Goal: Transaction & Acquisition: Purchase product/service

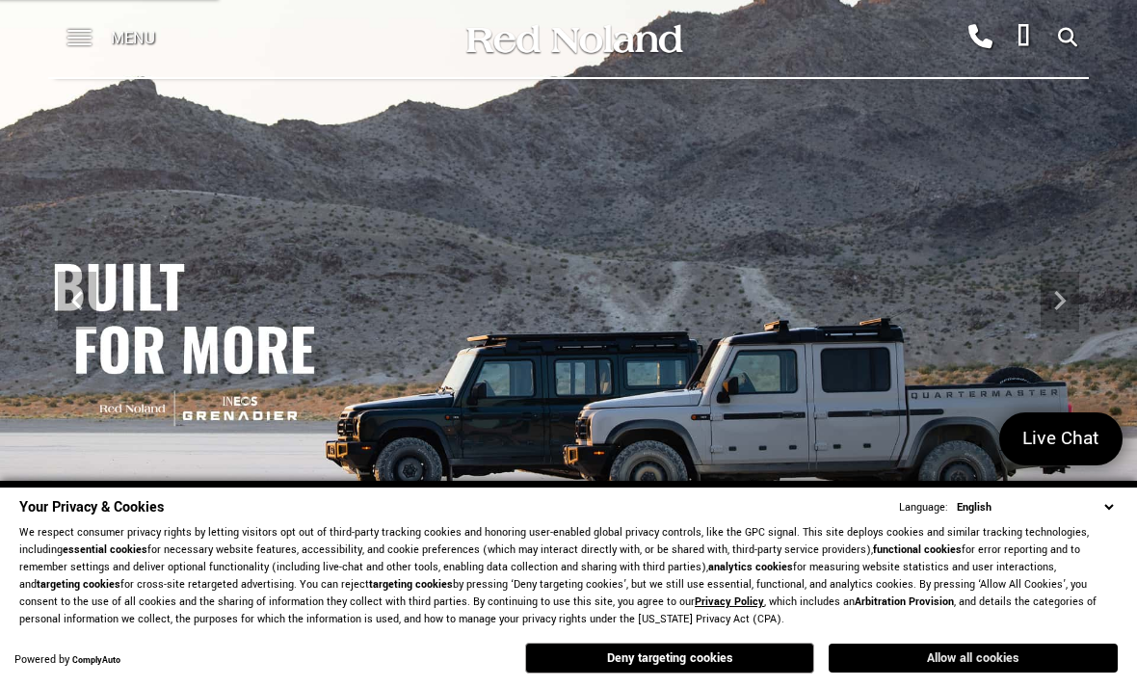
click at [1046, 649] on button "Allow all cookies" at bounding box center [973, 658] width 289 height 29
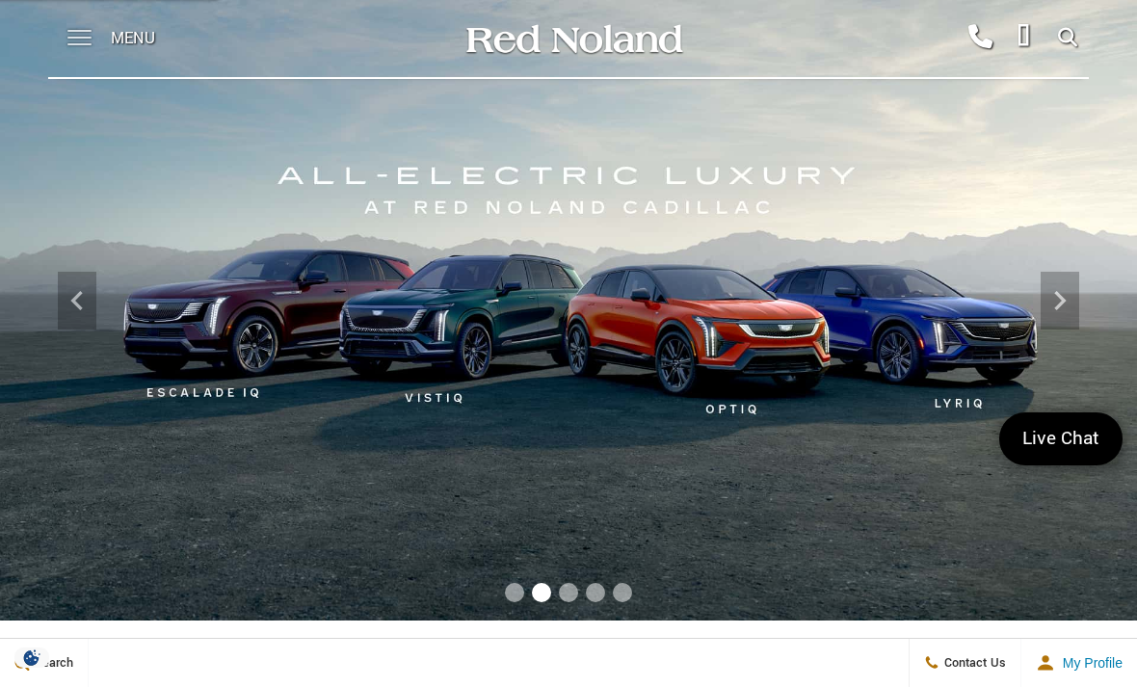
click at [87, 39] on span at bounding box center [79, 38] width 24 height 77
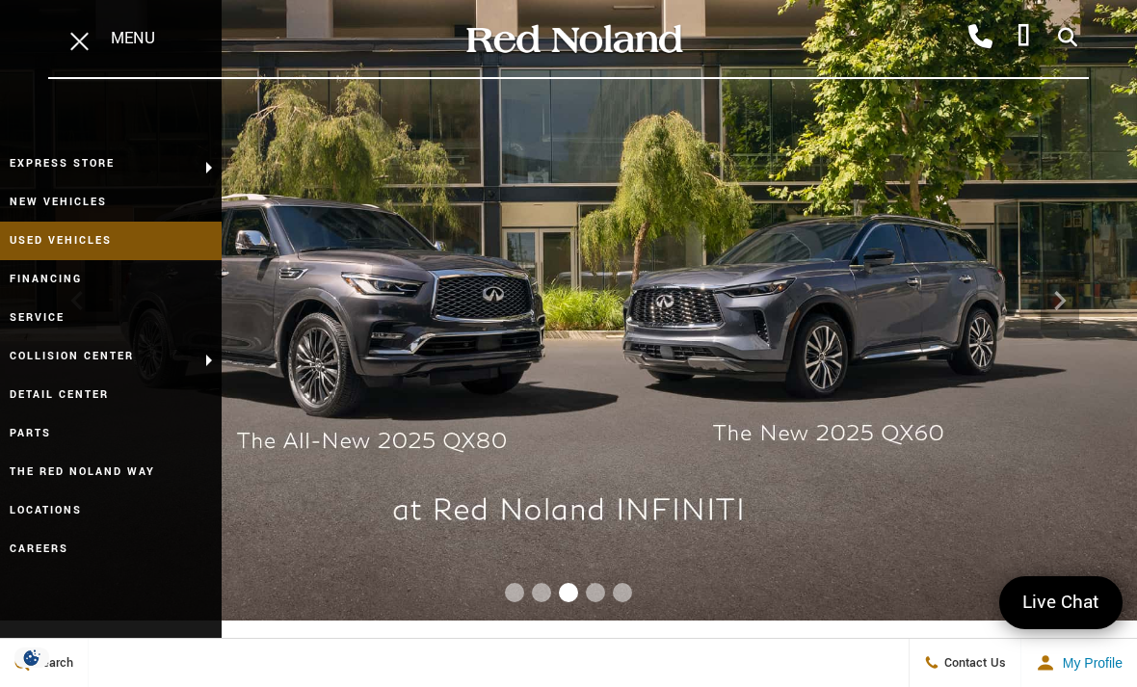
click at [29, 235] on link "Used Vehicles" at bounding box center [111, 241] width 222 height 39
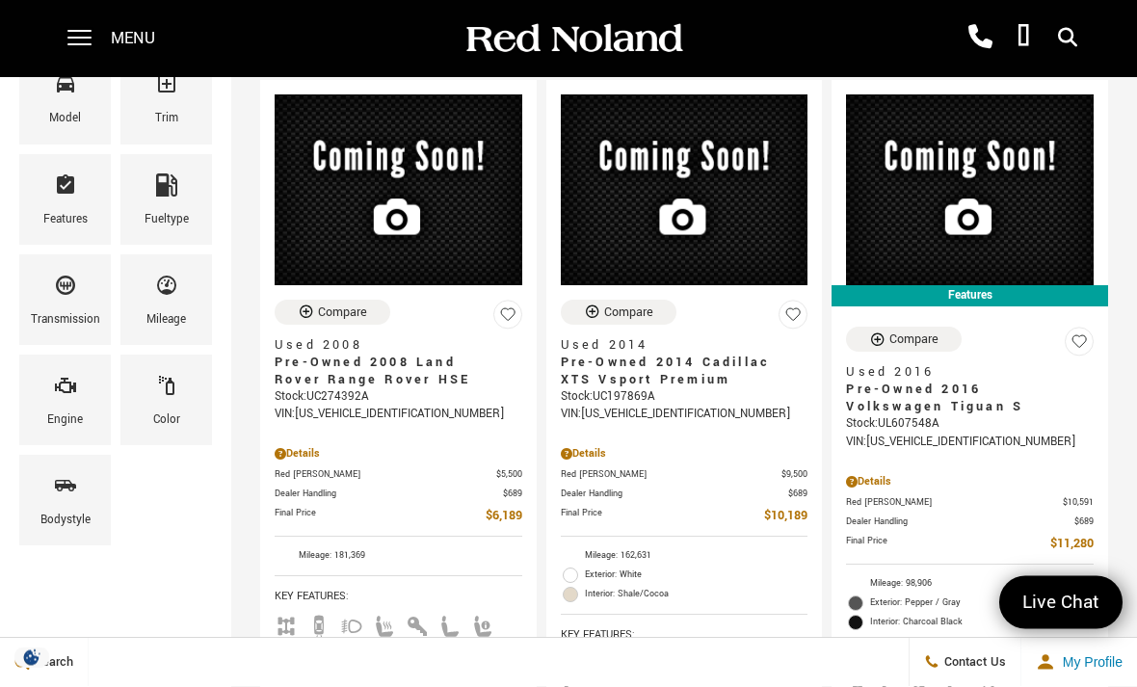
scroll to position [336, 0]
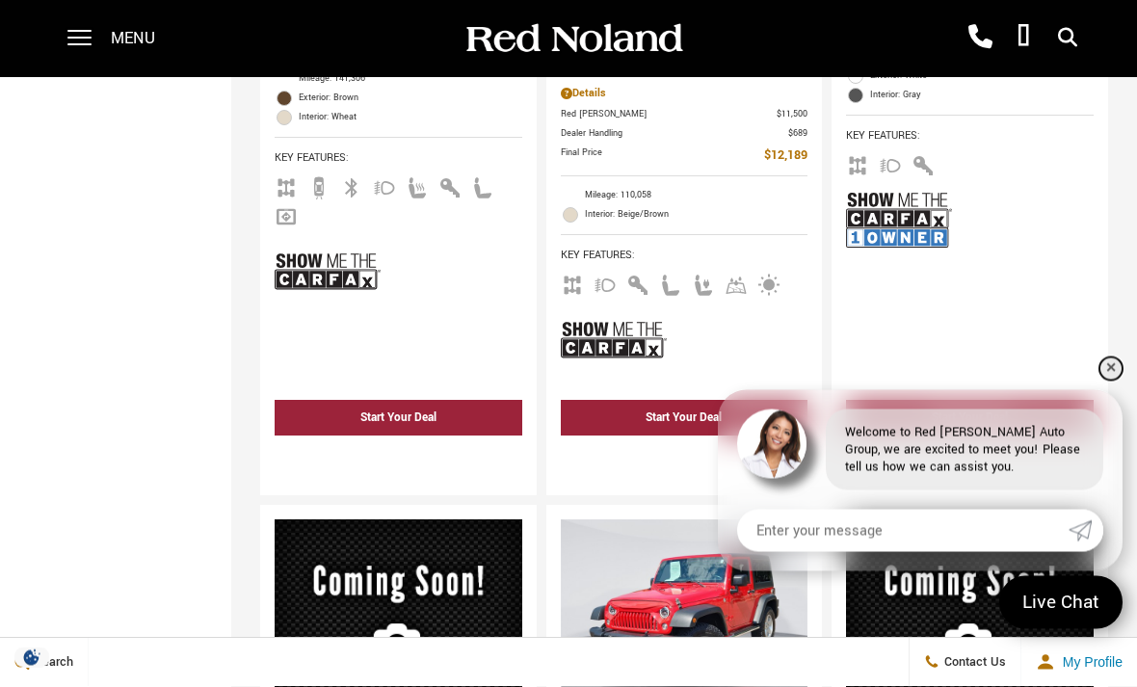
click at [1110, 381] on link "✕" at bounding box center [1110, 368] width 23 height 23
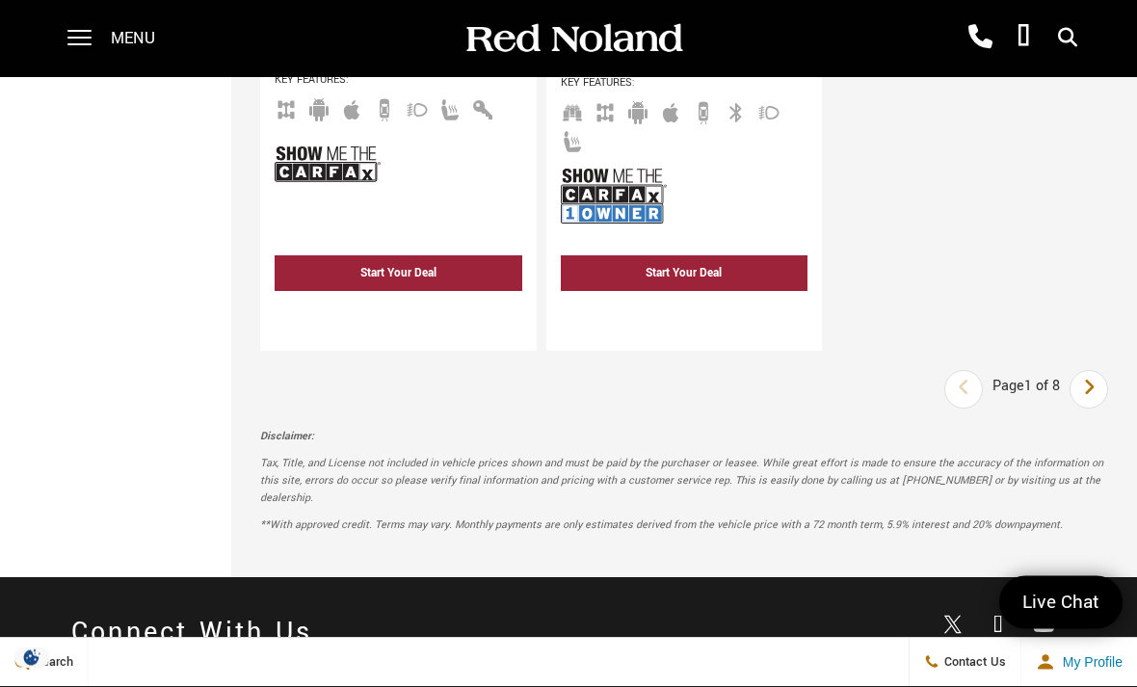
scroll to position [6116, 0]
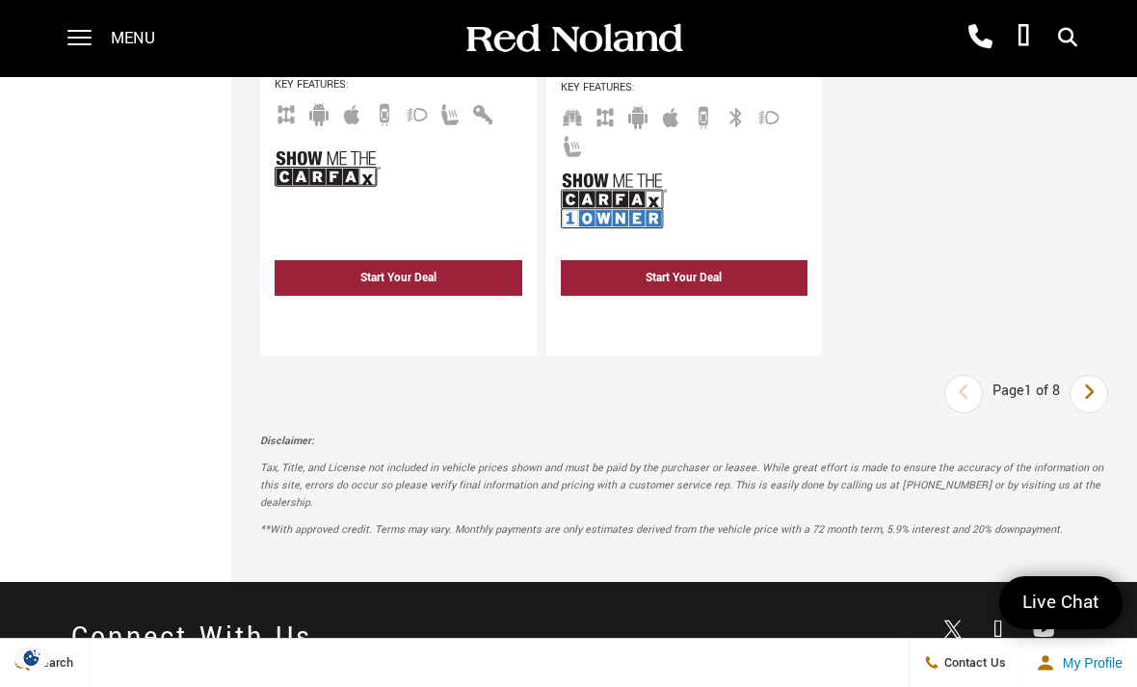
click at [1098, 408] on link "Next" at bounding box center [1089, 394] width 41 height 35
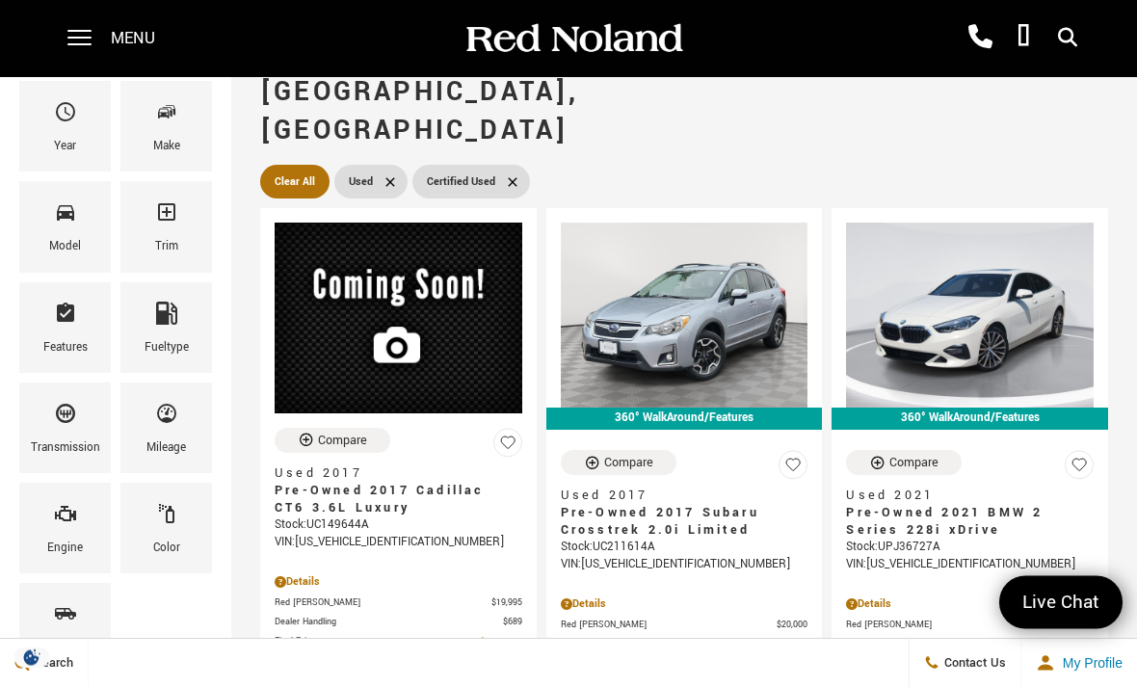
scroll to position [218, 0]
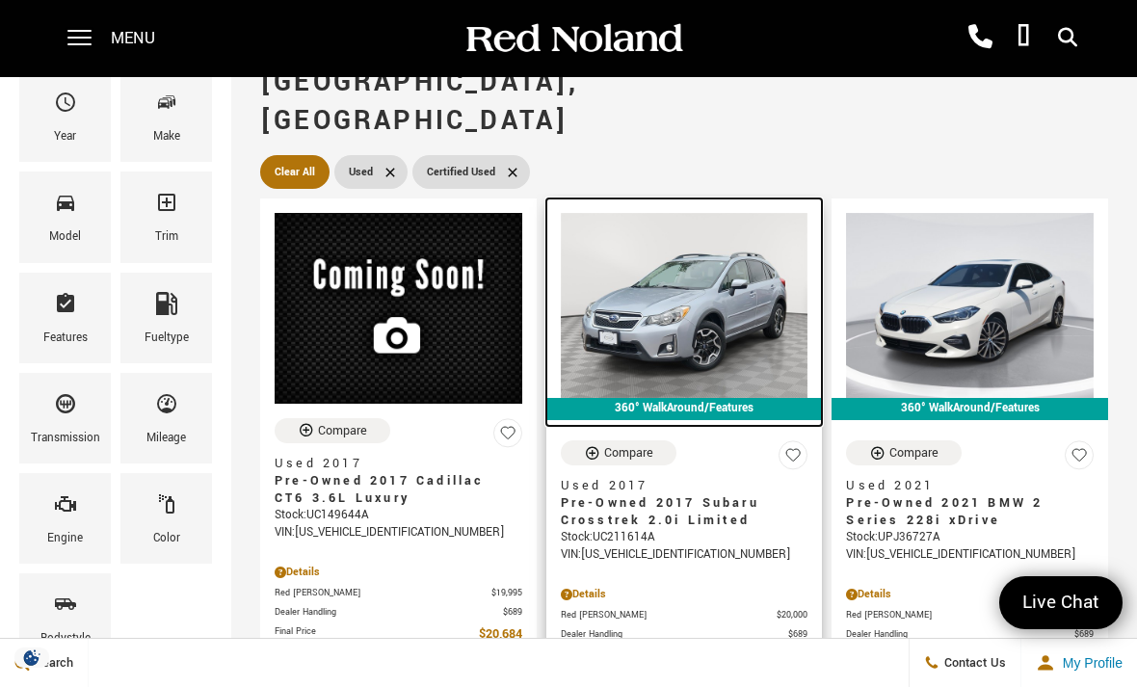
click at [708, 285] on img at bounding box center [685, 305] width 248 height 185
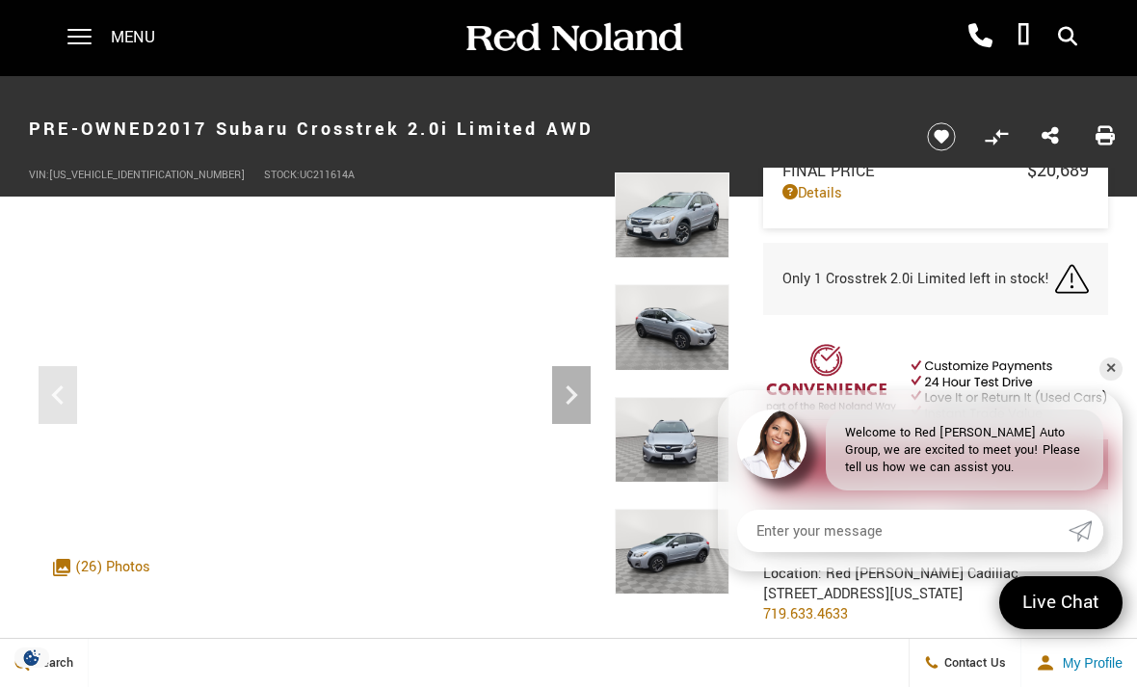
scroll to position [90, 0]
click at [1116, 361] on link "✕" at bounding box center [1110, 368] width 23 height 23
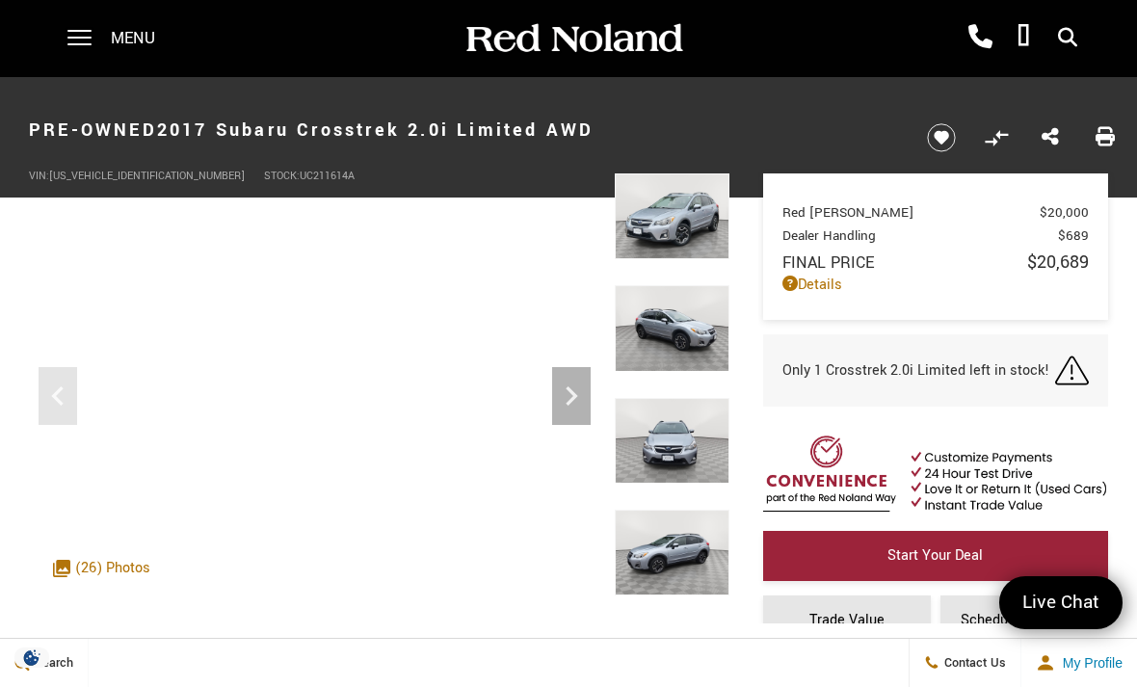
scroll to position [0, 0]
click at [563, 375] on div "Next" at bounding box center [571, 396] width 39 height 58
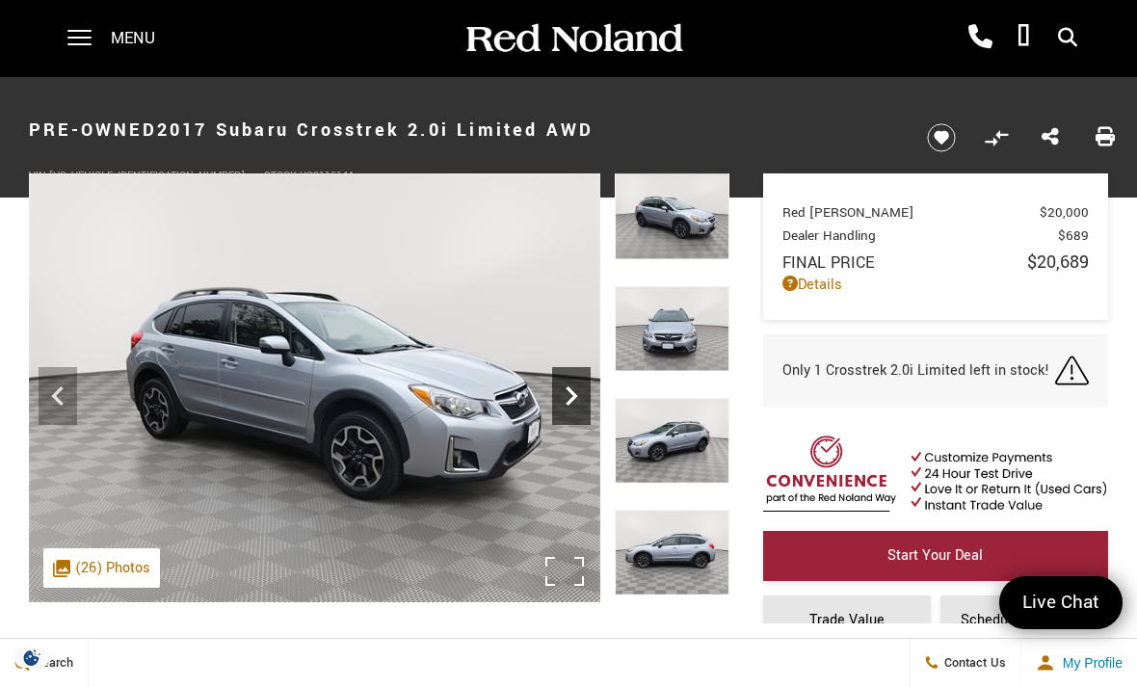
click at [575, 390] on icon "Next" at bounding box center [571, 396] width 39 height 39
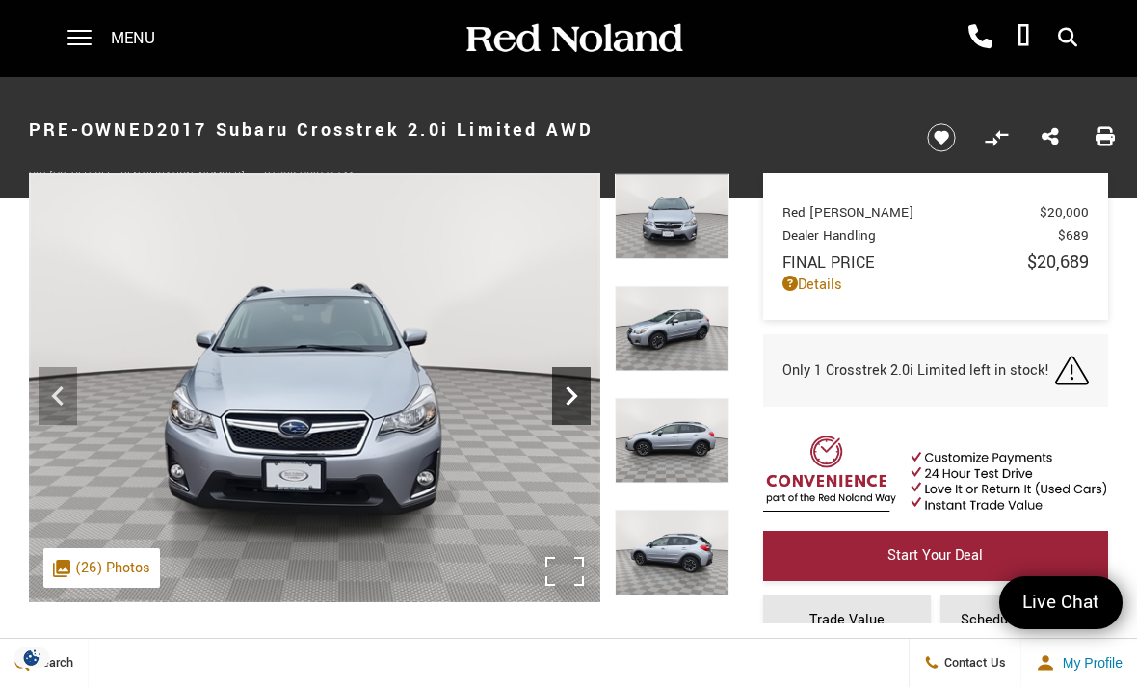
click at [560, 395] on icon "Next" at bounding box center [571, 396] width 39 height 39
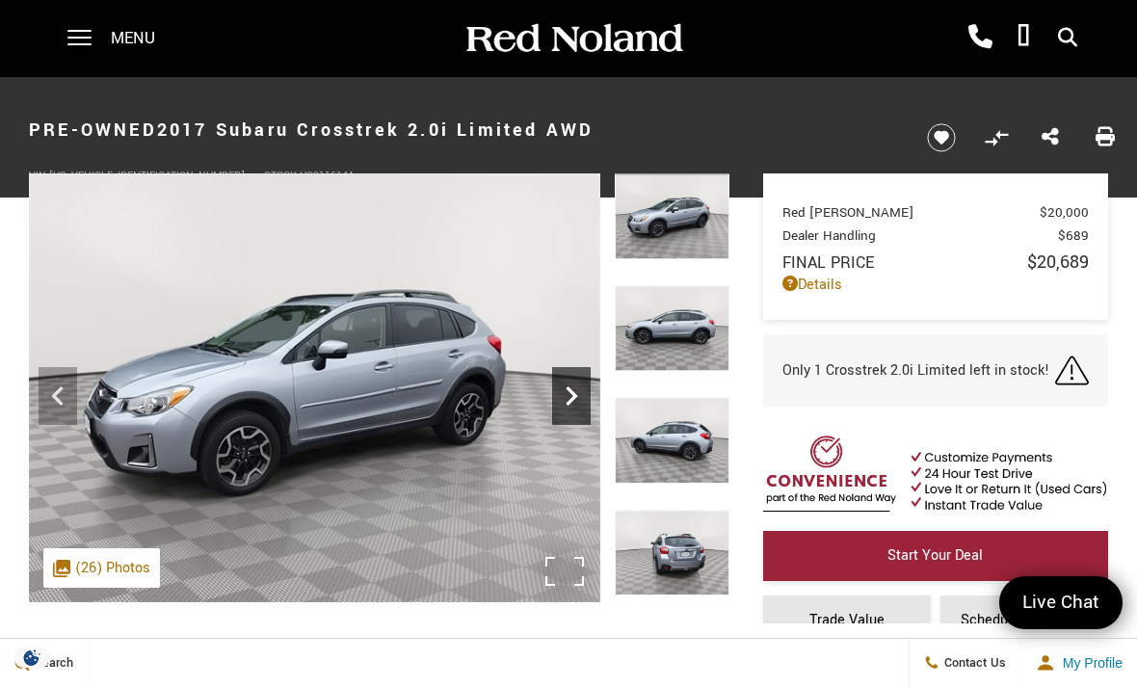
click at [568, 391] on icon "Next" at bounding box center [571, 396] width 39 height 39
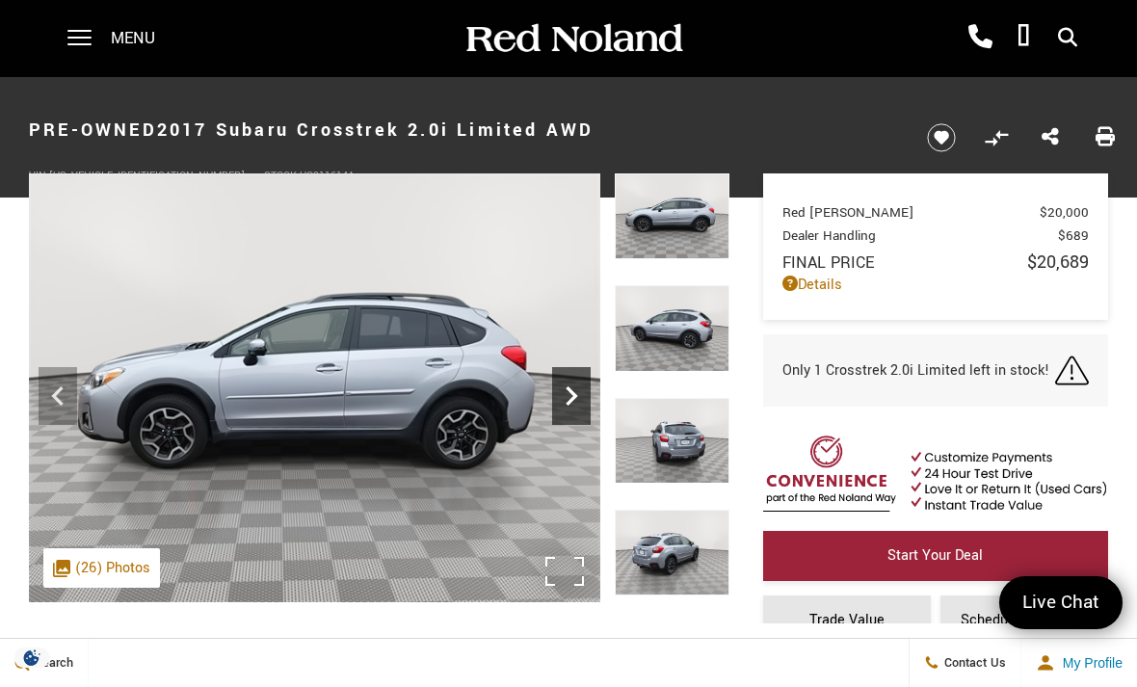
click at [566, 397] on icon "Next" at bounding box center [571, 396] width 39 height 39
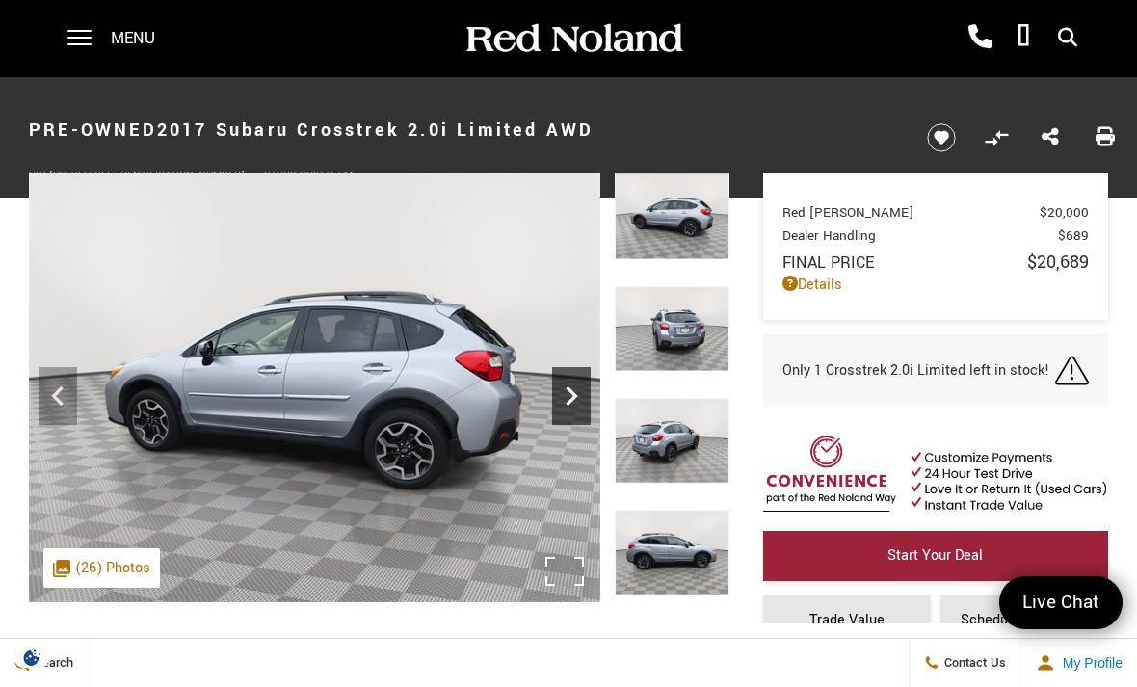
click at [565, 392] on icon "Next" at bounding box center [571, 396] width 39 height 39
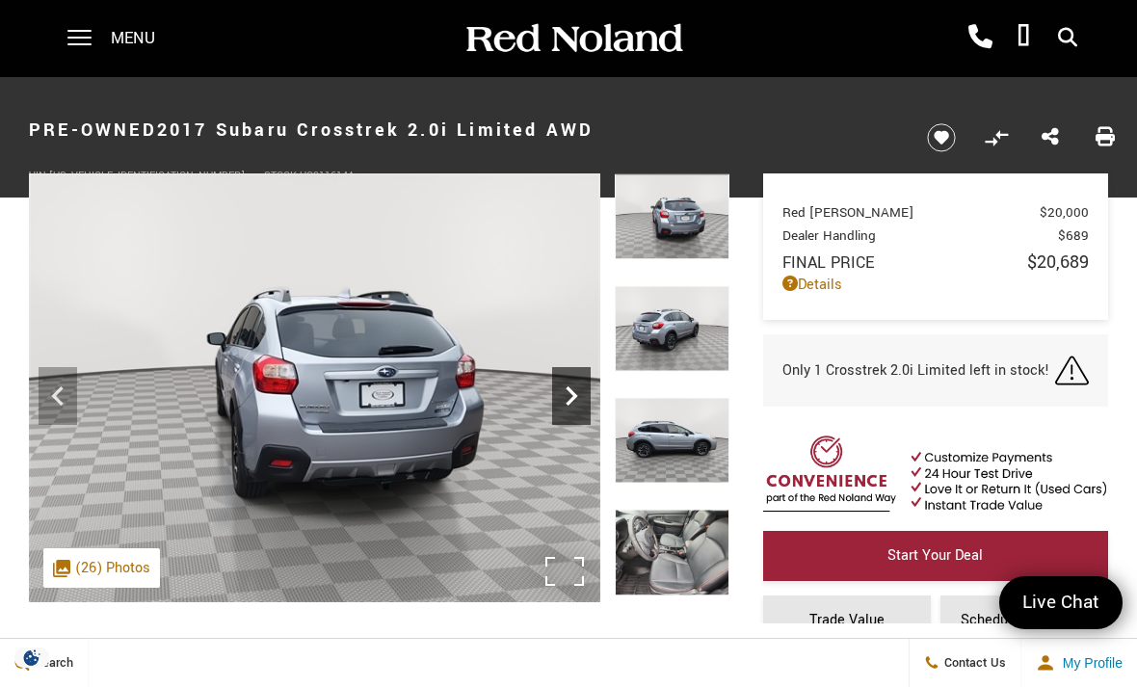
click at [568, 390] on icon "Next" at bounding box center [571, 396] width 39 height 39
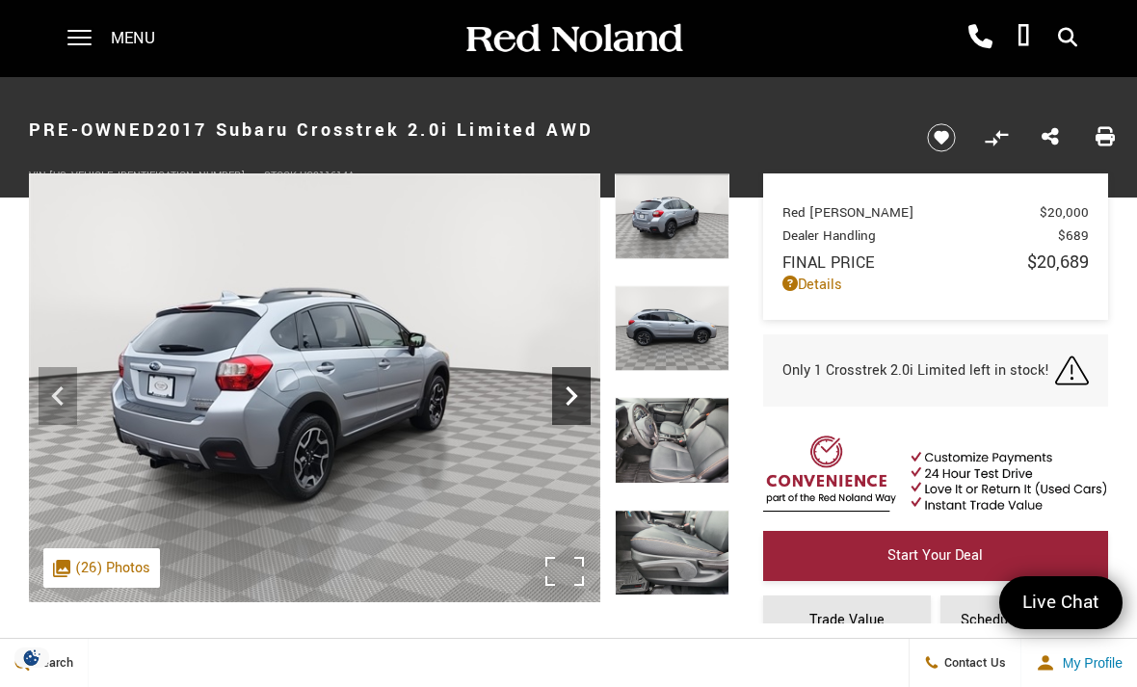
click at [562, 400] on icon "Next" at bounding box center [571, 396] width 39 height 39
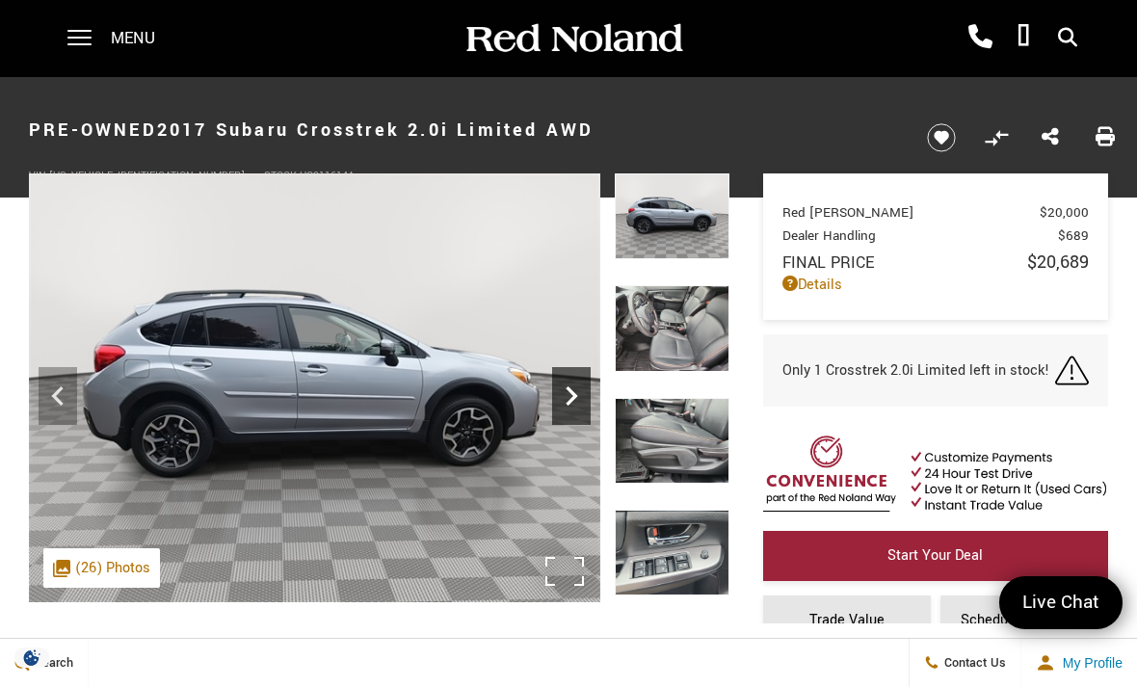
click at [558, 396] on icon "Next" at bounding box center [571, 396] width 39 height 39
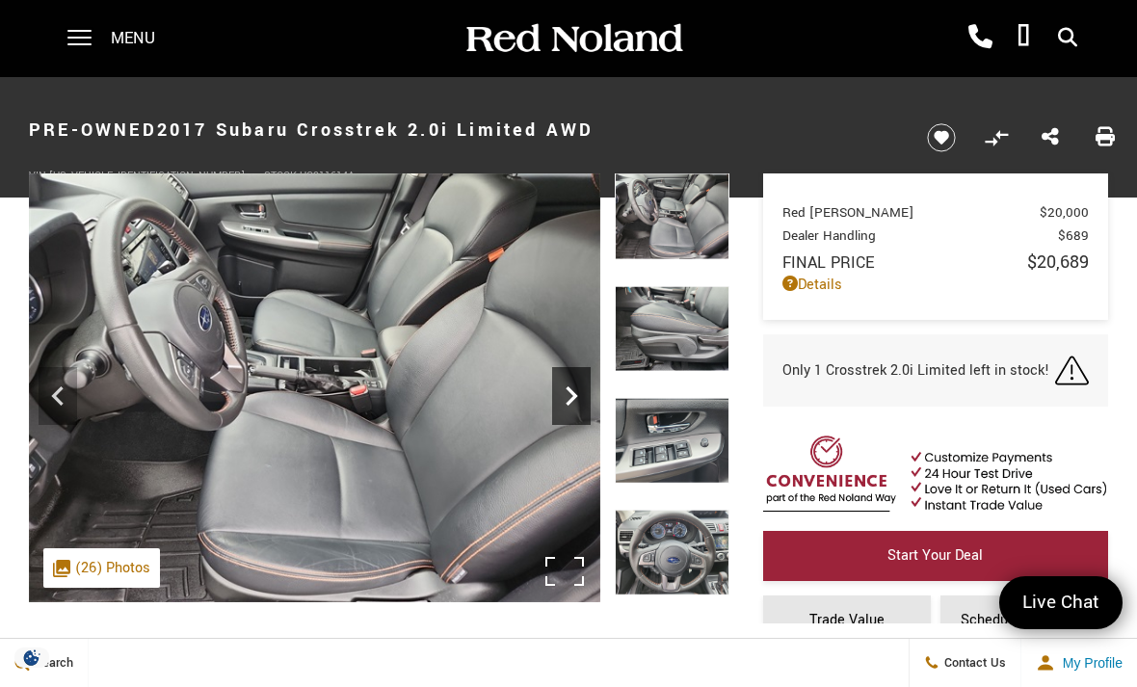
click at [581, 392] on icon "Next" at bounding box center [571, 396] width 39 height 39
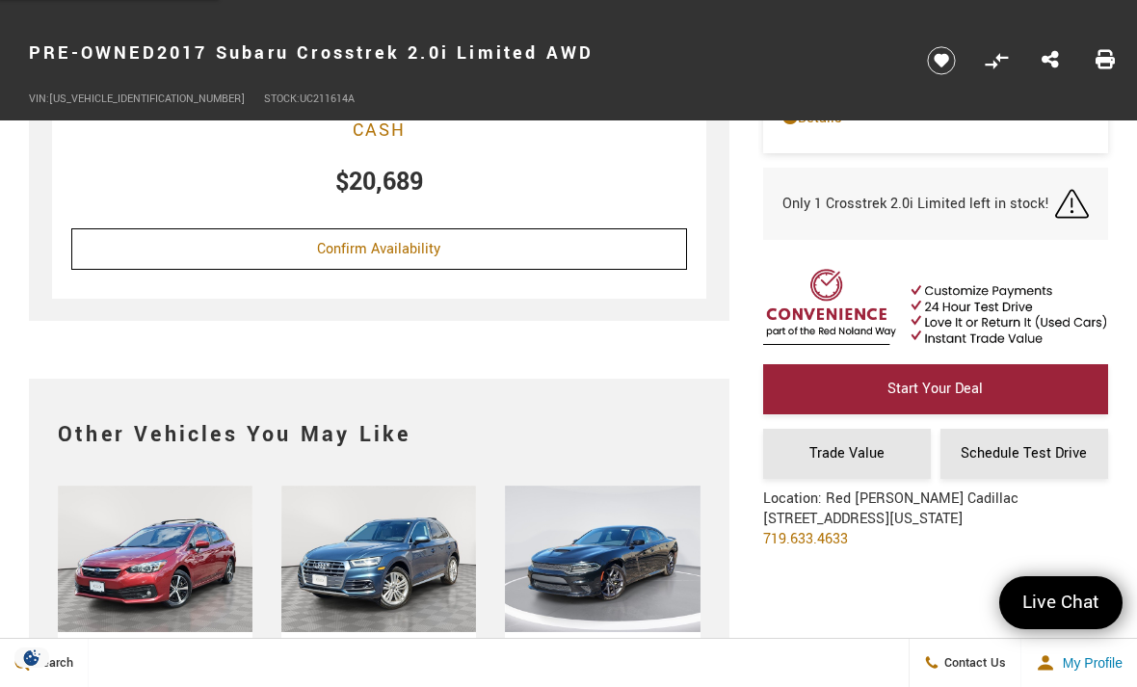
scroll to position [3923, 0]
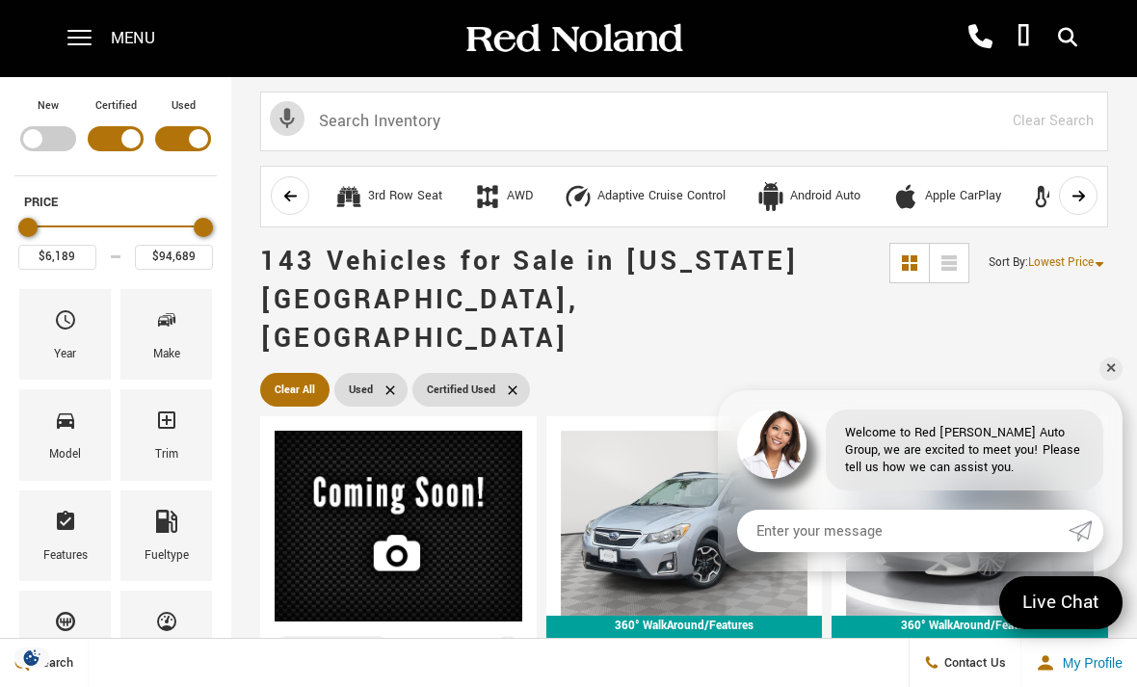
click at [34, 138] on div "Filter by Vehicle Type" at bounding box center [48, 138] width 56 height 25
type input "$178,745"
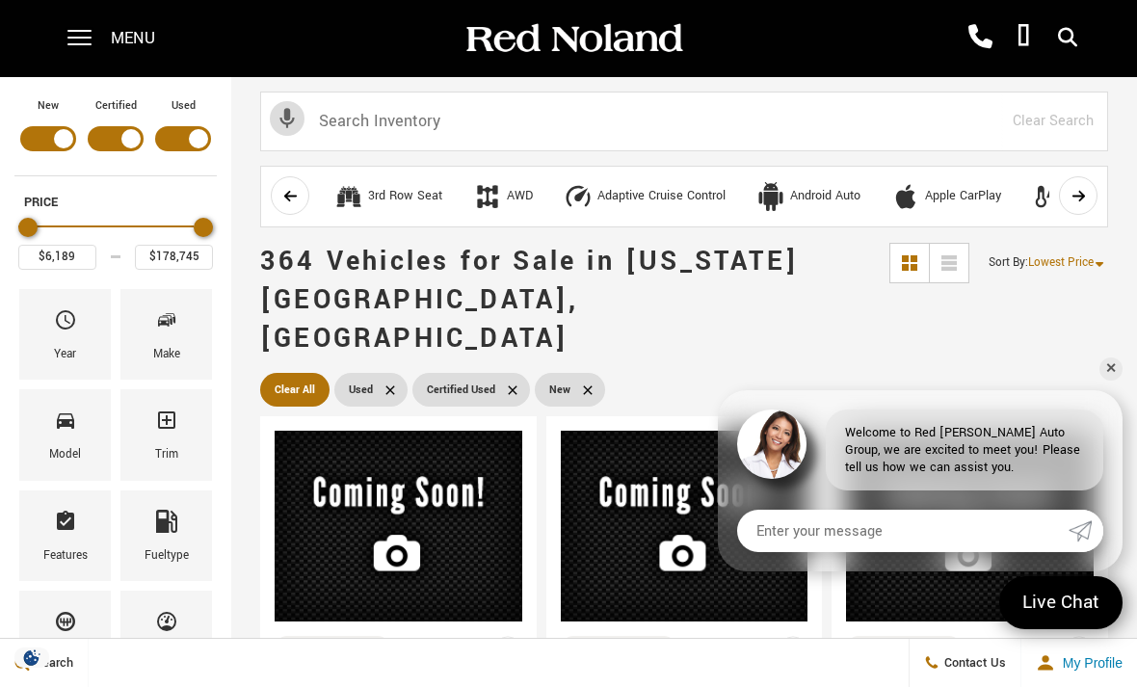
click at [128, 139] on div "Filter by Vehicle Type" at bounding box center [116, 138] width 56 height 25
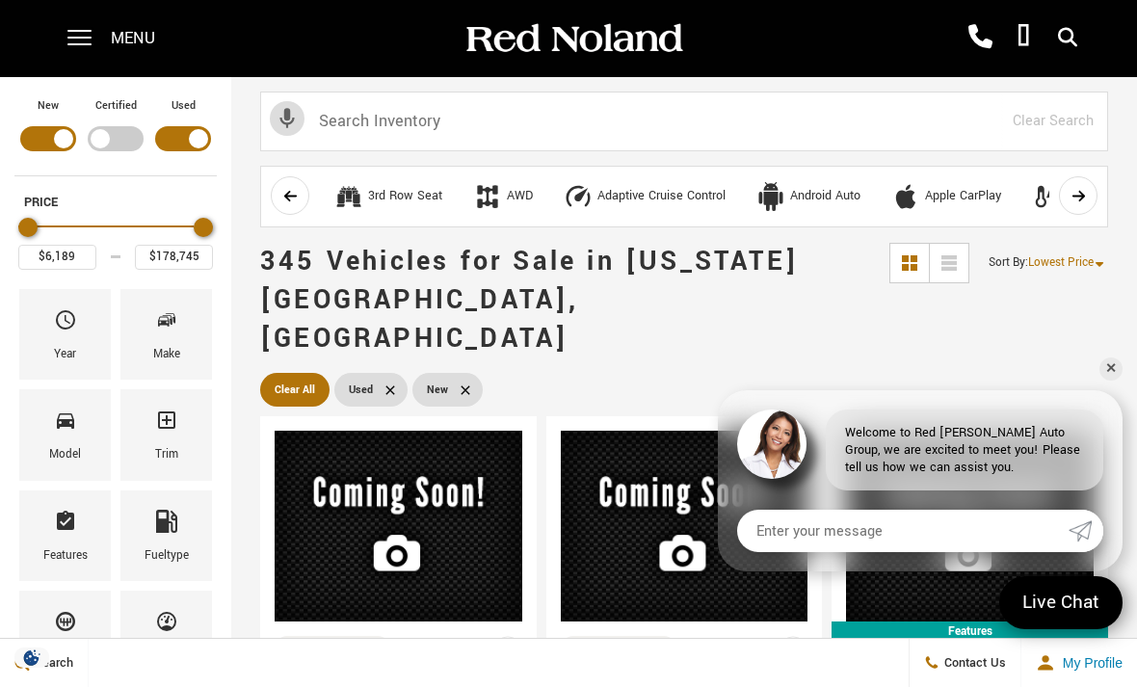
click at [176, 130] on div "Filter by Vehicle Type" at bounding box center [183, 138] width 56 height 25
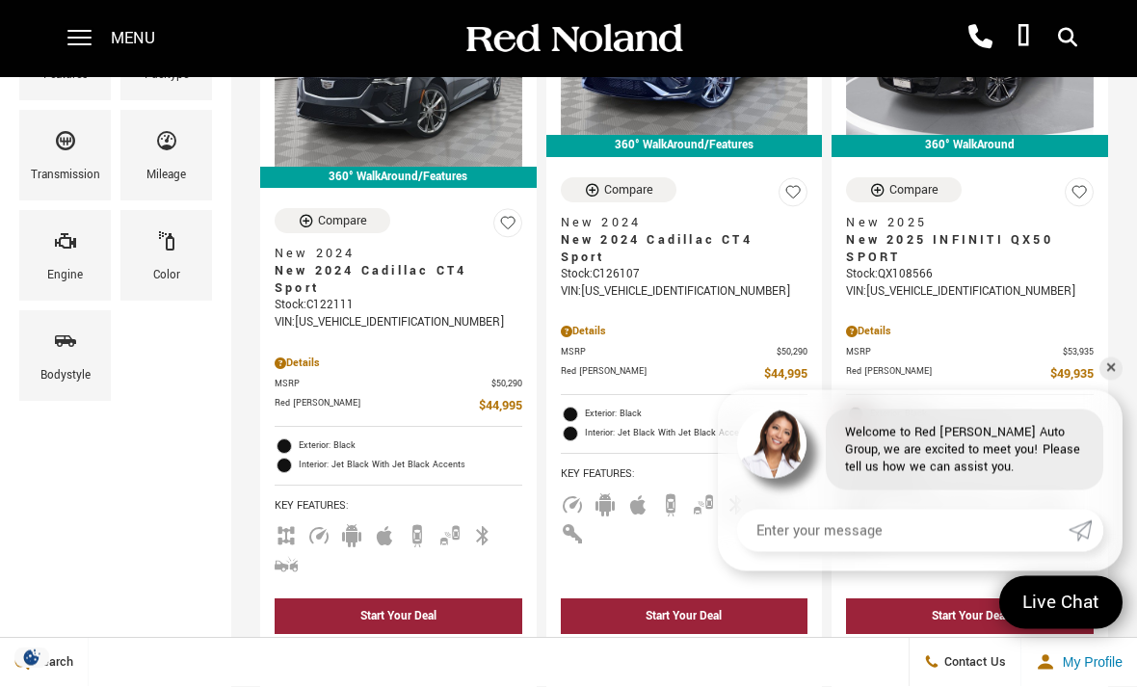
scroll to position [492, 0]
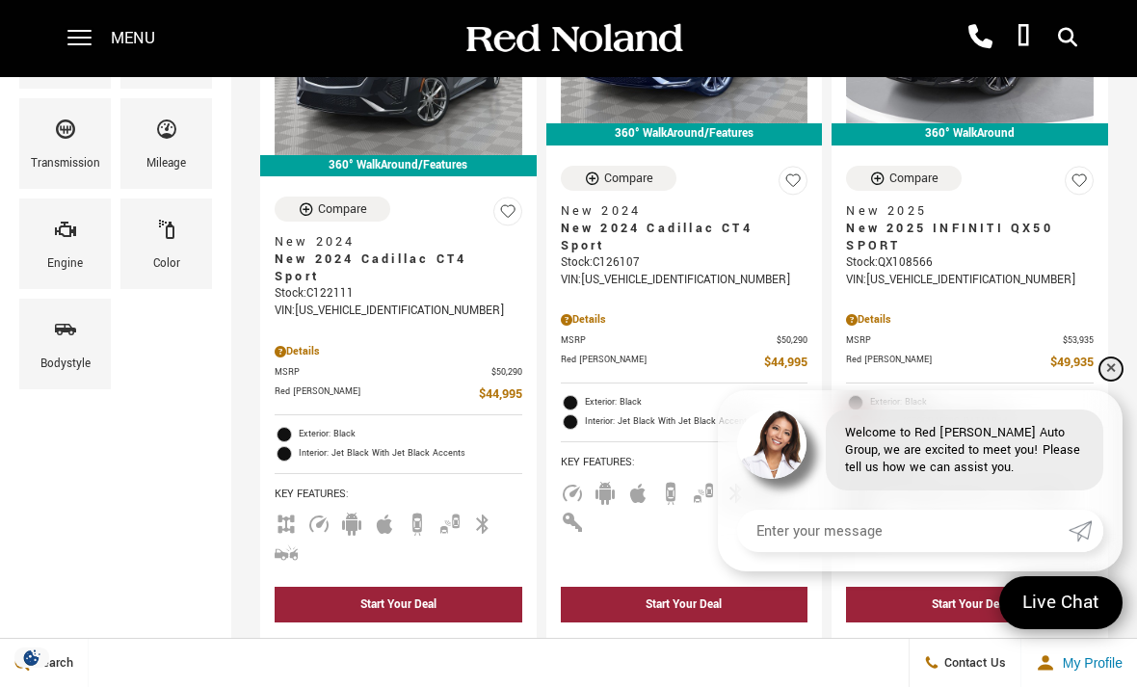
click at [1122, 381] on link "✕" at bounding box center [1110, 368] width 23 height 23
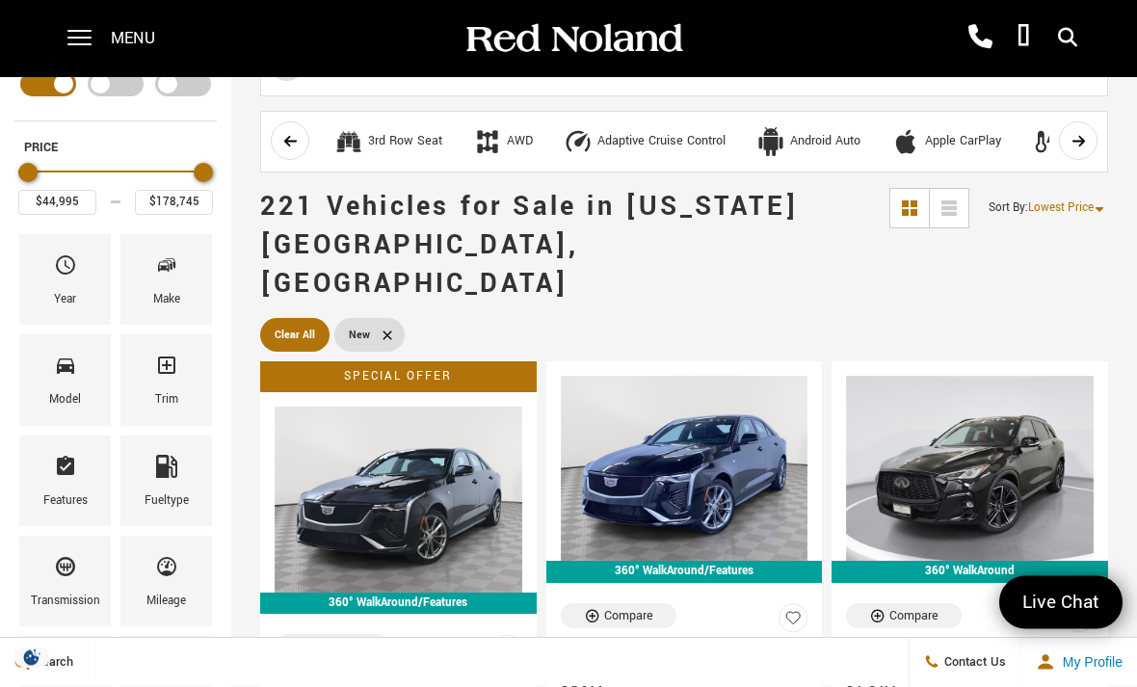
scroll to position [55, 0]
click at [73, 372] on icon "Model" at bounding box center [65, 365] width 17 height 15
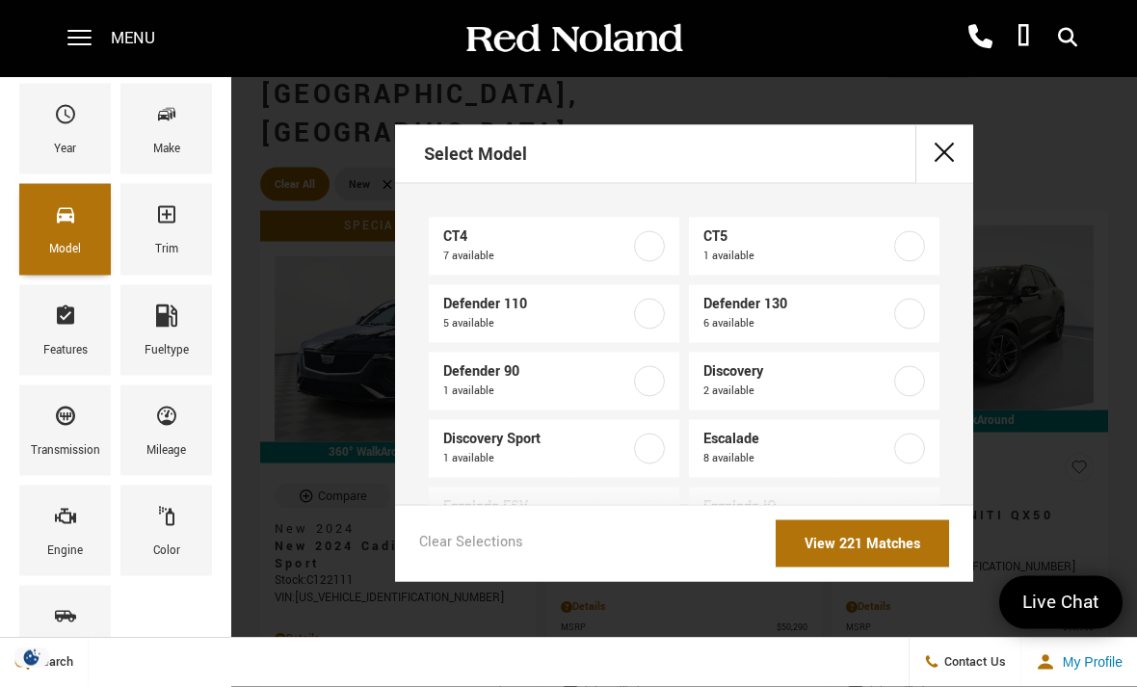
scroll to position [215, 0]
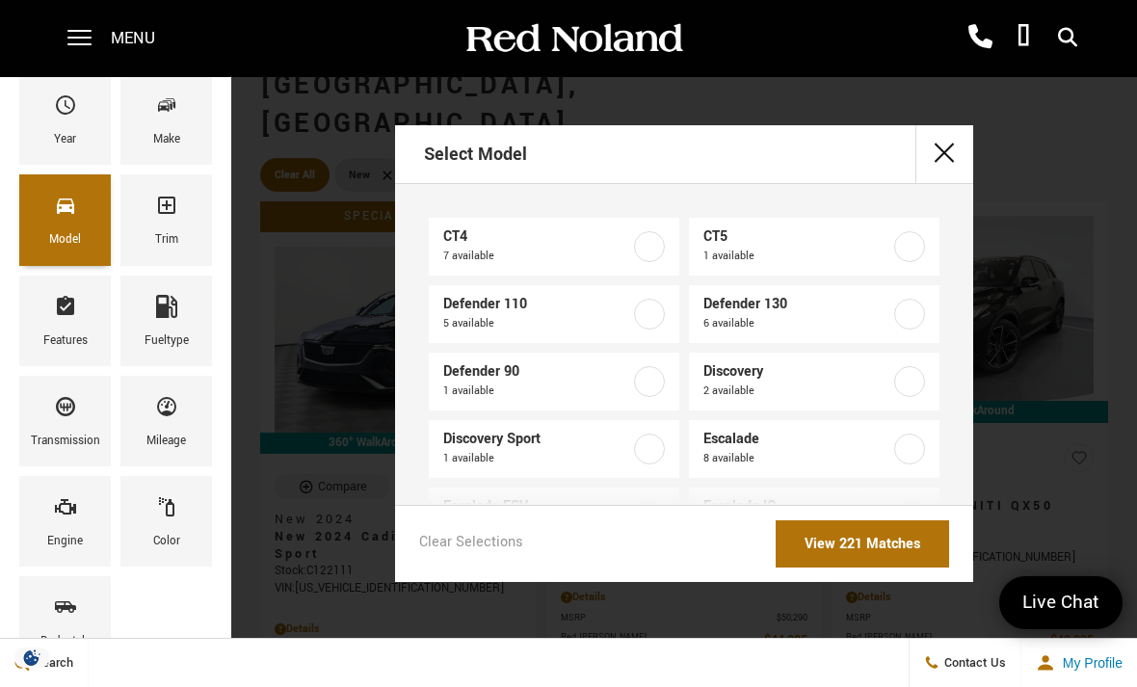
click at [45, 204] on div "Model" at bounding box center [65, 219] width 92 height 91
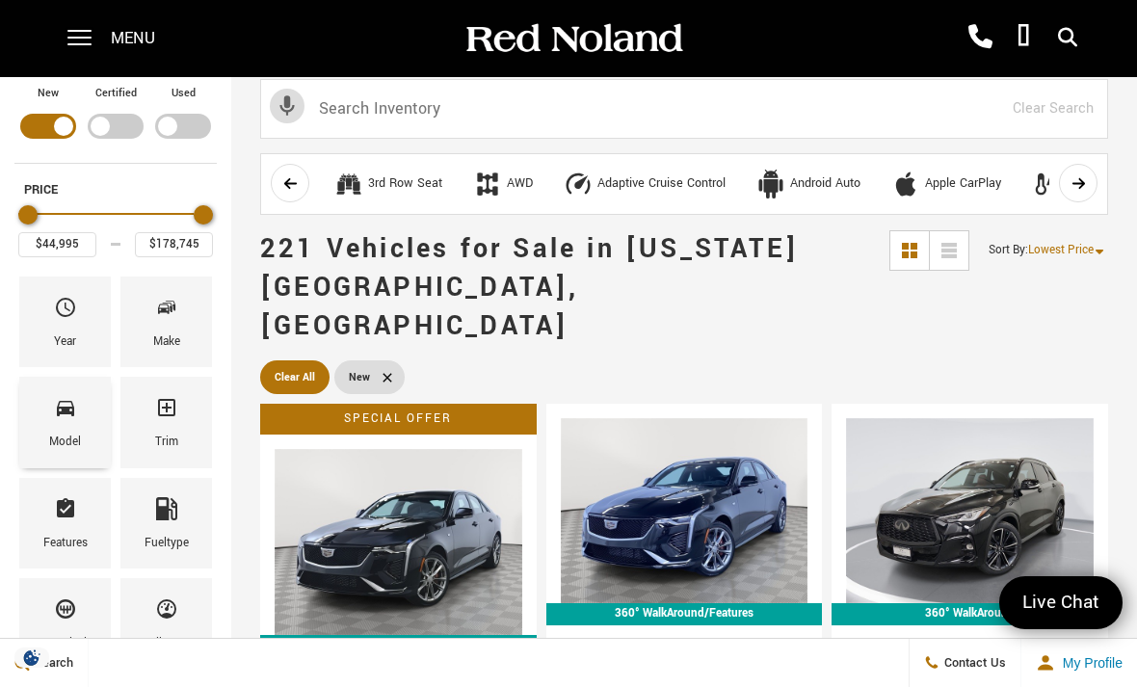
scroll to position [0, 0]
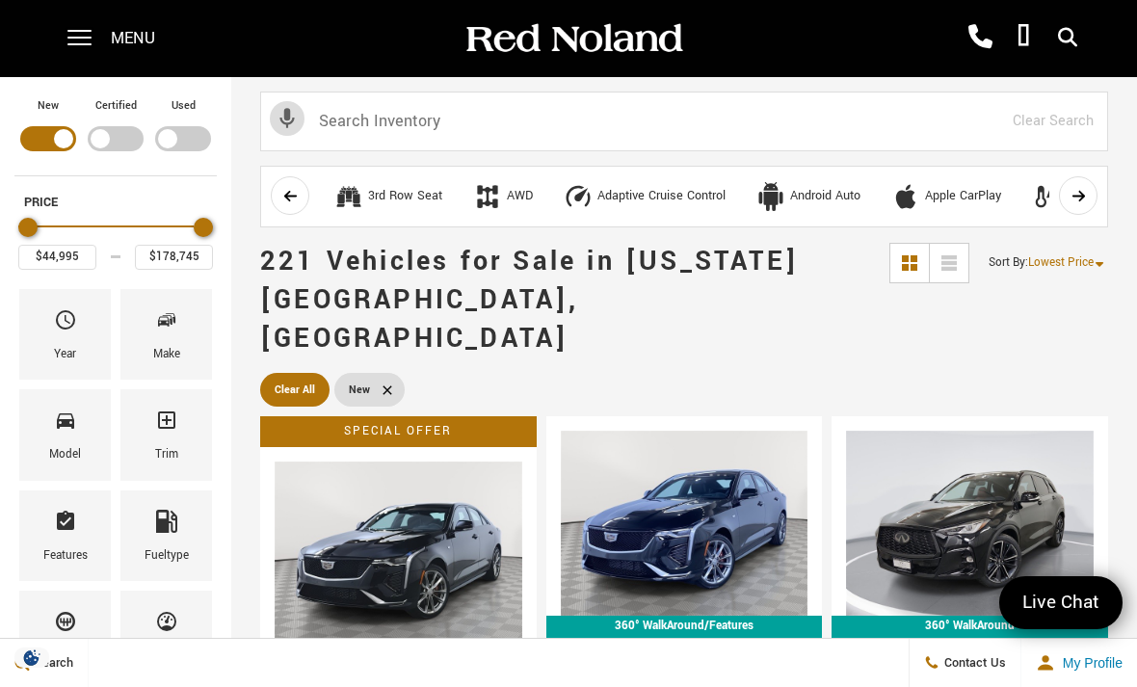
click at [49, 126] on div "Filter by Vehicle Type" at bounding box center [48, 138] width 56 height 25
type input "$6,189"
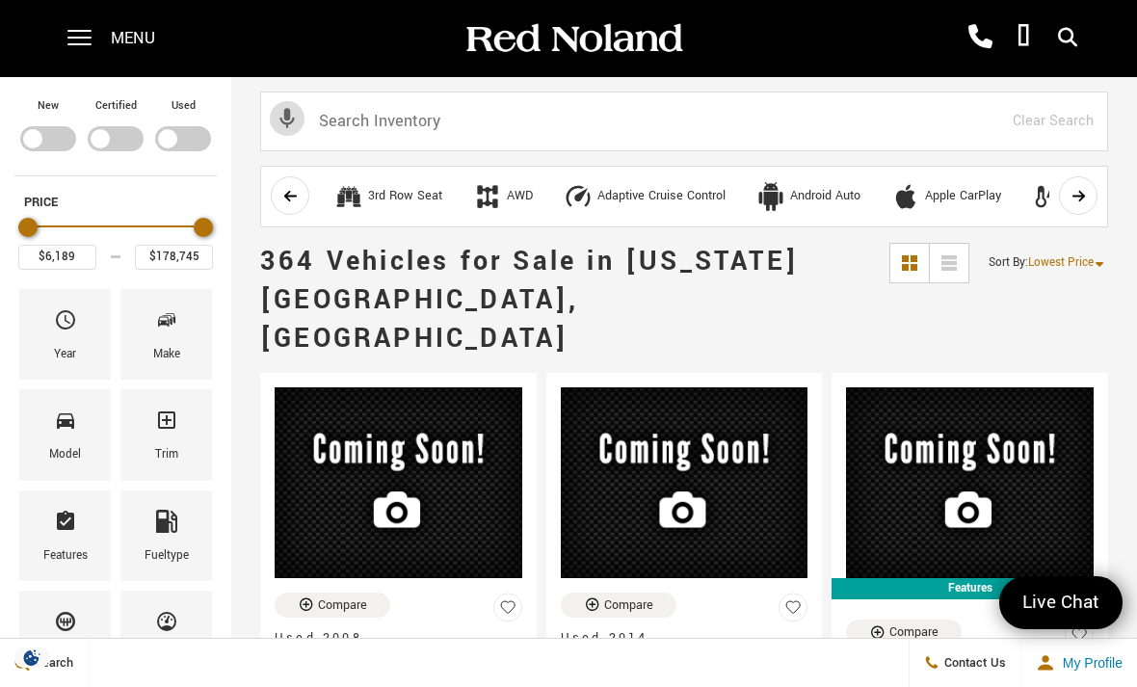
click at [164, 143] on div "Filter by Vehicle Type" at bounding box center [183, 138] width 56 height 25
type input "$92,688"
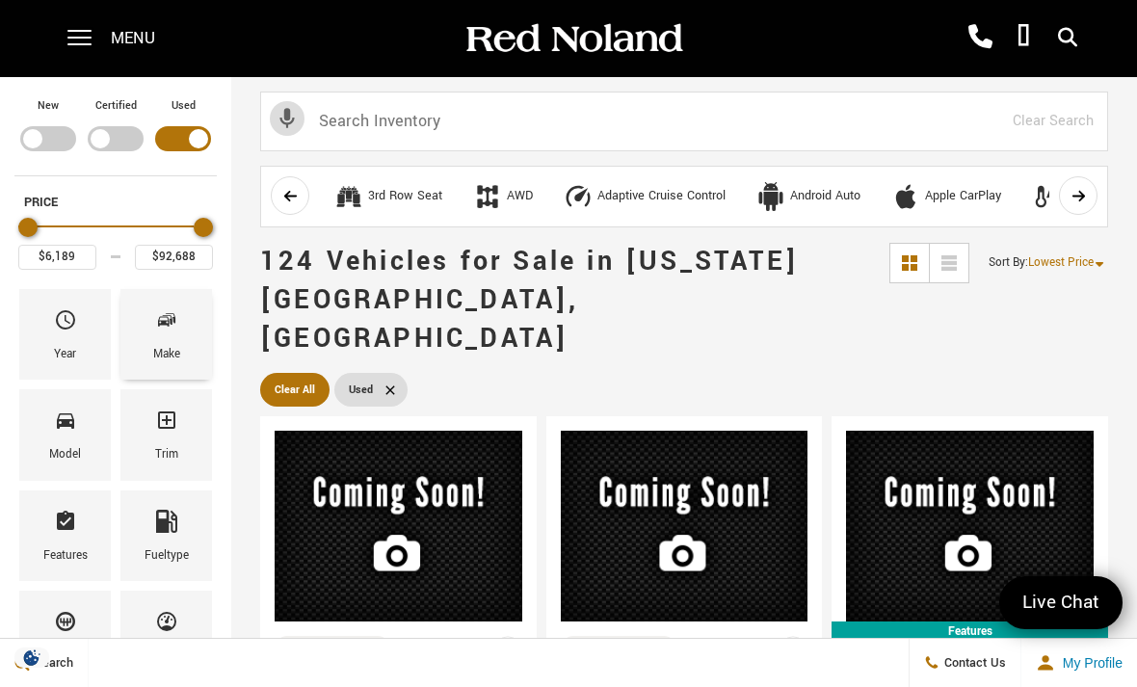
click at [167, 307] on span "Make" at bounding box center [166, 324] width 23 height 40
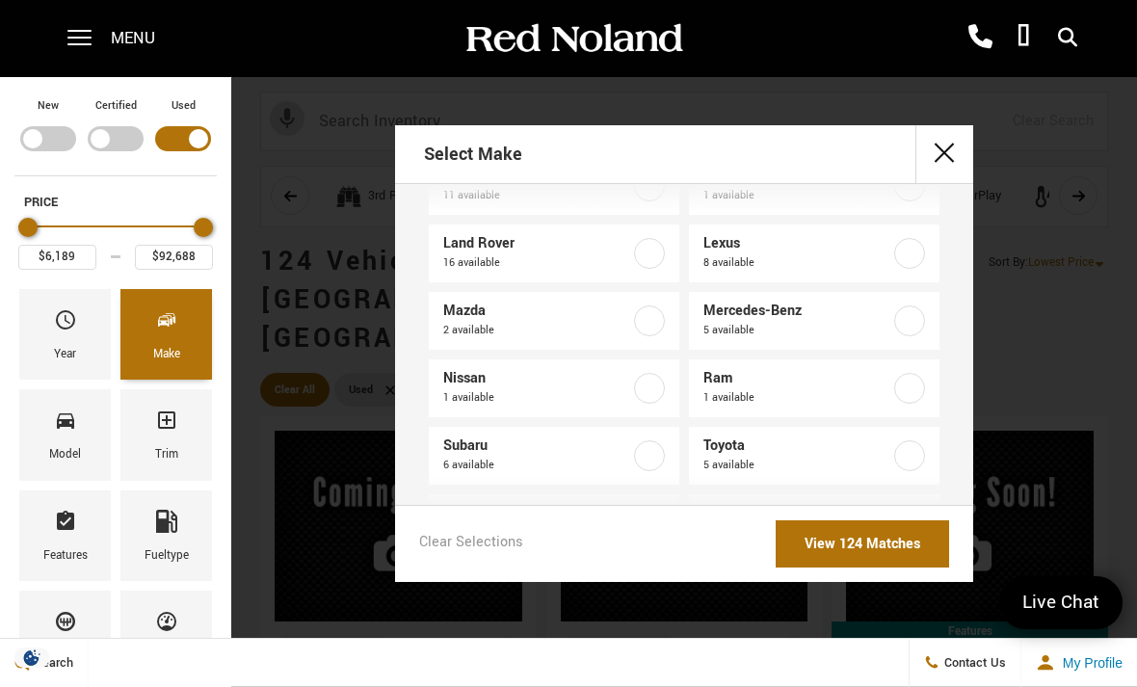
scroll to position [472, 0]
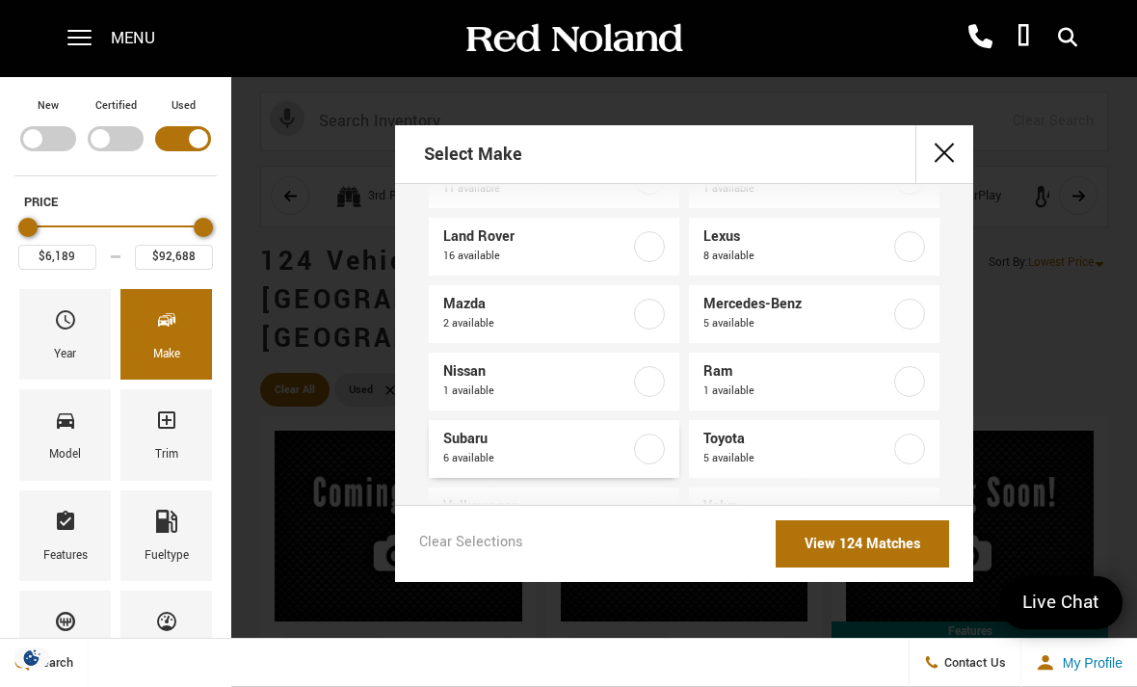
click at [658, 443] on label at bounding box center [649, 449] width 31 height 31
type input "$13,189"
type input "$32,603"
checkbox input "true"
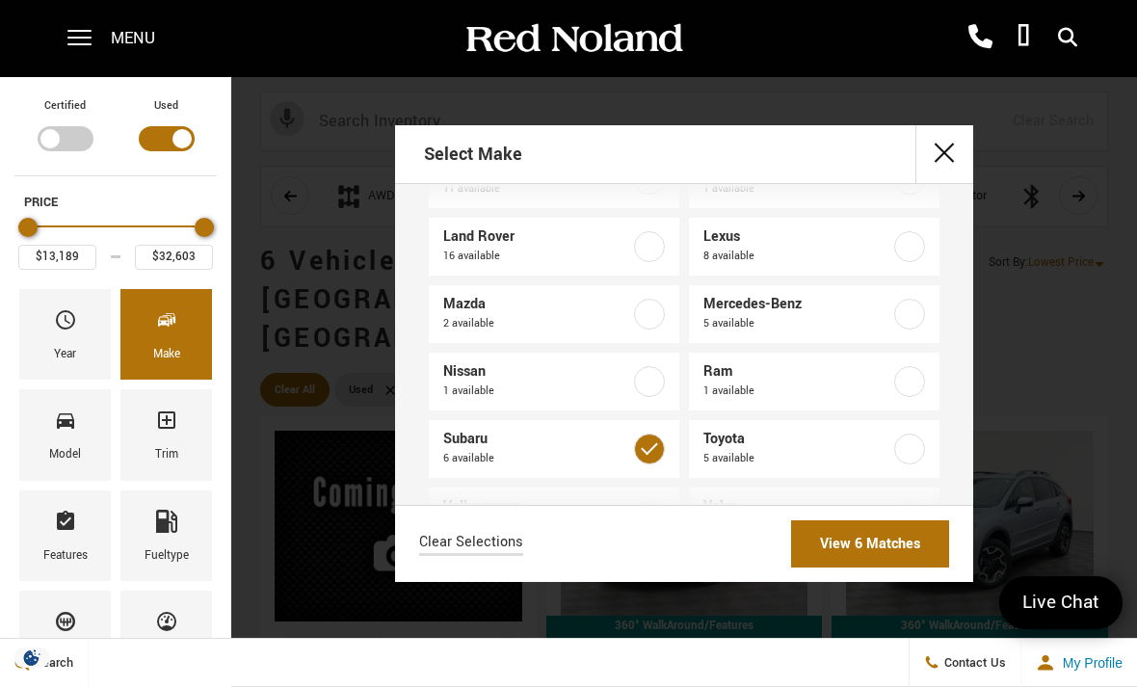
click at [861, 568] on link "View 6 Matches" at bounding box center [870, 543] width 158 height 47
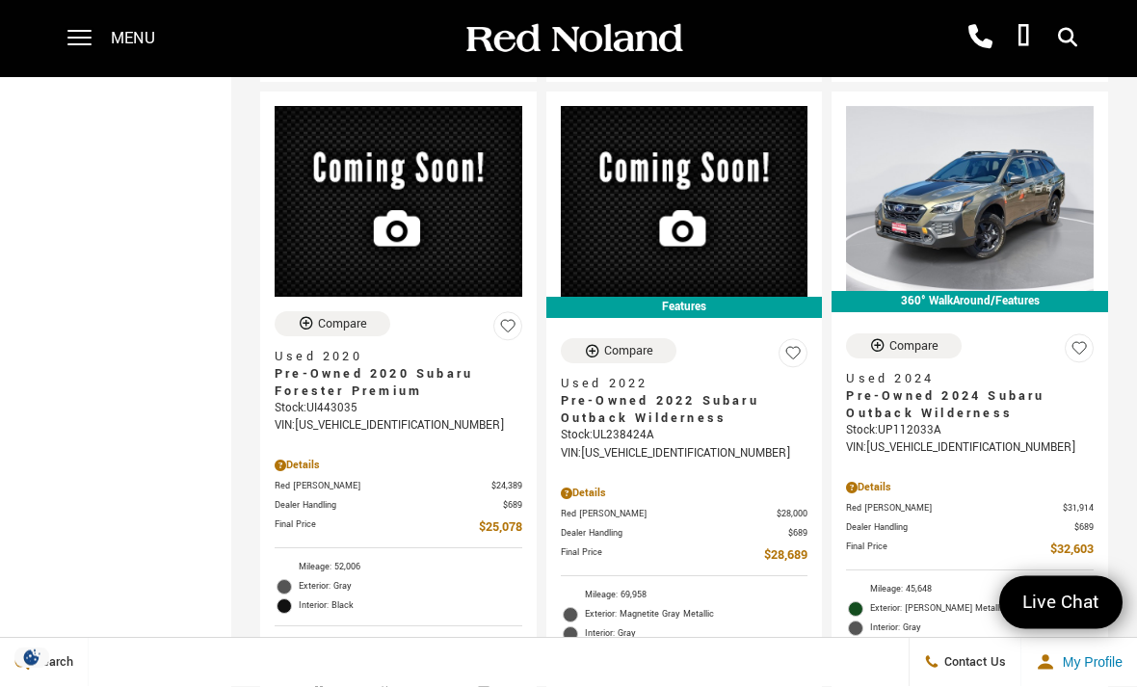
scroll to position [1150, 0]
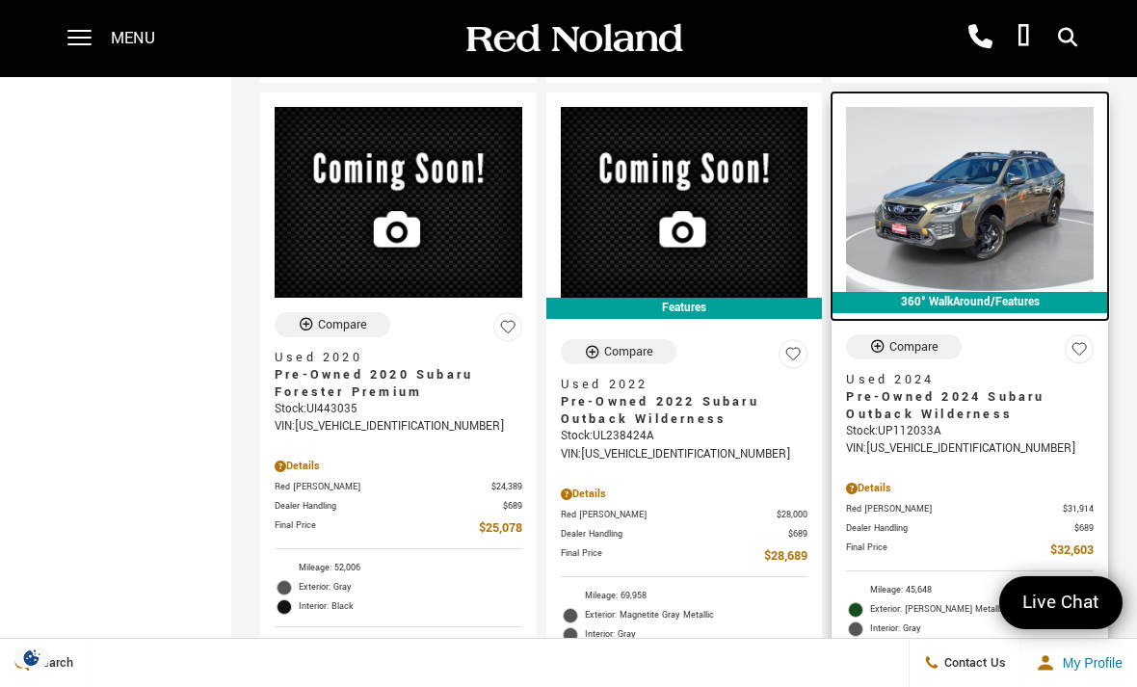
click at [1020, 201] on img at bounding box center [970, 199] width 248 height 185
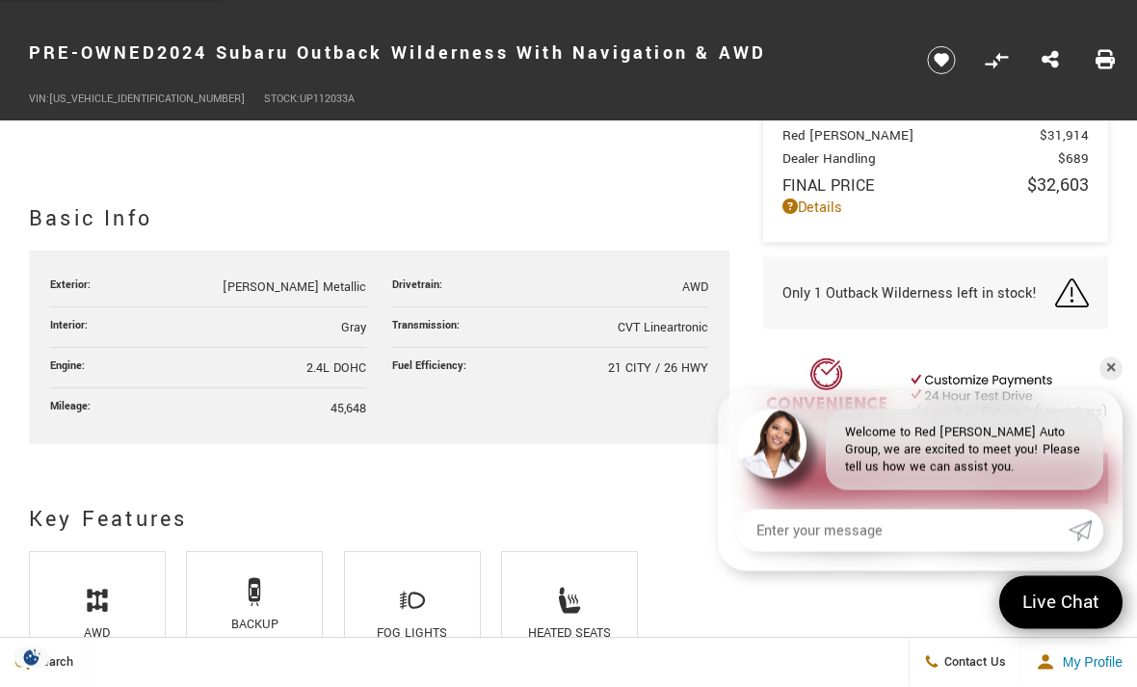
scroll to position [884, 0]
click at [1118, 381] on link "✕" at bounding box center [1110, 368] width 23 height 23
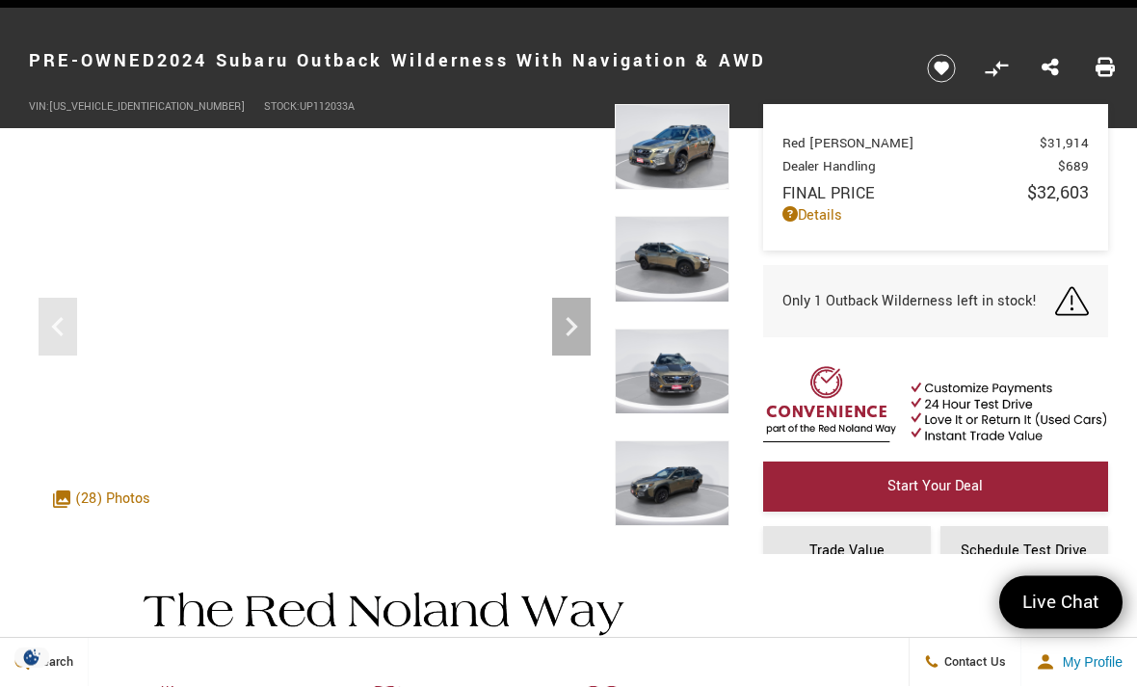
scroll to position [0, 0]
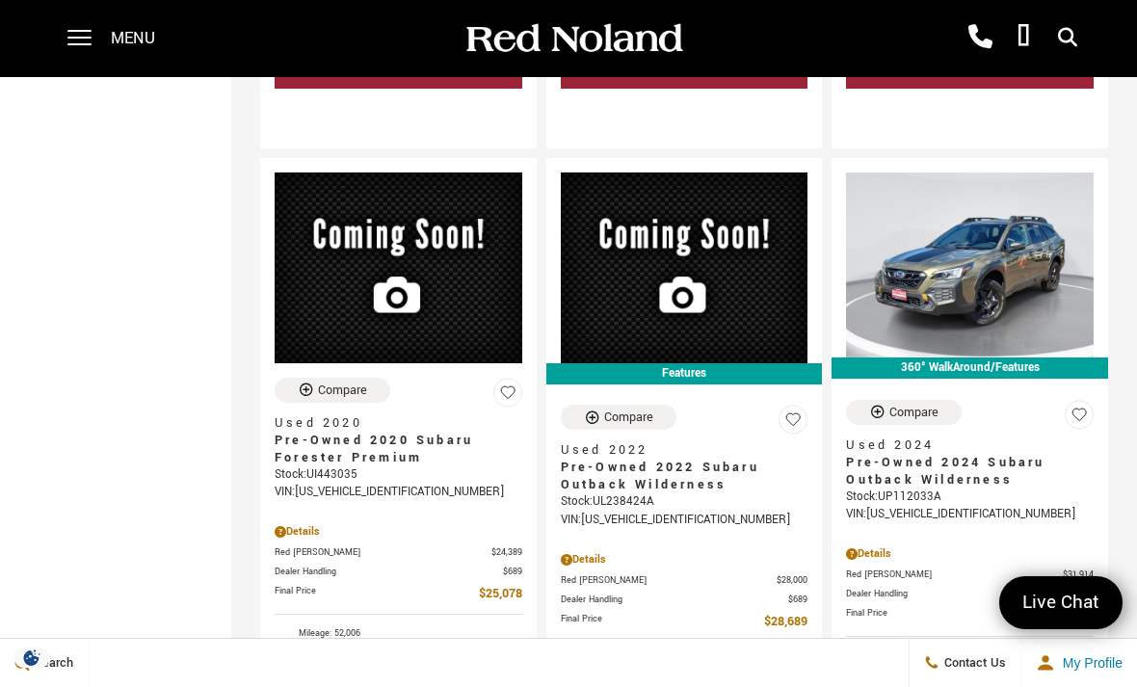
scroll to position [1086, 0]
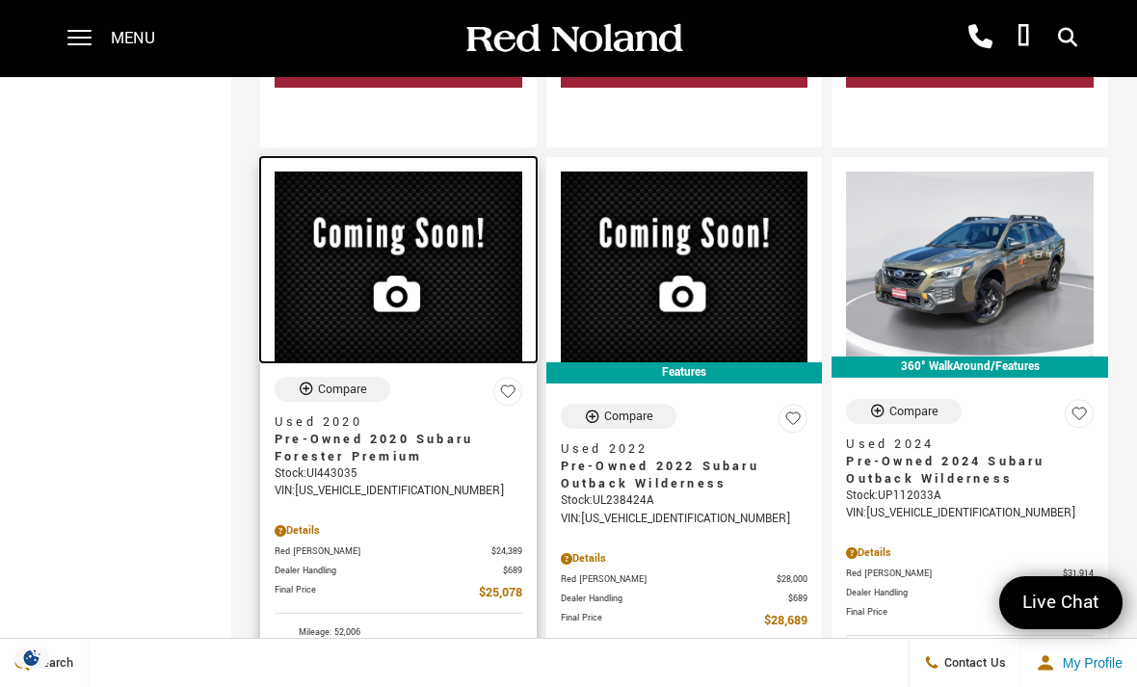
click at [373, 232] on img at bounding box center [399, 267] width 248 height 191
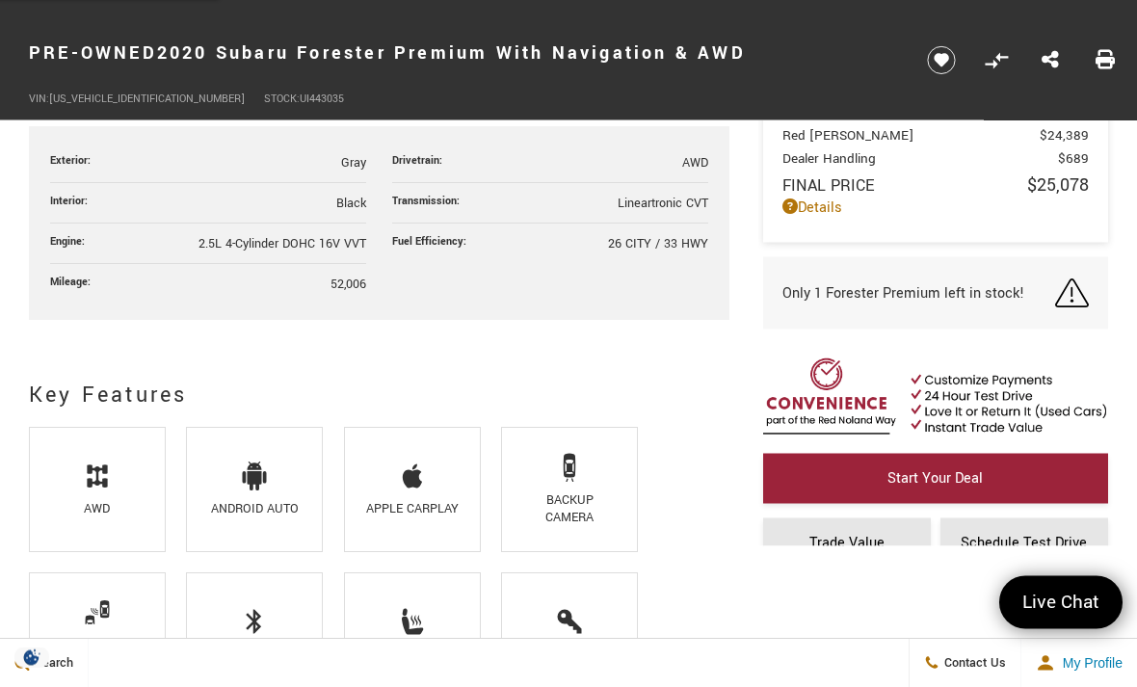
scroll to position [1008, 0]
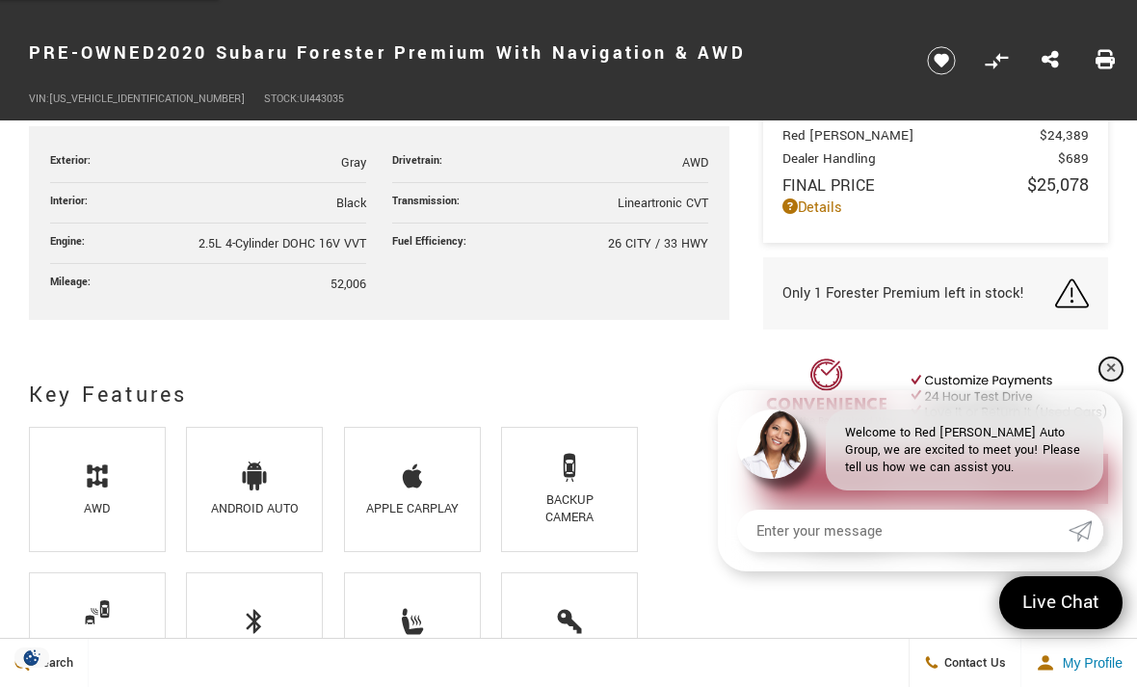
click at [1115, 381] on link "✕" at bounding box center [1110, 368] width 23 height 23
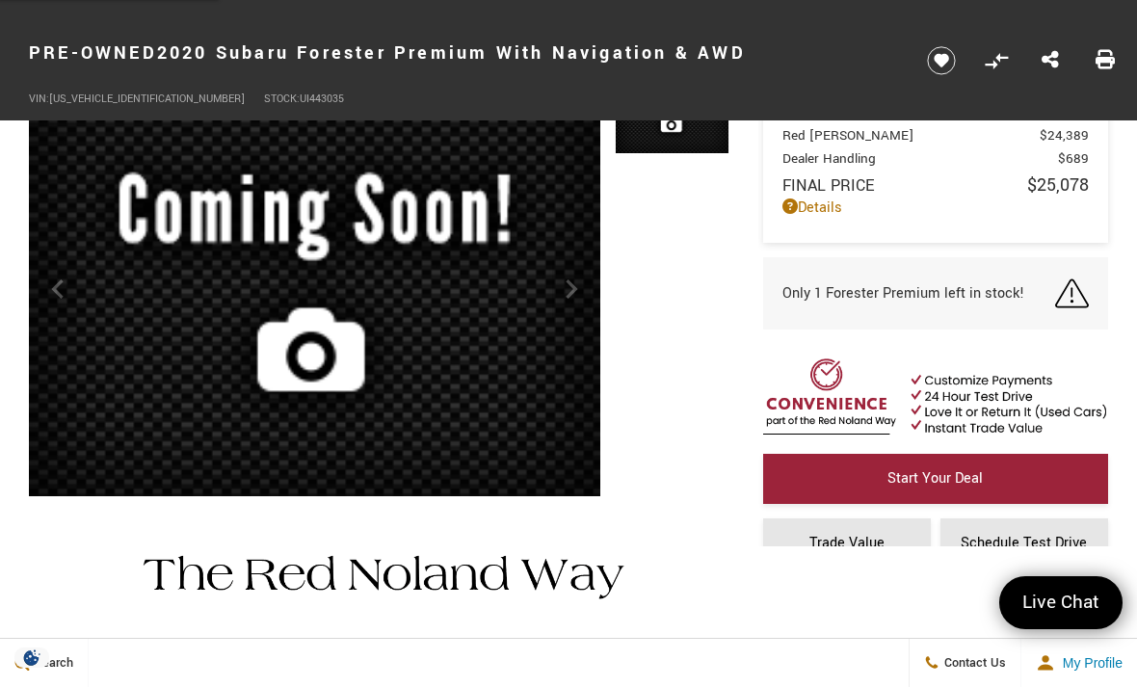
scroll to position [105, 0]
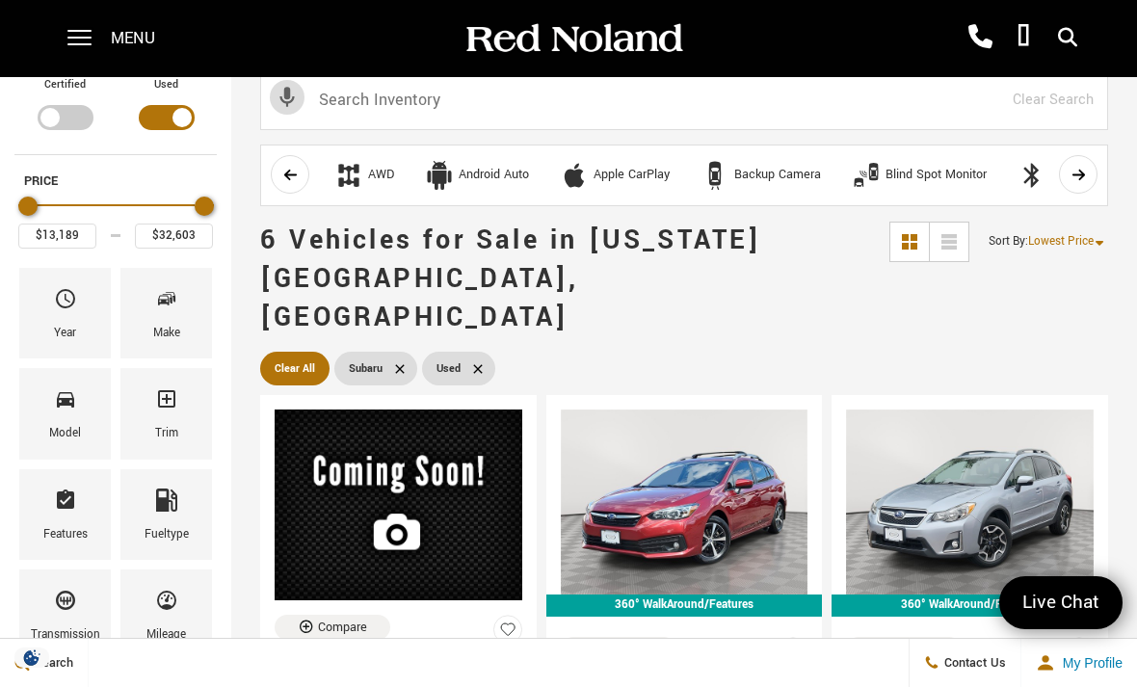
scroll to position [20, 0]
click at [286, 357] on span "Clear All" at bounding box center [295, 369] width 40 height 24
type input "$6,189"
type input "$178,745"
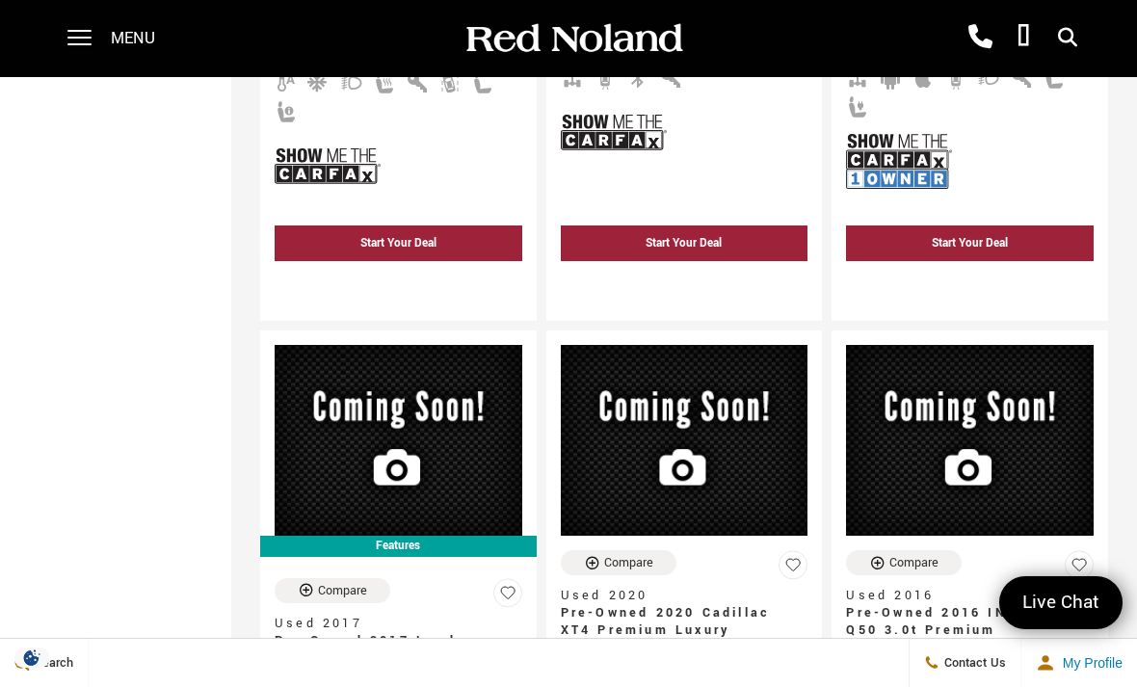
scroll to position [3520, 0]
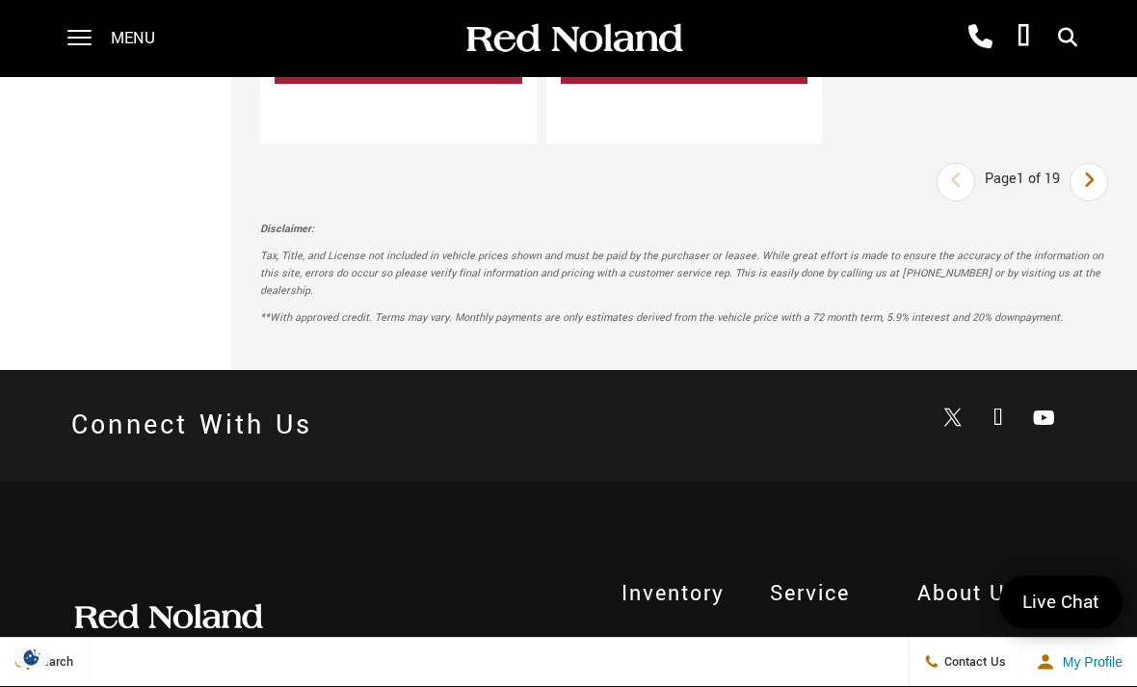
click at [1103, 197] on link "Next" at bounding box center [1089, 183] width 41 height 35
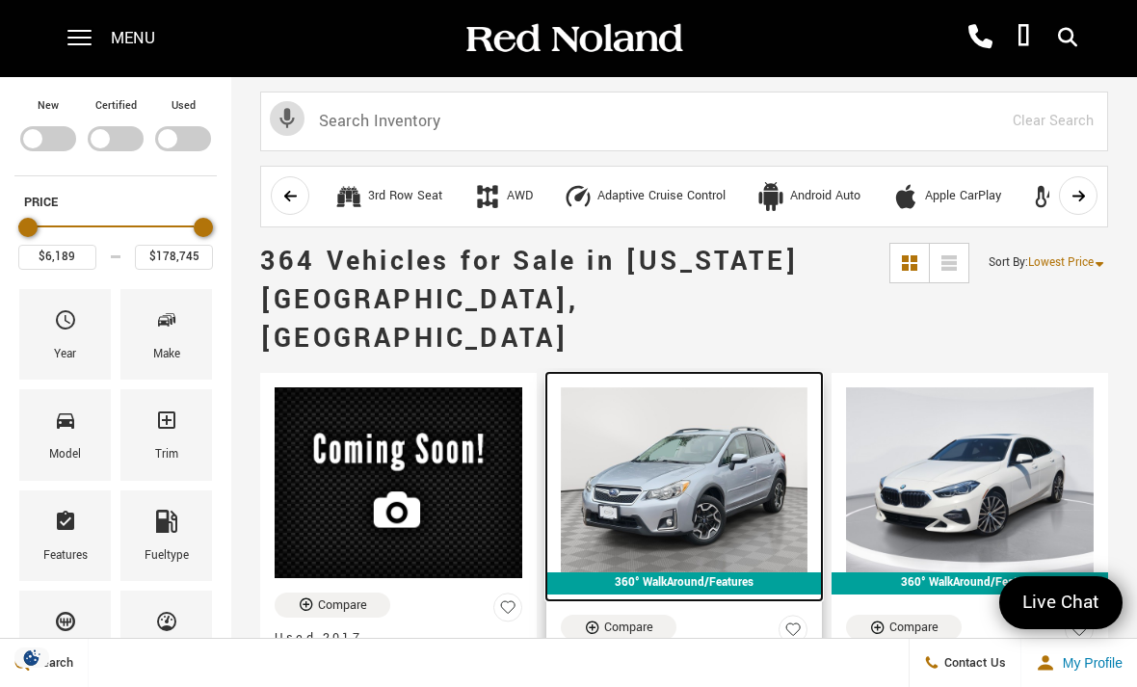
click at [726, 459] on img at bounding box center [685, 479] width 248 height 185
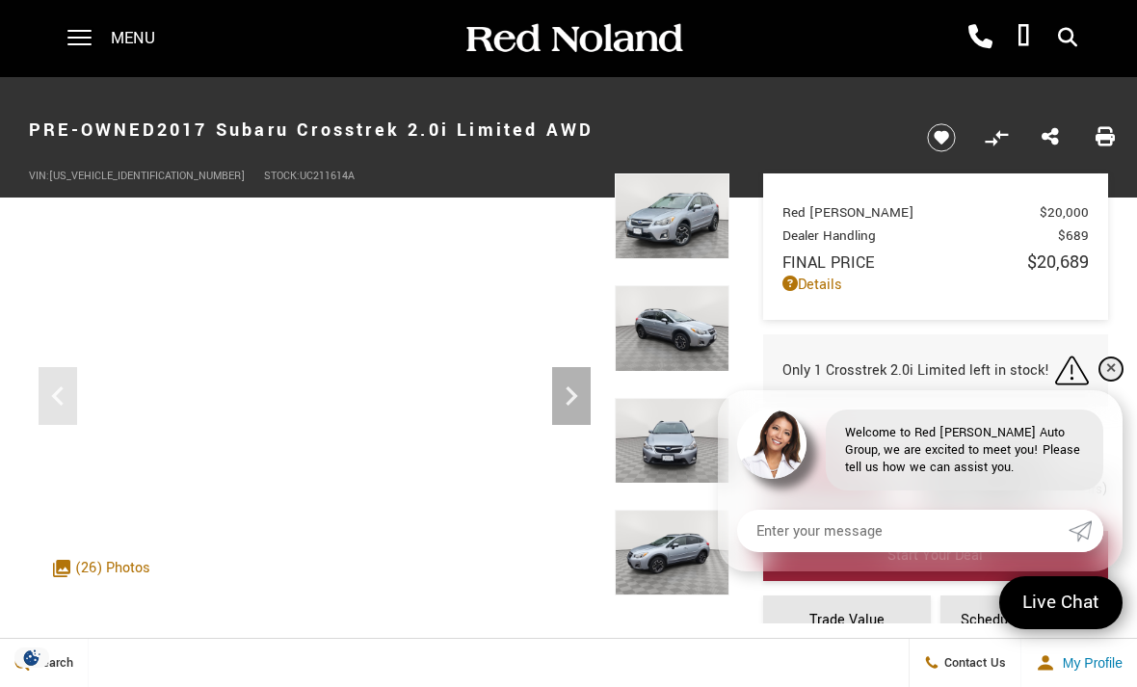
click at [1112, 359] on link "✕" at bounding box center [1110, 368] width 23 height 23
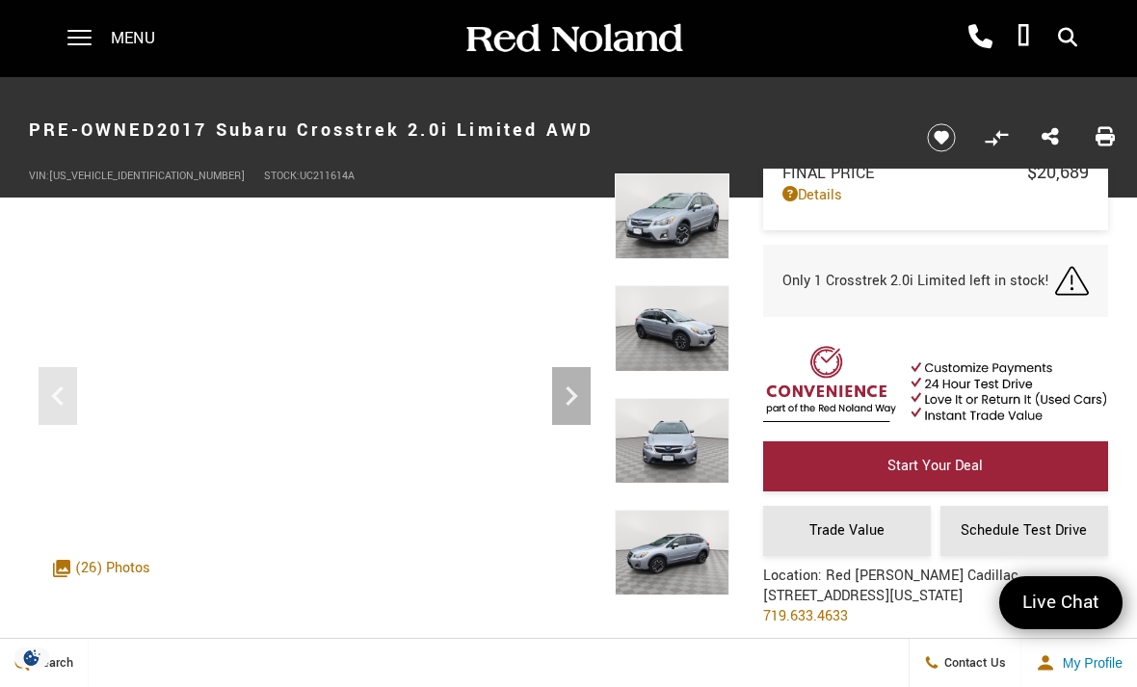
click at [686, 215] on img at bounding box center [672, 216] width 115 height 86
click at [668, 200] on img at bounding box center [672, 216] width 115 height 86
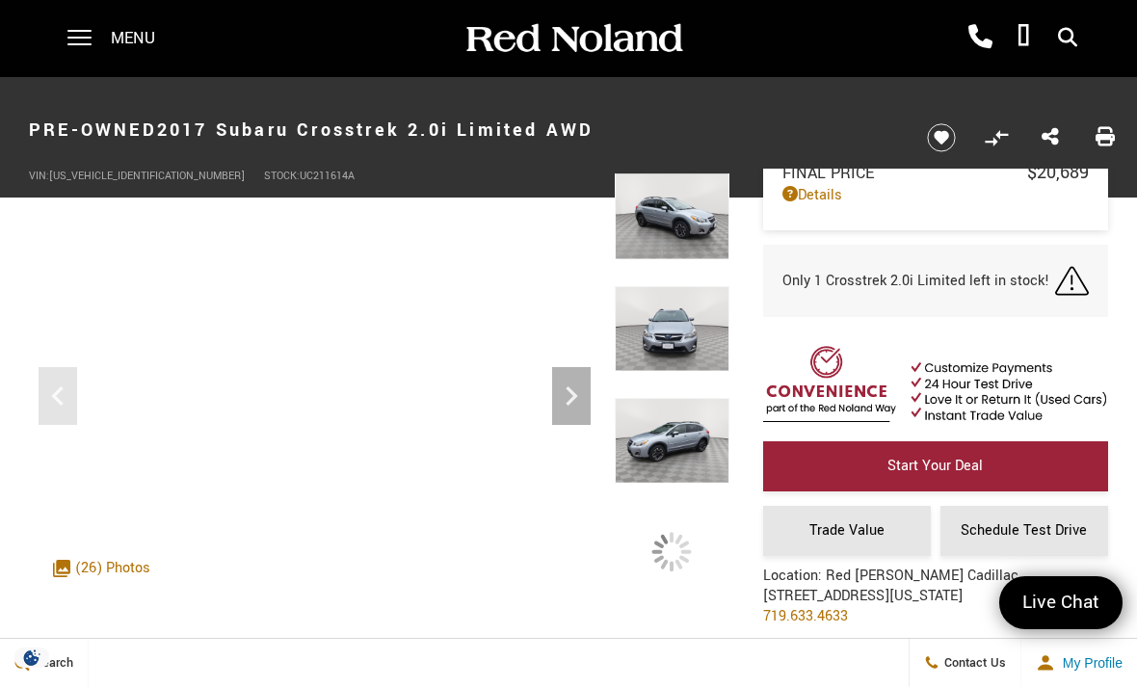
click at [701, 285] on div at bounding box center [672, 229] width 115 height 112
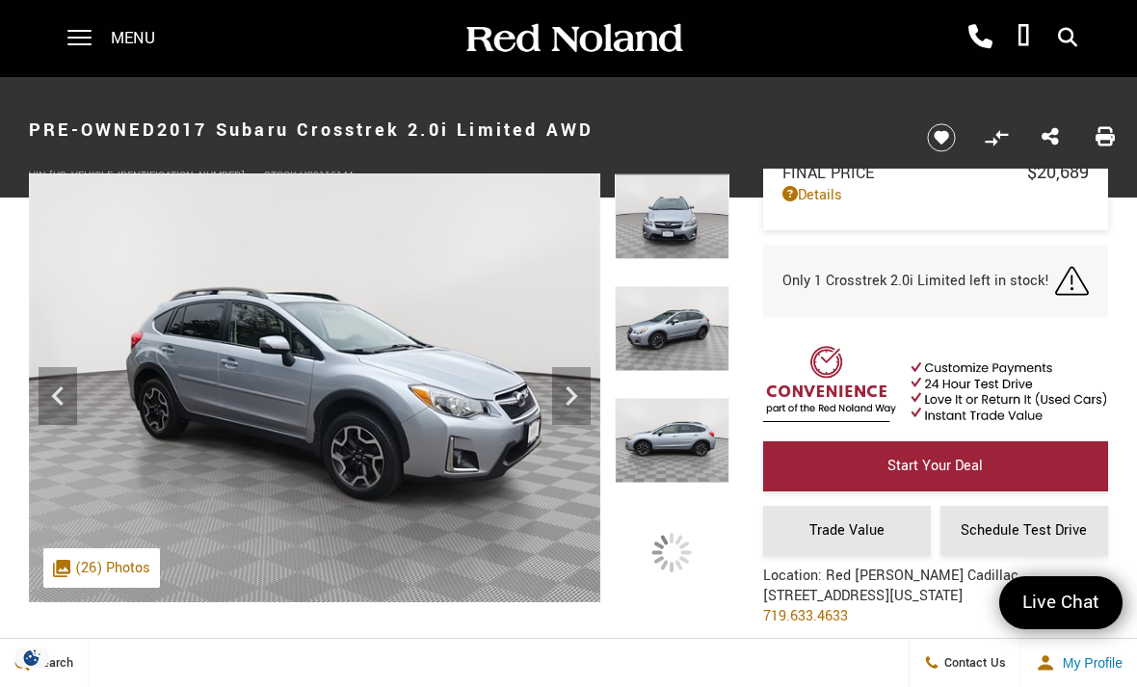
click at [692, 285] on div at bounding box center [672, 229] width 115 height 112
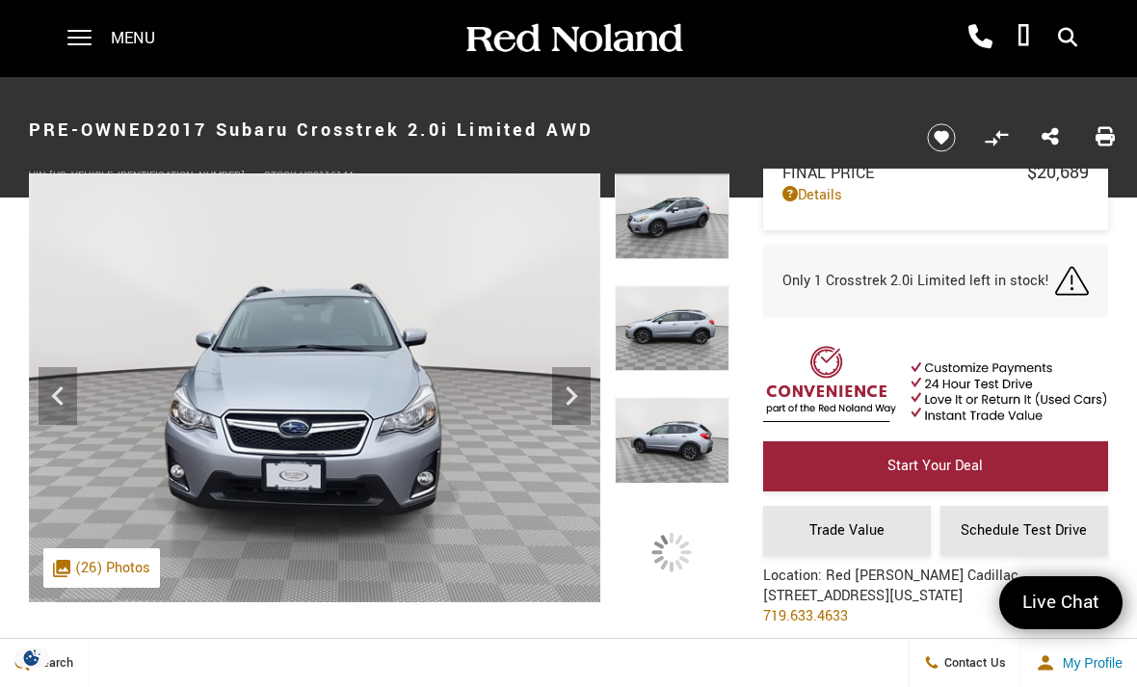
click at [689, 334] on img at bounding box center [672, 328] width 115 height 86
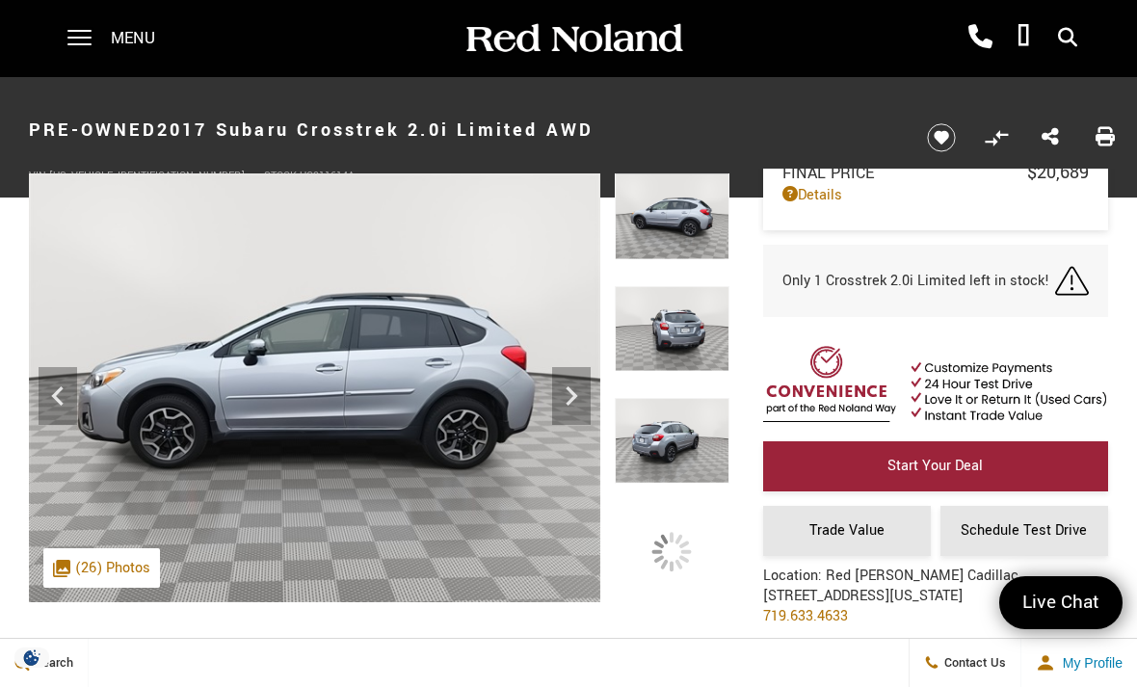
click at [700, 332] on img at bounding box center [672, 328] width 115 height 86
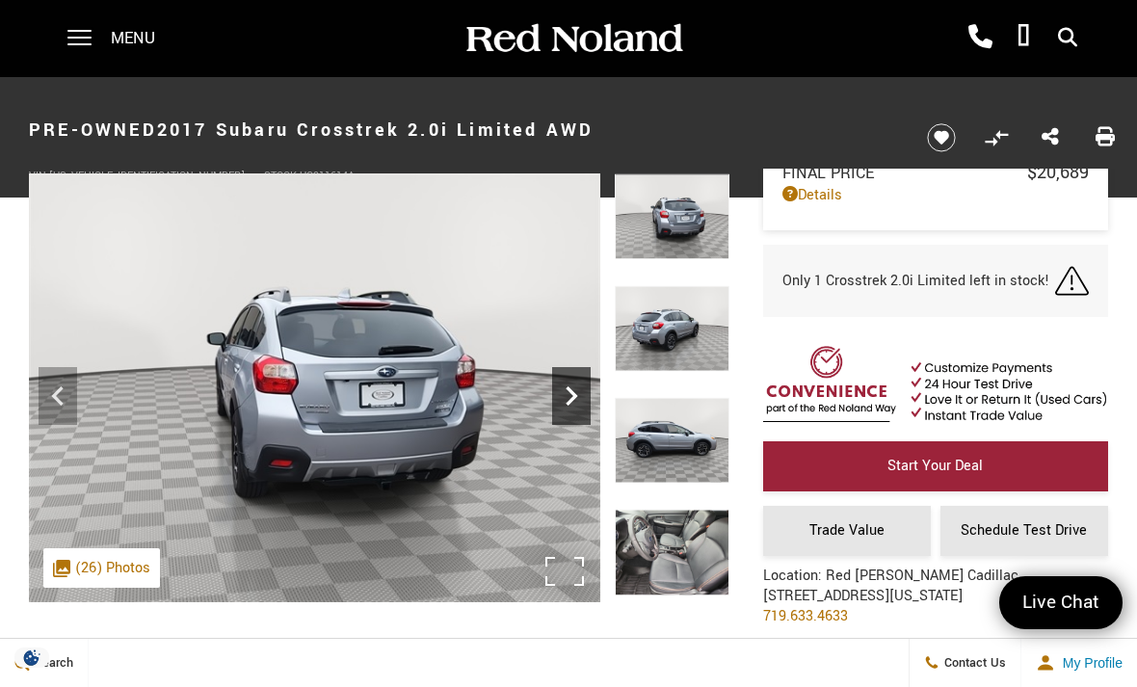
click at [575, 395] on icon "Next" at bounding box center [572, 395] width 12 height 19
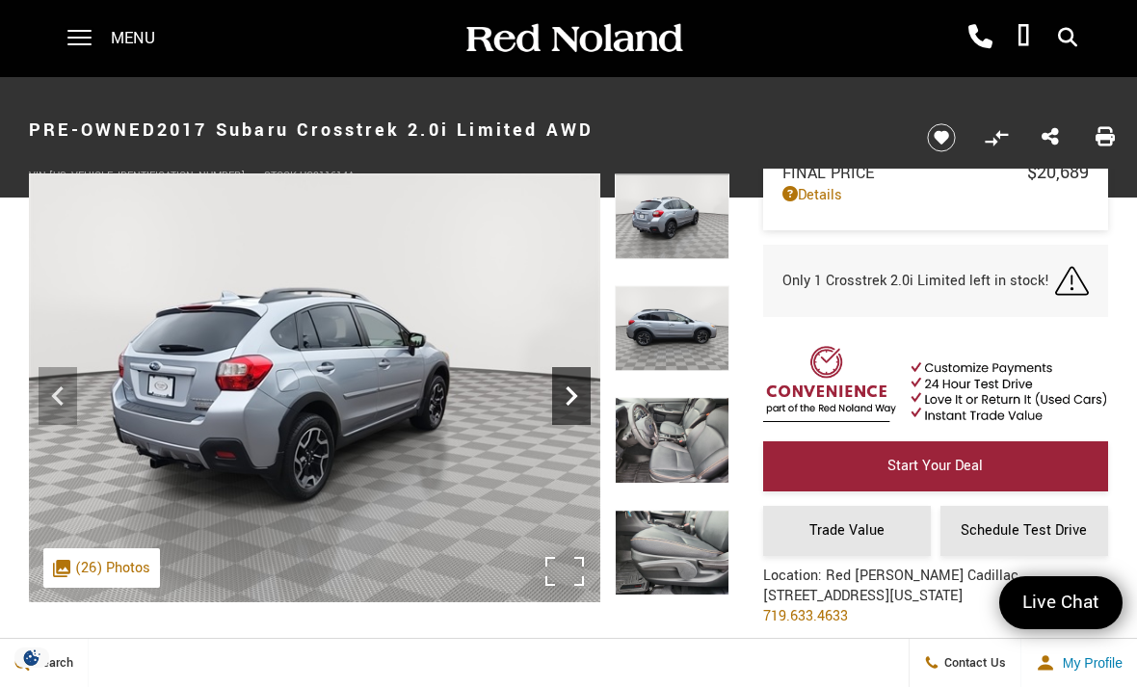
click at [574, 404] on icon "Next" at bounding box center [571, 396] width 39 height 39
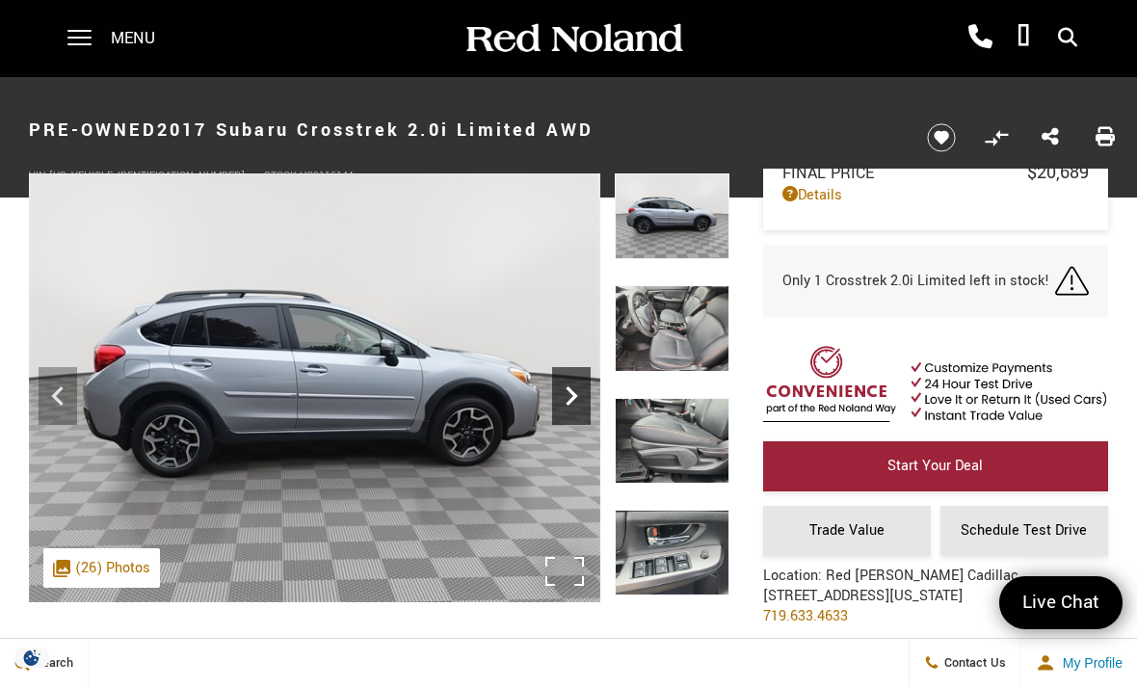
click at [585, 405] on icon "Next" at bounding box center [571, 396] width 39 height 39
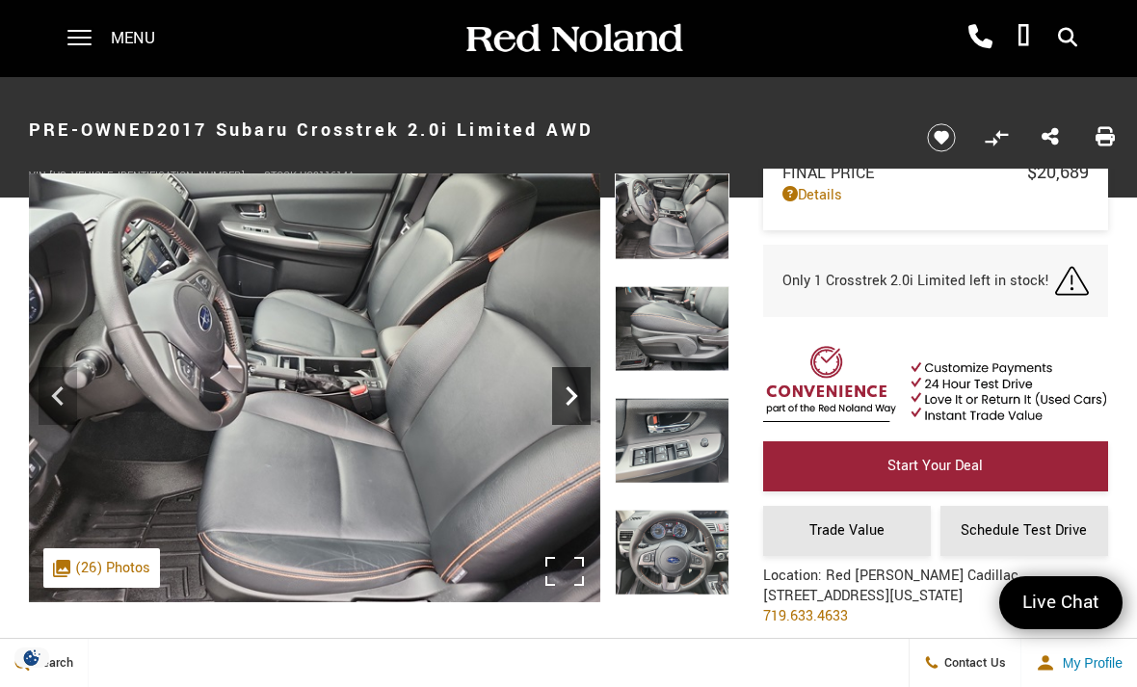
click at [590, 402] on icon "Next" at bounding box center [571, 396] width 39 height 39
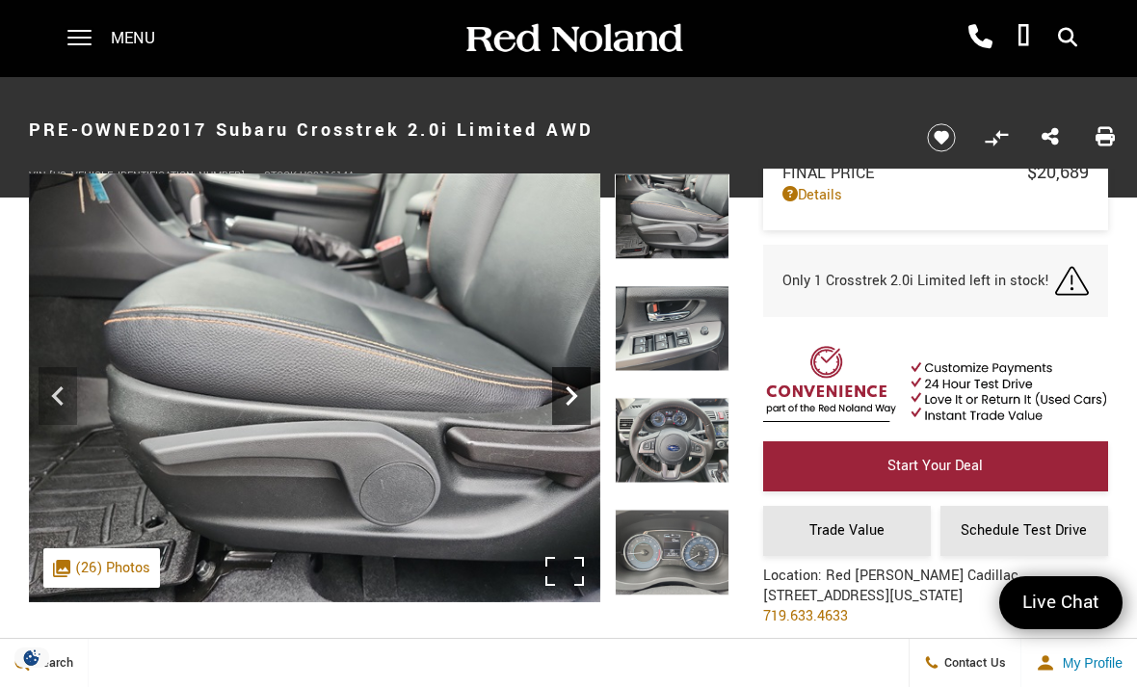
click at [588, 402] on icon "Next" at bounding box center [571, 396] width 39 height 39
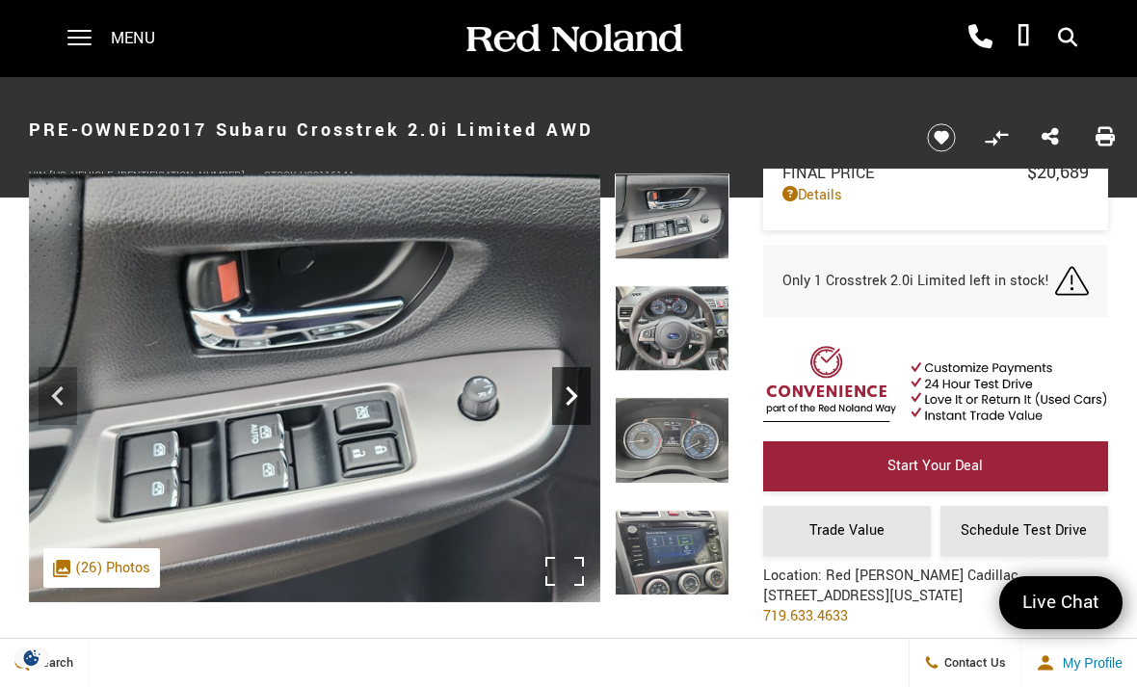
click at [584, 393] on icon "Next" at bounding box center [571, 396] width 39 height 39
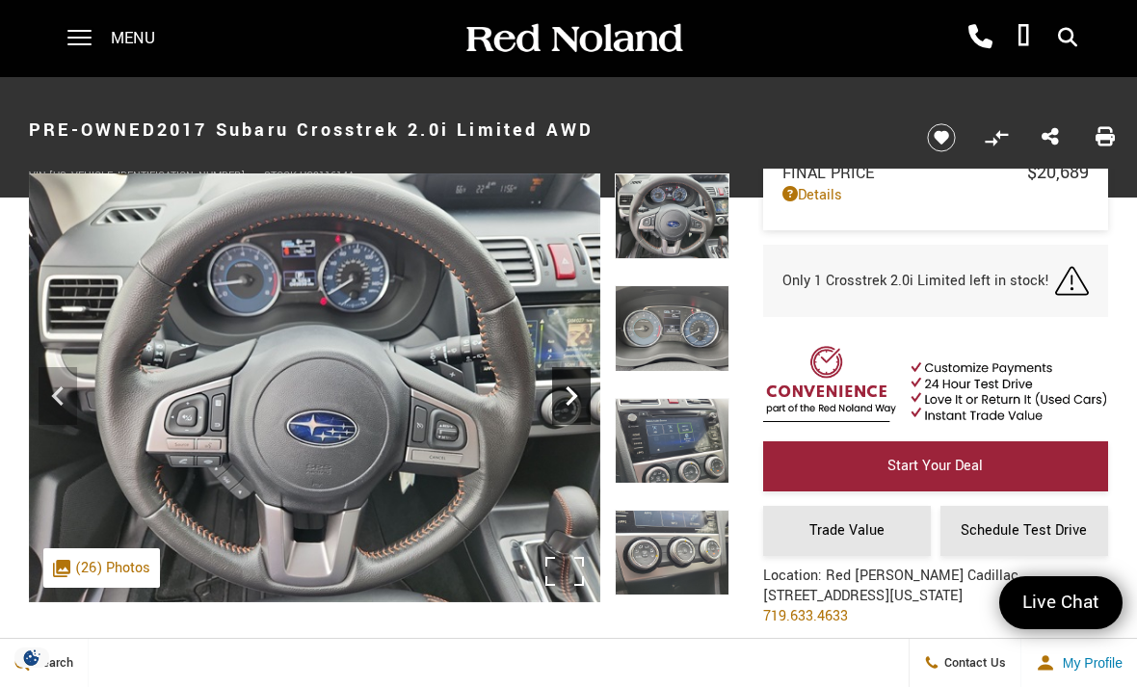
click at [578, 396] on icon "Next" at bounding box center [571, 396] width 39 height 39
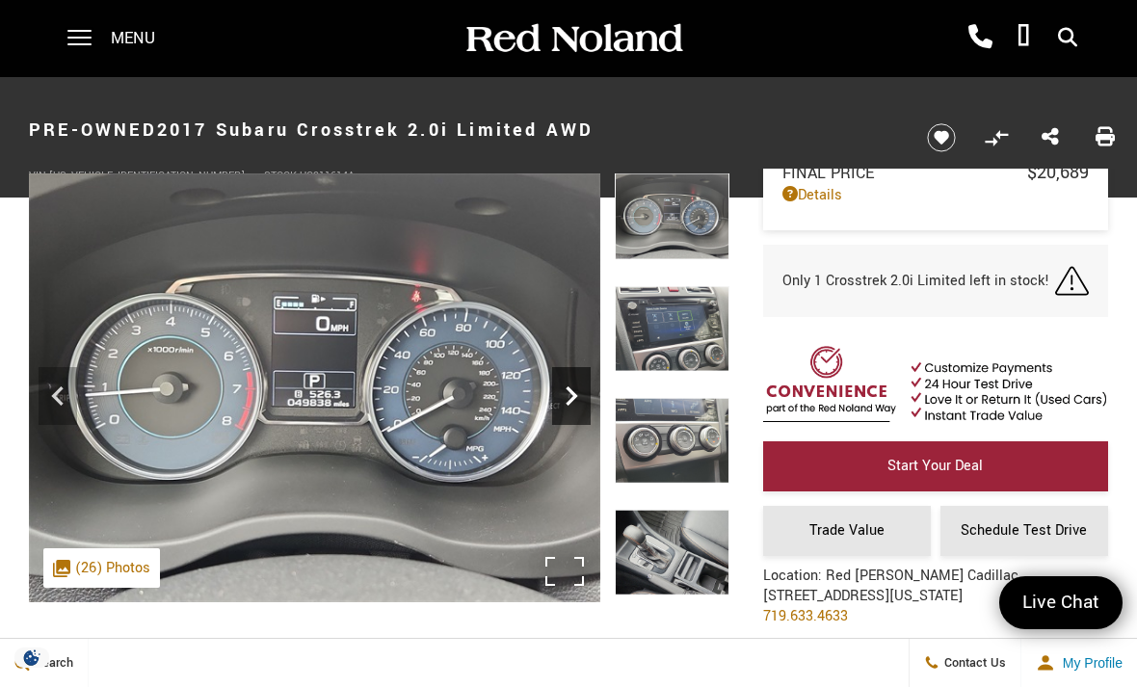
click at [587, 391] on icon "Next" at bounding box center [571, 396] width 39 height 39
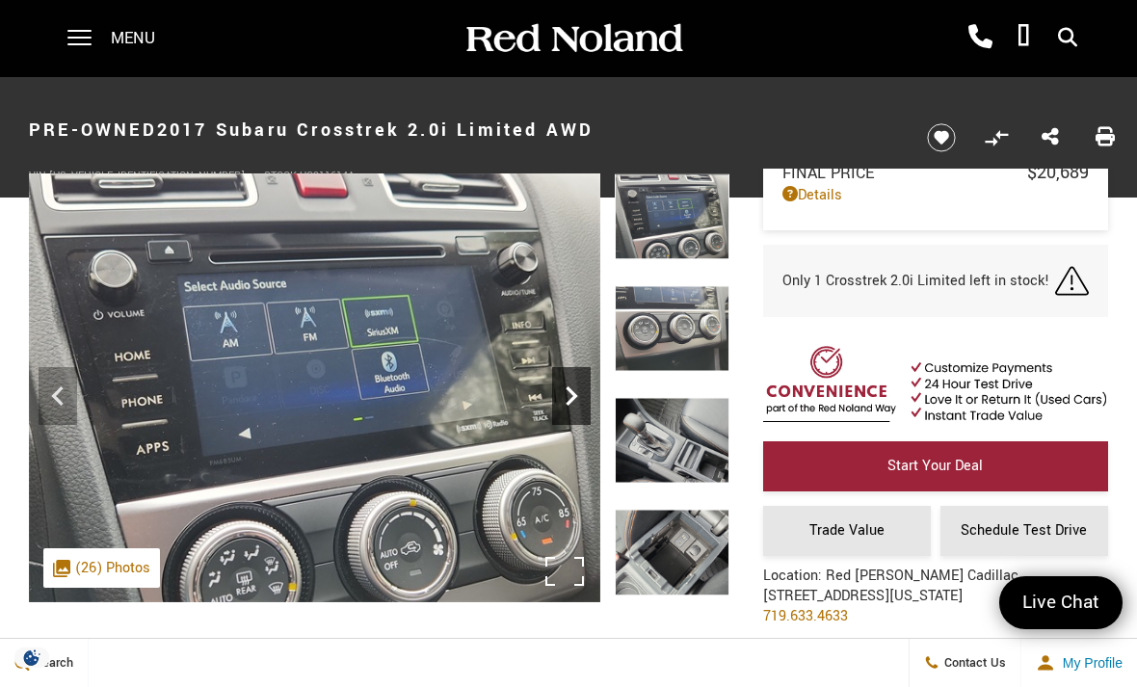
click at [580, 405] on icon "Next" at bounding box center [571, 396] width 39 height 39
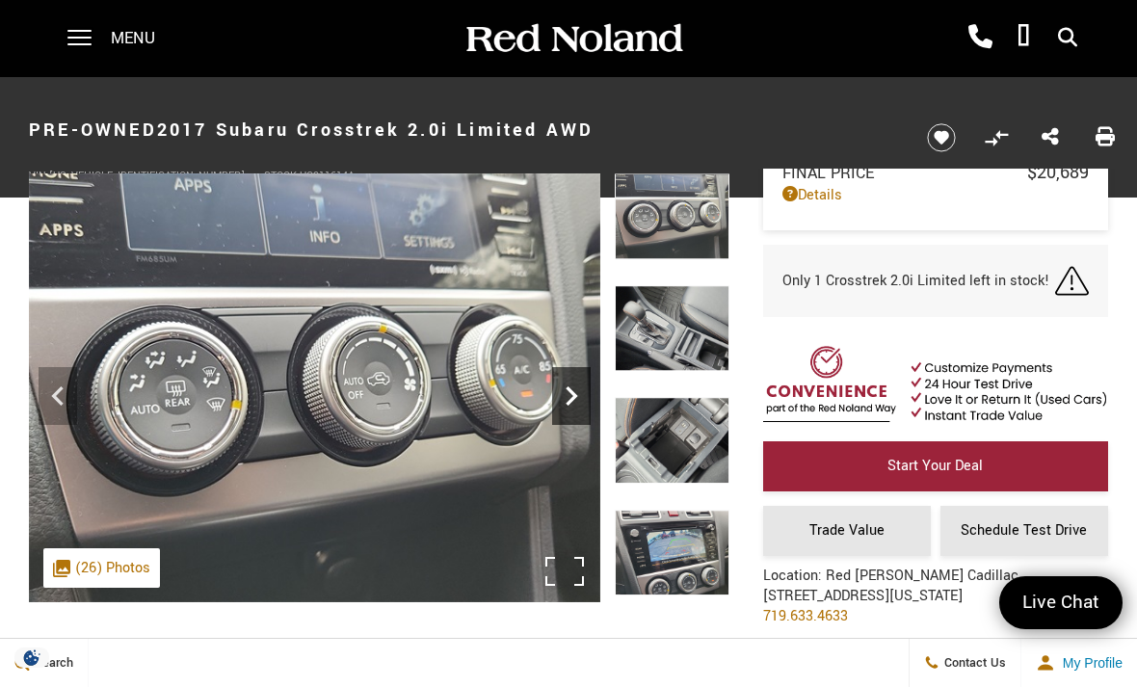
click at [585, 397] on icon "Next" at bounding box center [571, 396] width 39 height 39
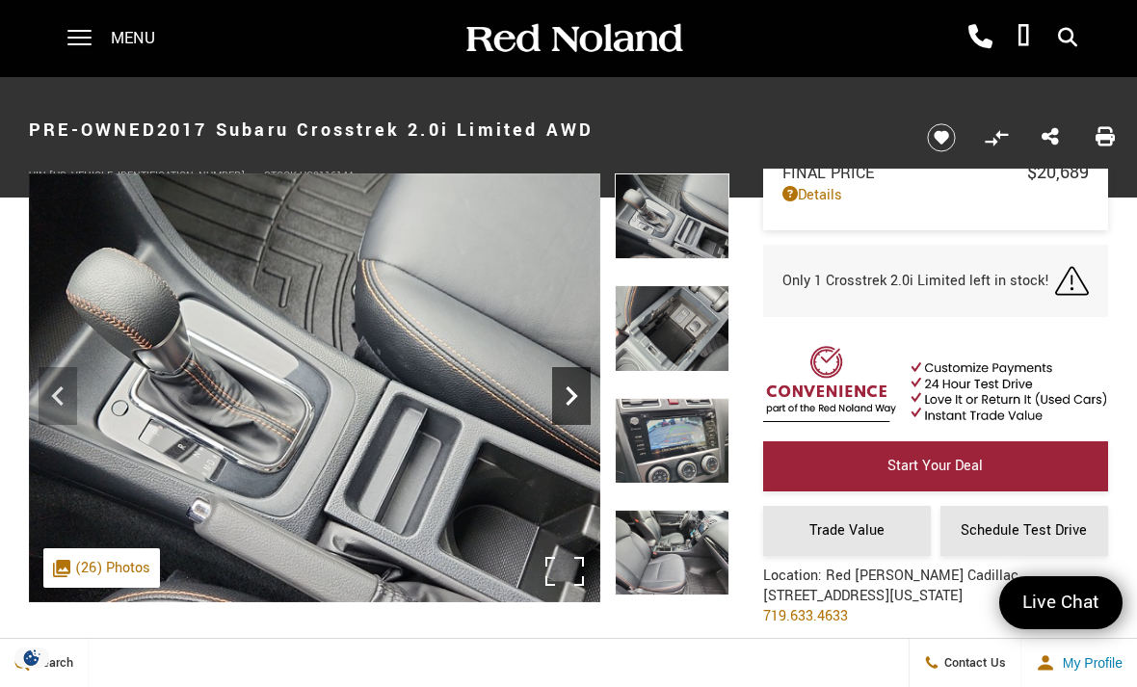
click at [580, 397] on icon "Next" at bounding box center [571, 396] width 39 height 39
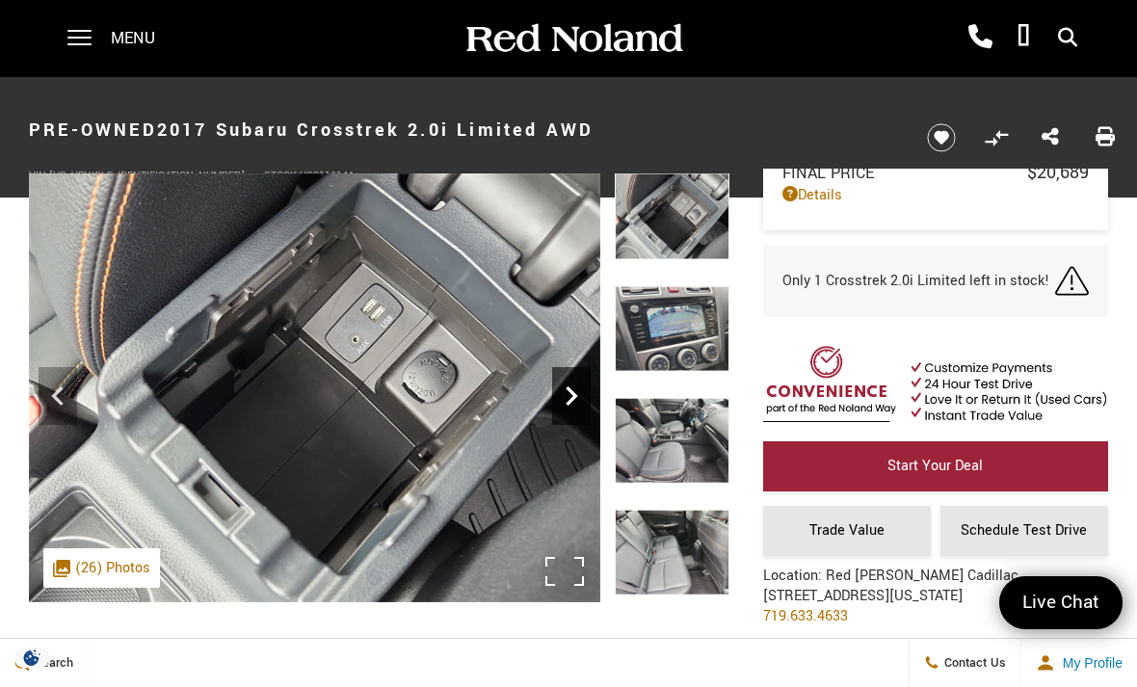
click at [578, 412] on icon "Next" at bounding box center [571, 396] width 39 height 39
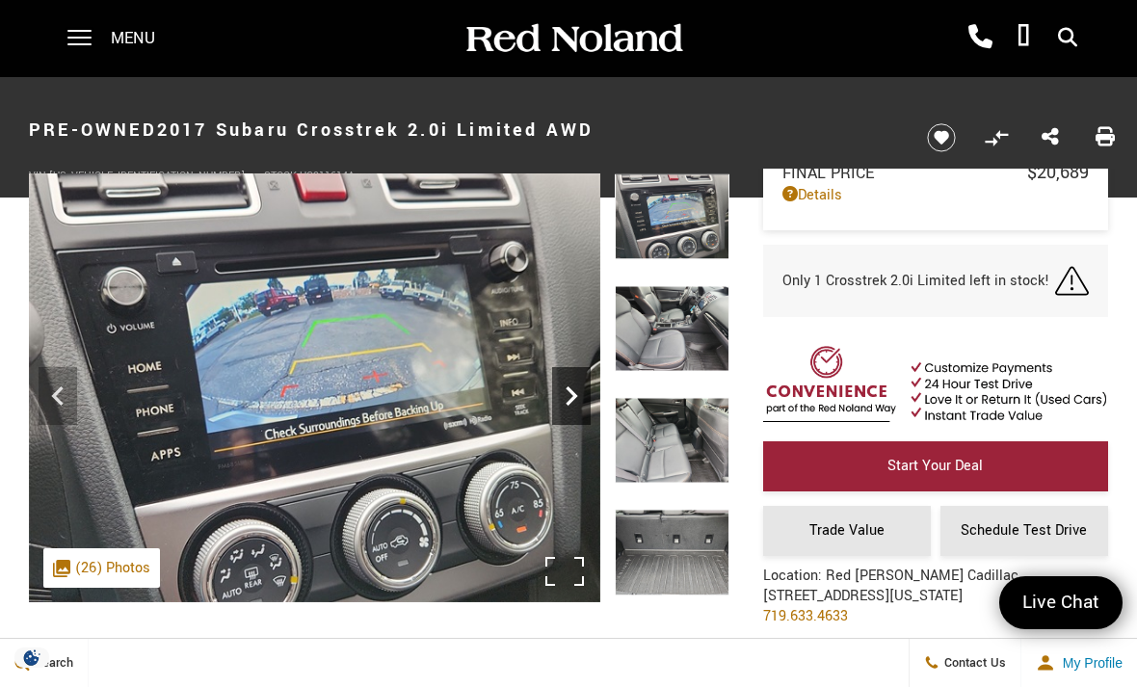
click at [582, 397] on icon "Next" at bounding box center [571, 396] width 39 height 39
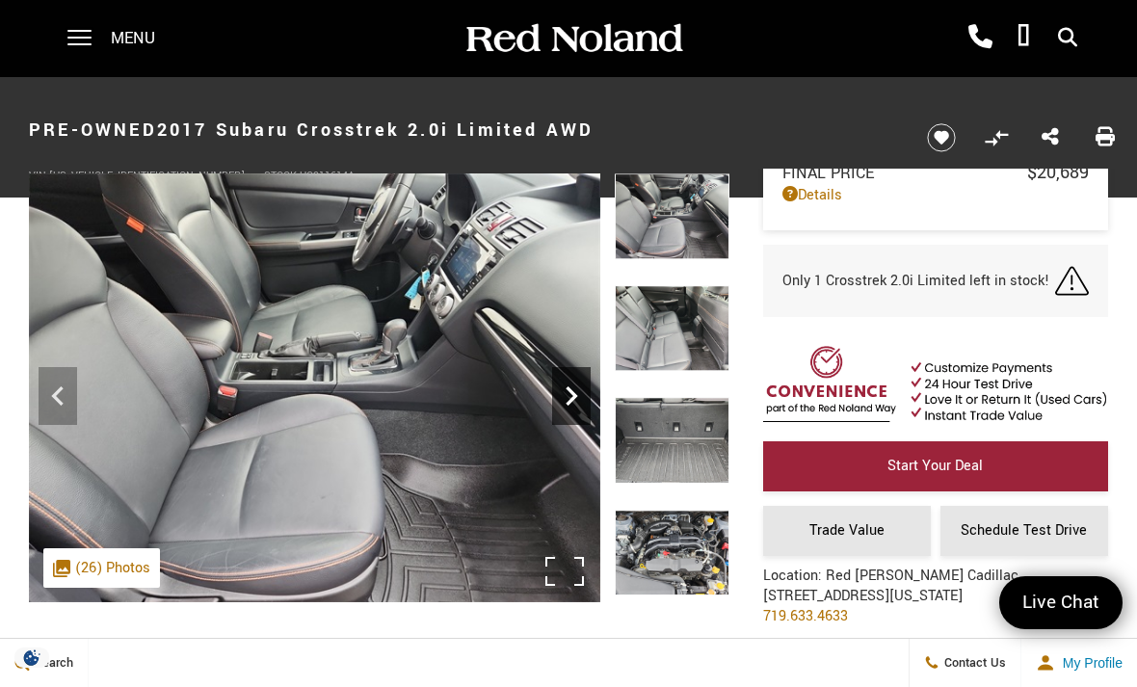
click at [573, 394] on icon "Next" at bounding box center [572, 395] width 12 height 19
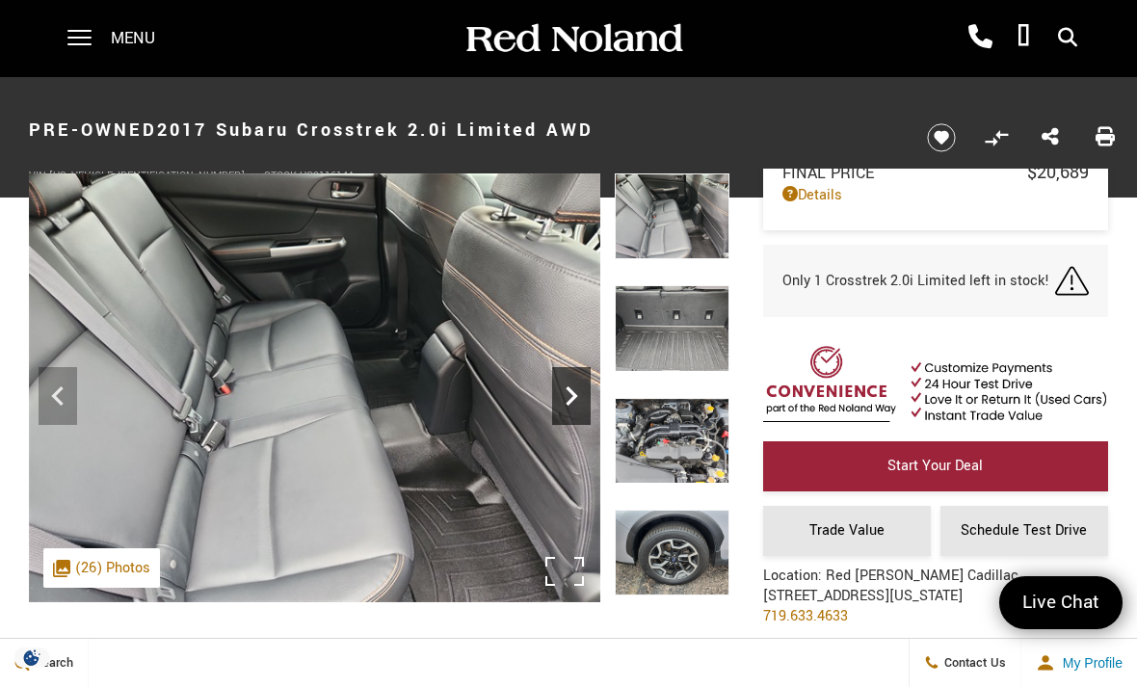
click at [576, 402] on icon "Next" at bounding box center [571, 396] width 39 height 39
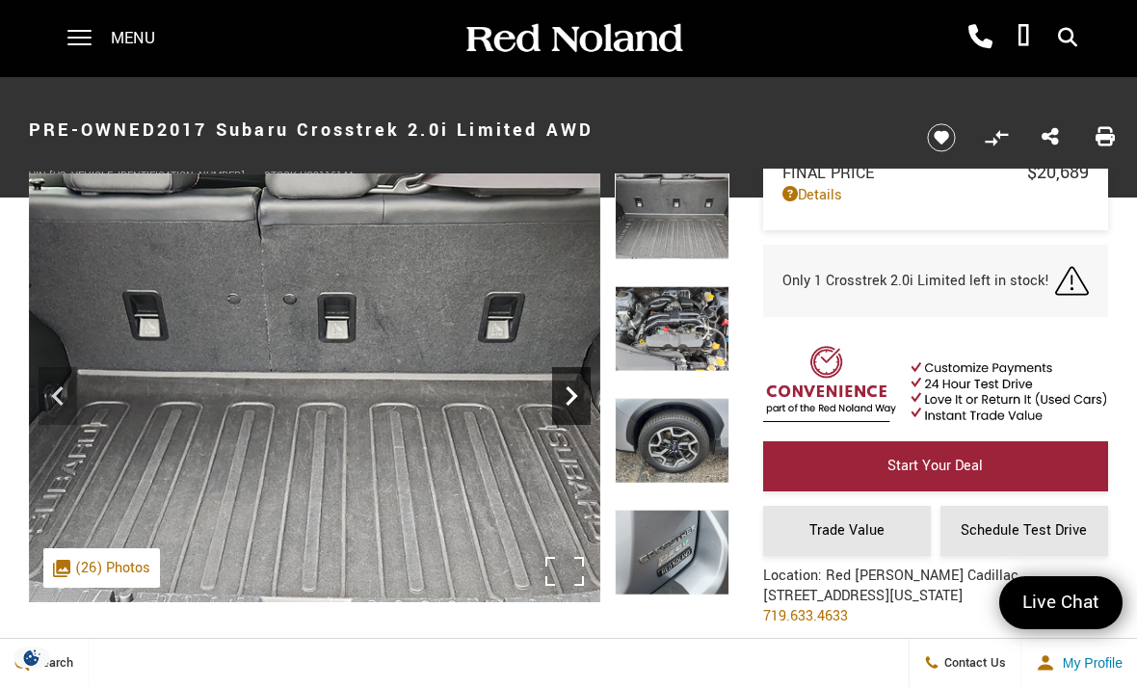
click at [577, 398] on icon "Next" at bounding box center [571, 396] width 39 height 39
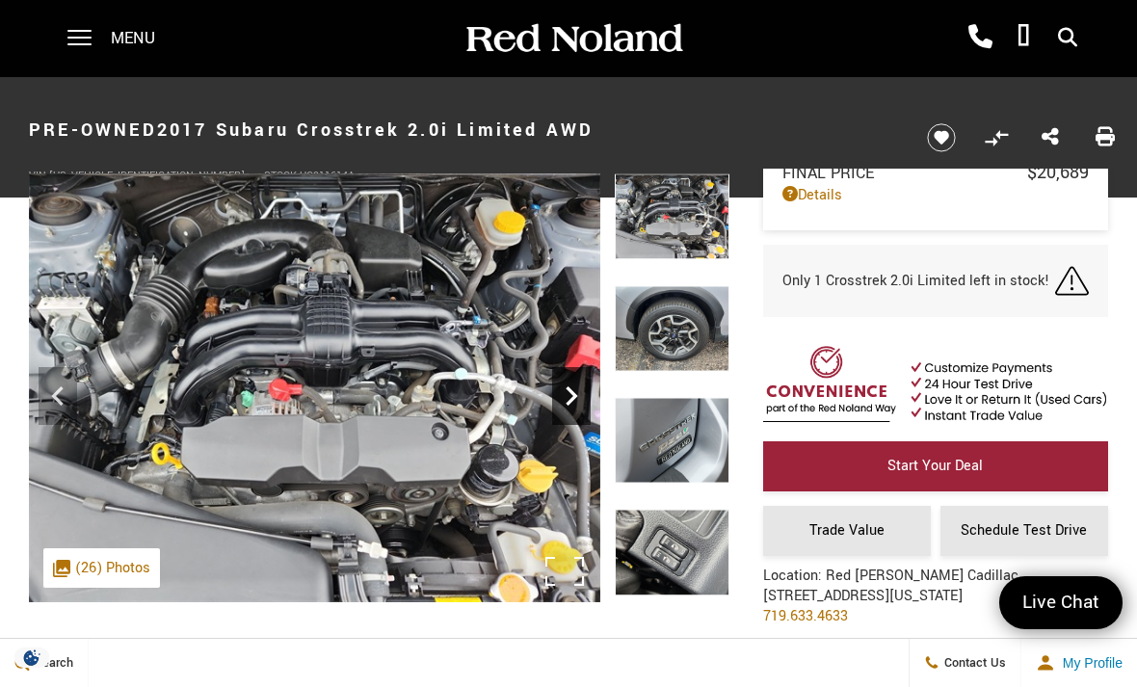
click at [578, 400] on icon "Next" at bounding box center [571, 396] width 39 height 39
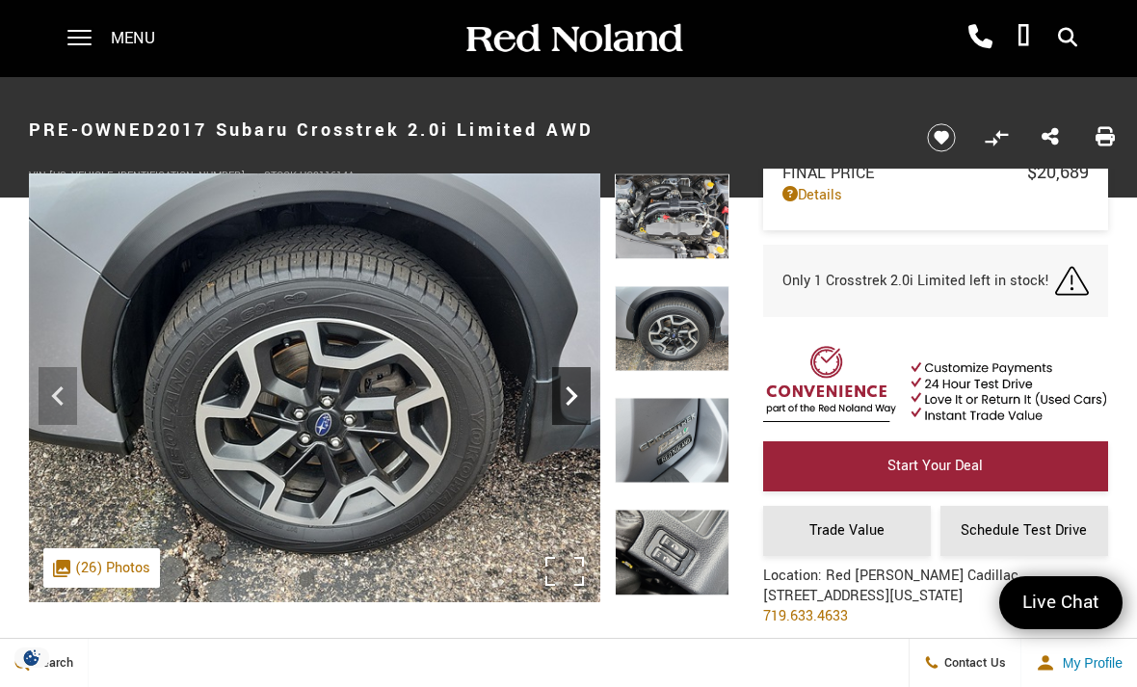
click at [561, 398] on icon "Next" at bounding box center [571, 396] width 39 height 39
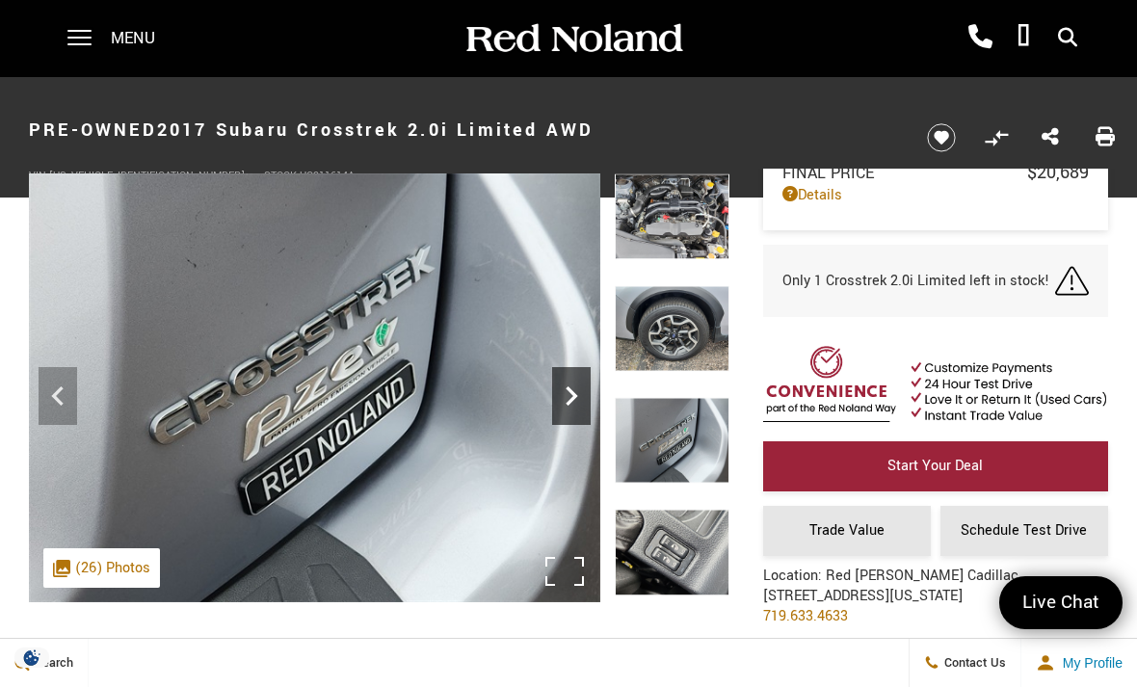
click at [570, 400] on icon "Next" at bounding box center [572, 395] width 12 height 19
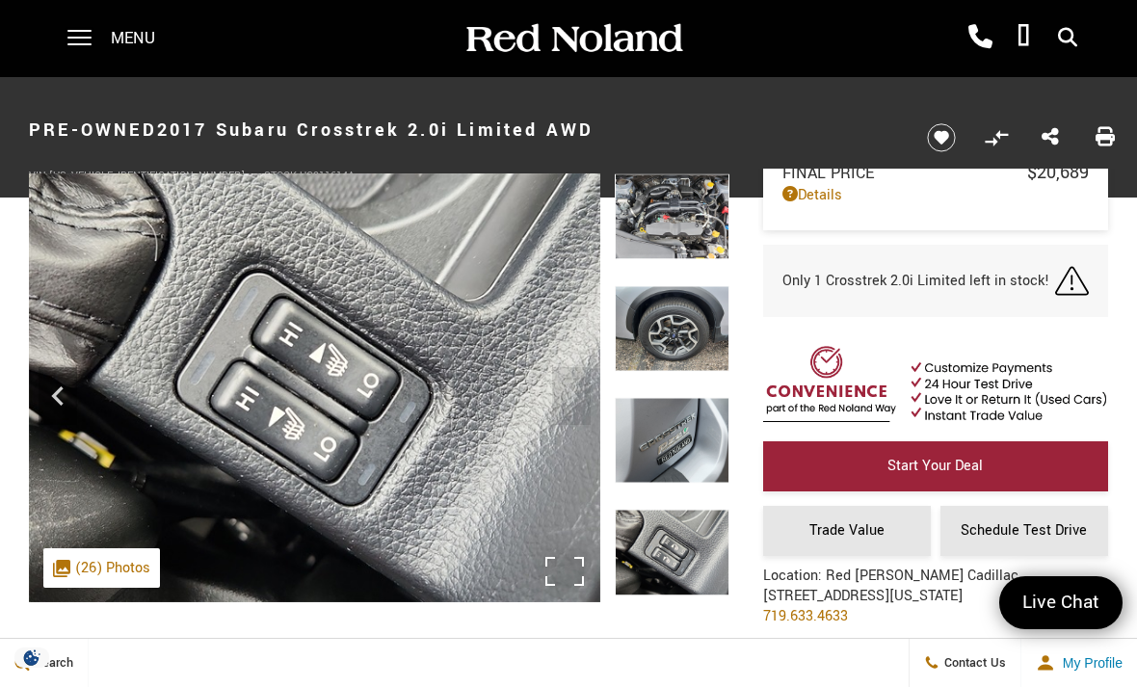
click at [568, 394] on img at bounding box center [314, 387] width 571 height 429
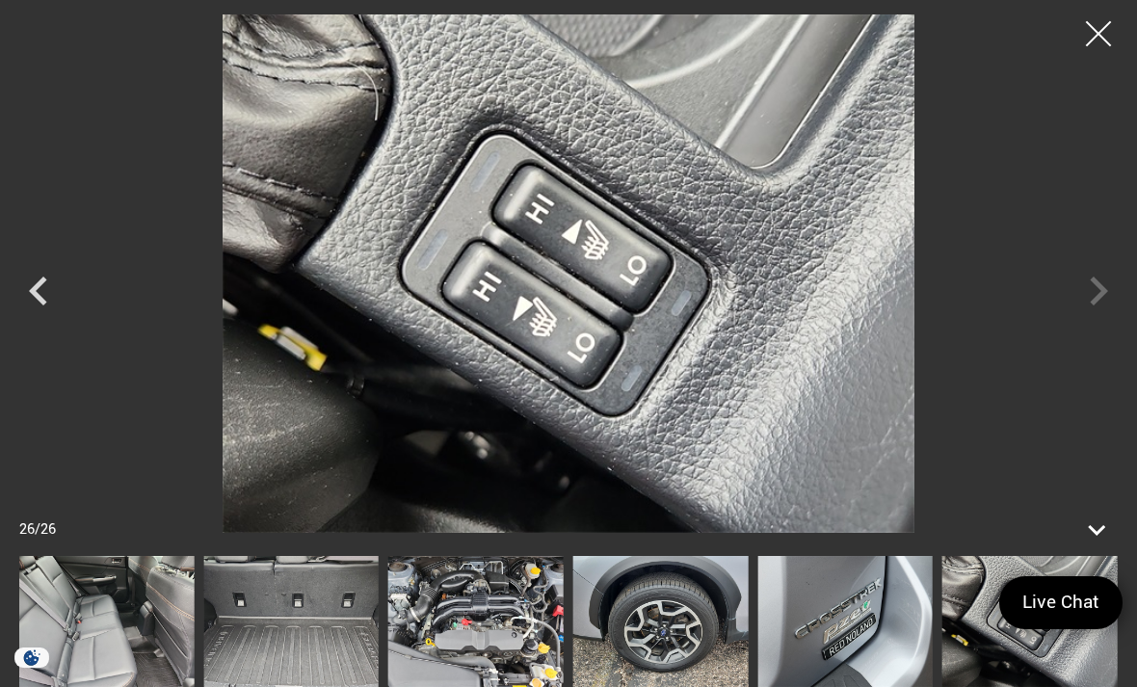
click at [1082, 34] on div at bounding box center [1098, 34] width 51 height 51
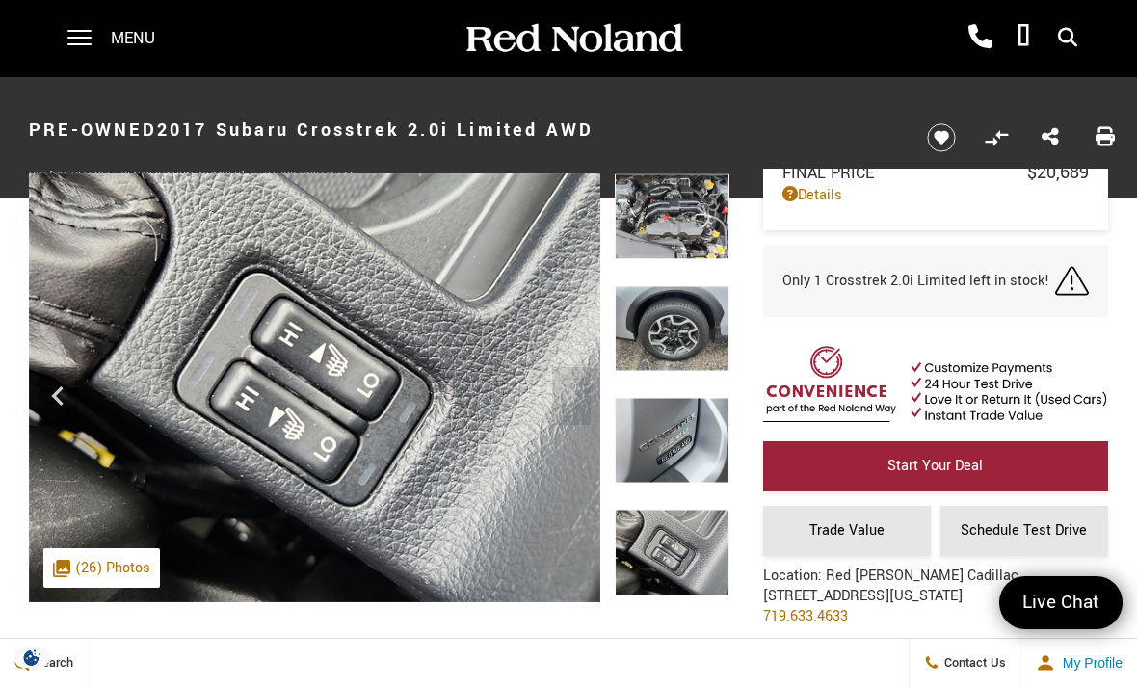
scroll to position [2, 0]
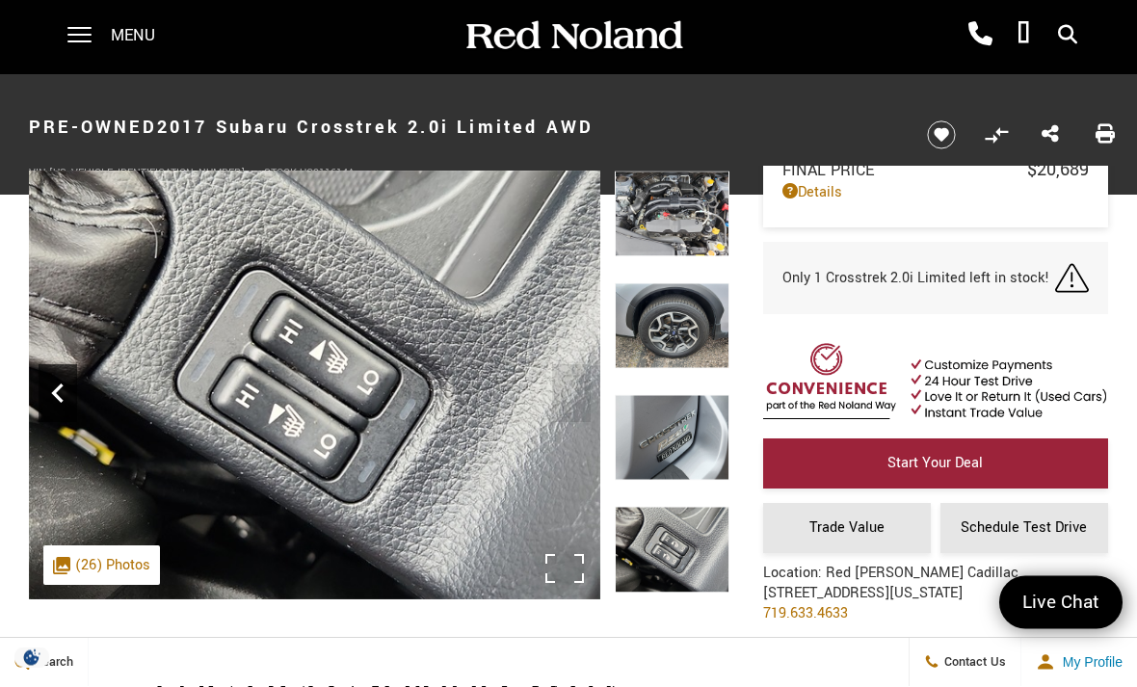
click at [66, 388] on icon "Previous" at bounding box center [58, 394] width 39 height 39
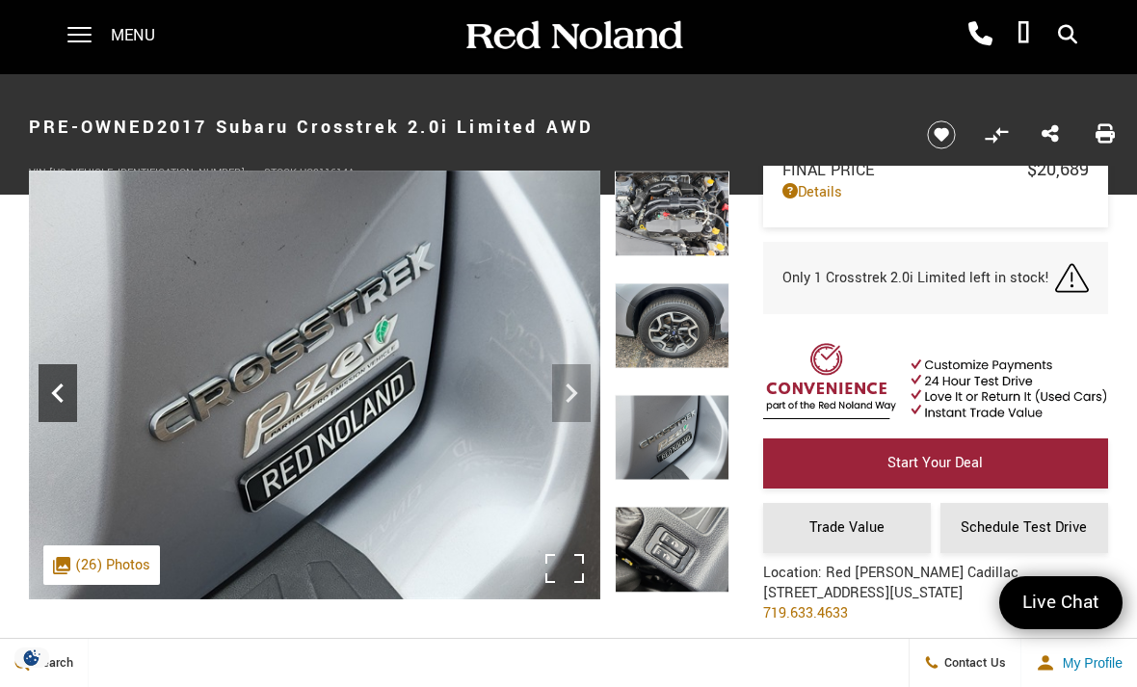
click at [60, 386] on icon "Previous" at bounding box center [57, 392] width 12 height 19
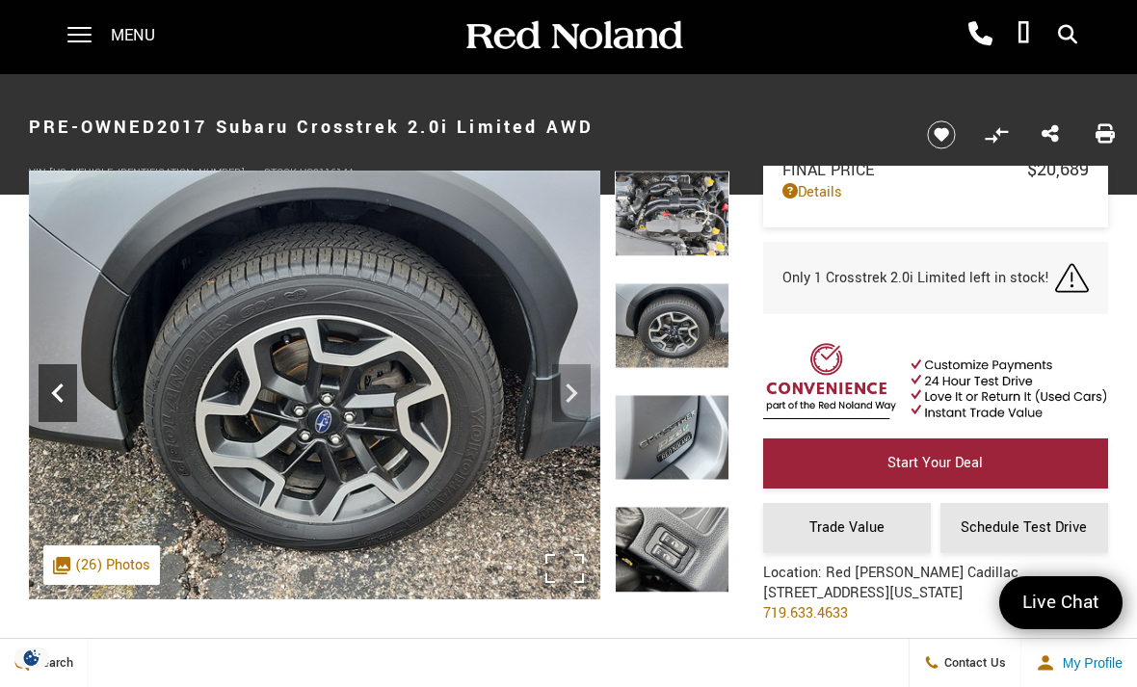
click at [63, 393] on icon "Previous" at bounding box center [58, 393] width 39 height 39
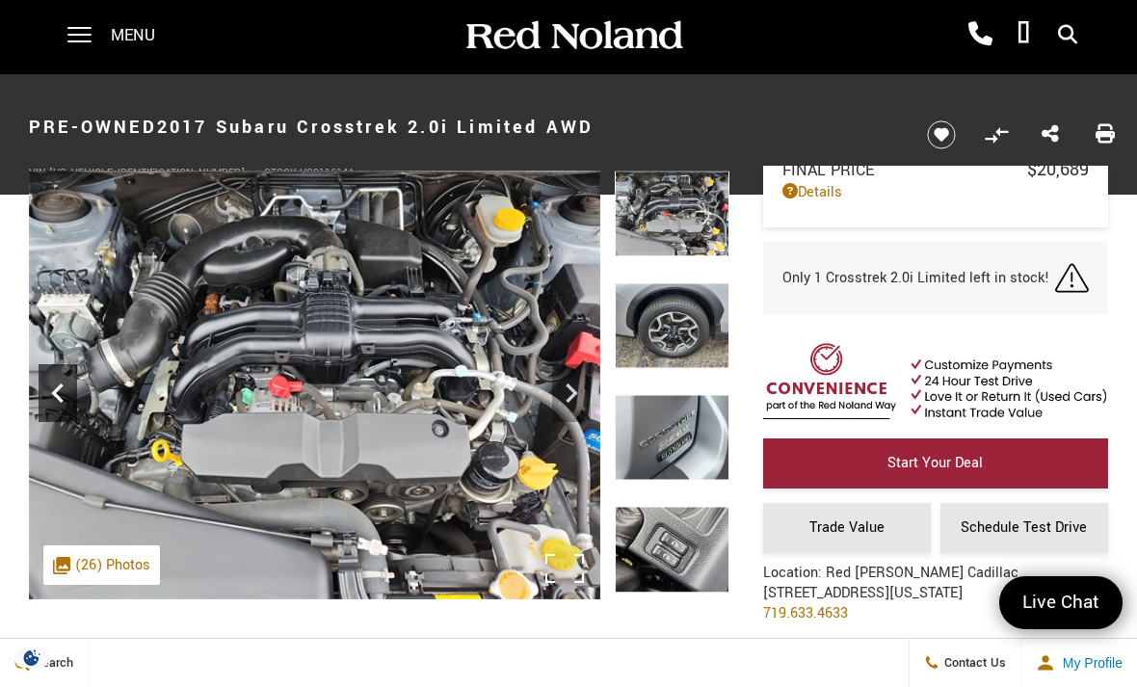
click at [59, 398] on icon "Previous" at bounding box center [57, 392] width 12 height 19
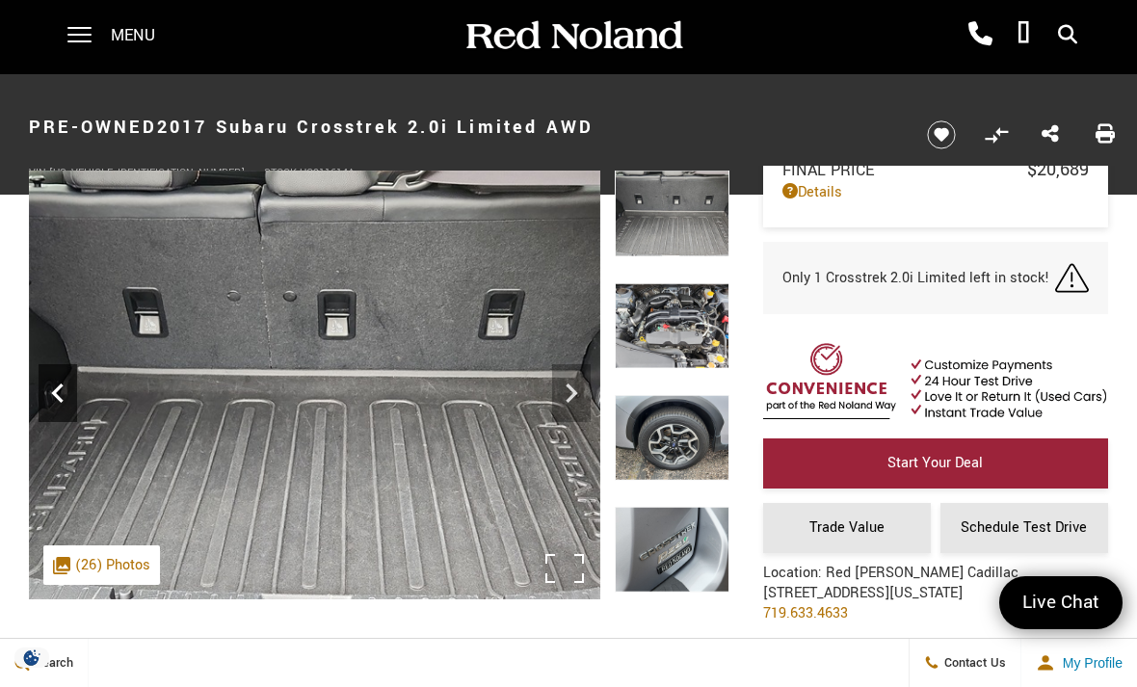
click at [65, 394] on icon "Previous" at bounding box center [58, 393] width 39 height 39
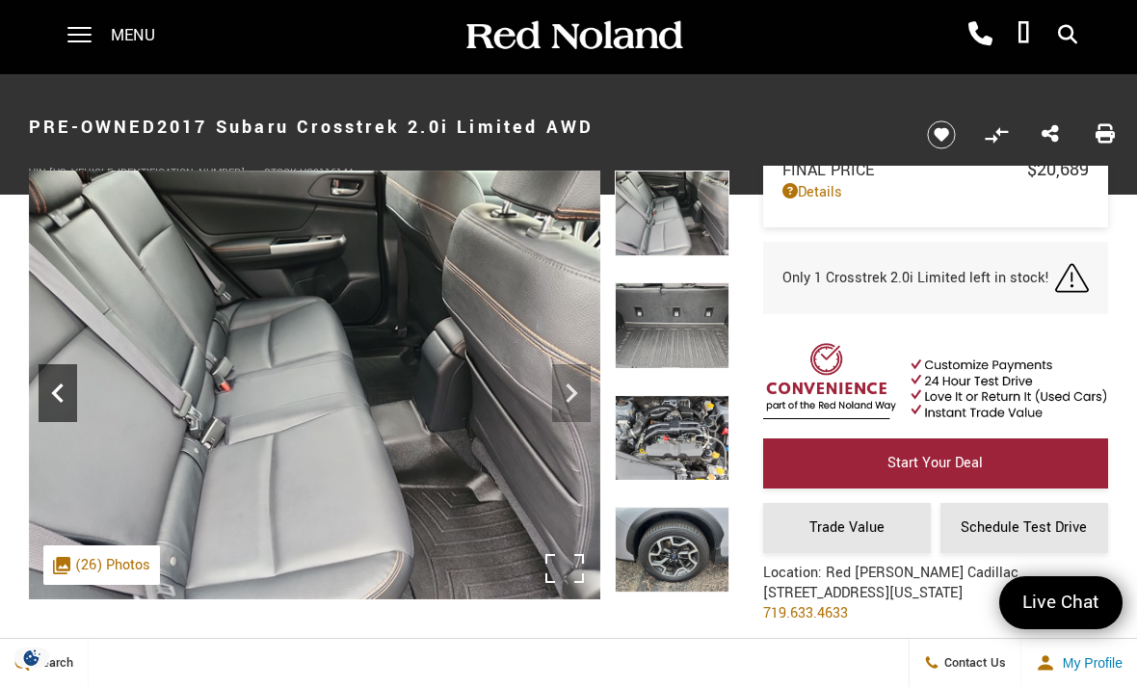
click at [65, 389] on icon "Previous" at bounding box center [58, 393] width 39 height 39
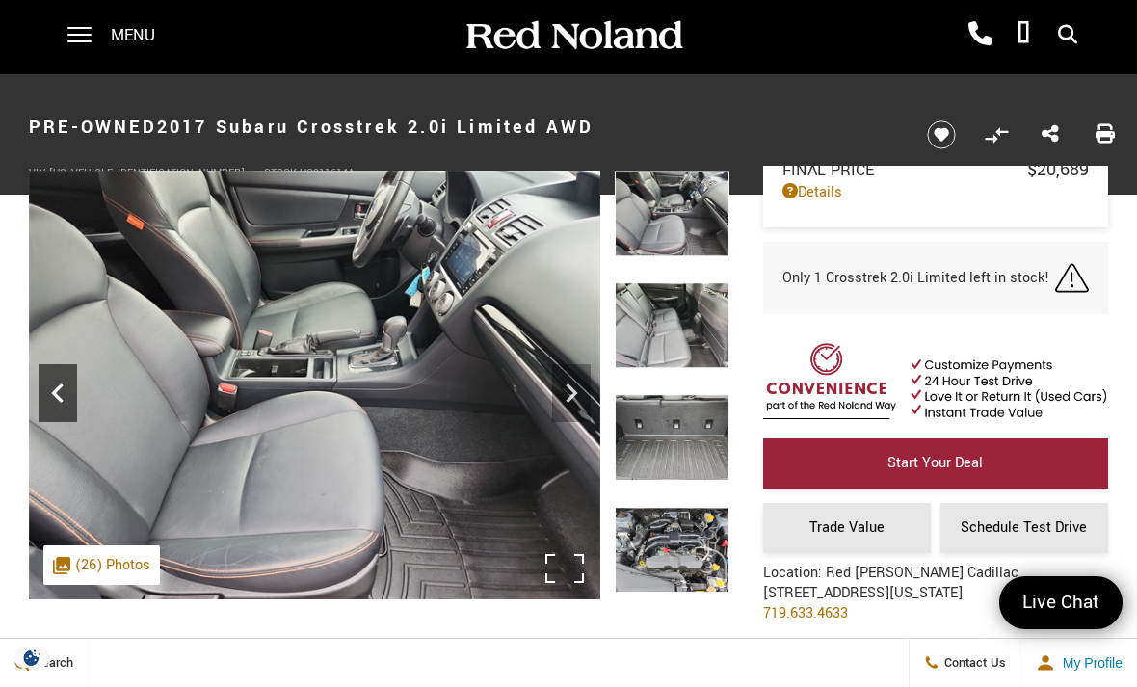
click at [62, 393] on icon "Previous" at bounding box center [58, 393] width 39 height 39
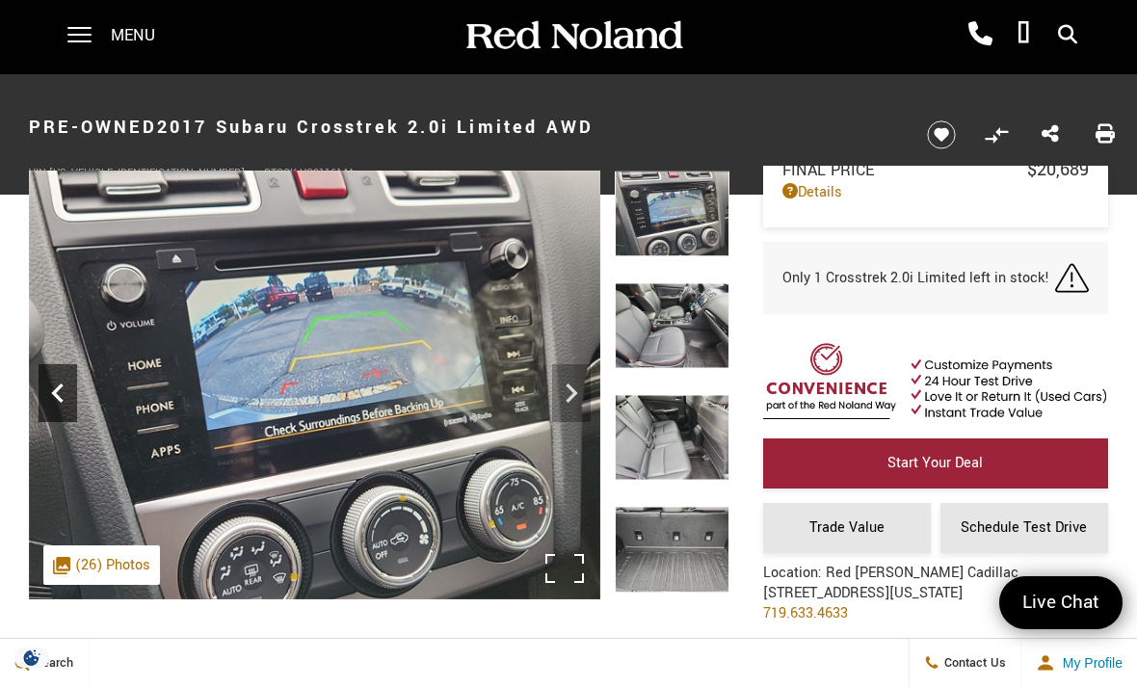
click at [63, 398] on icon "Previous" at bounding box center [58, 393] width 39 height 39
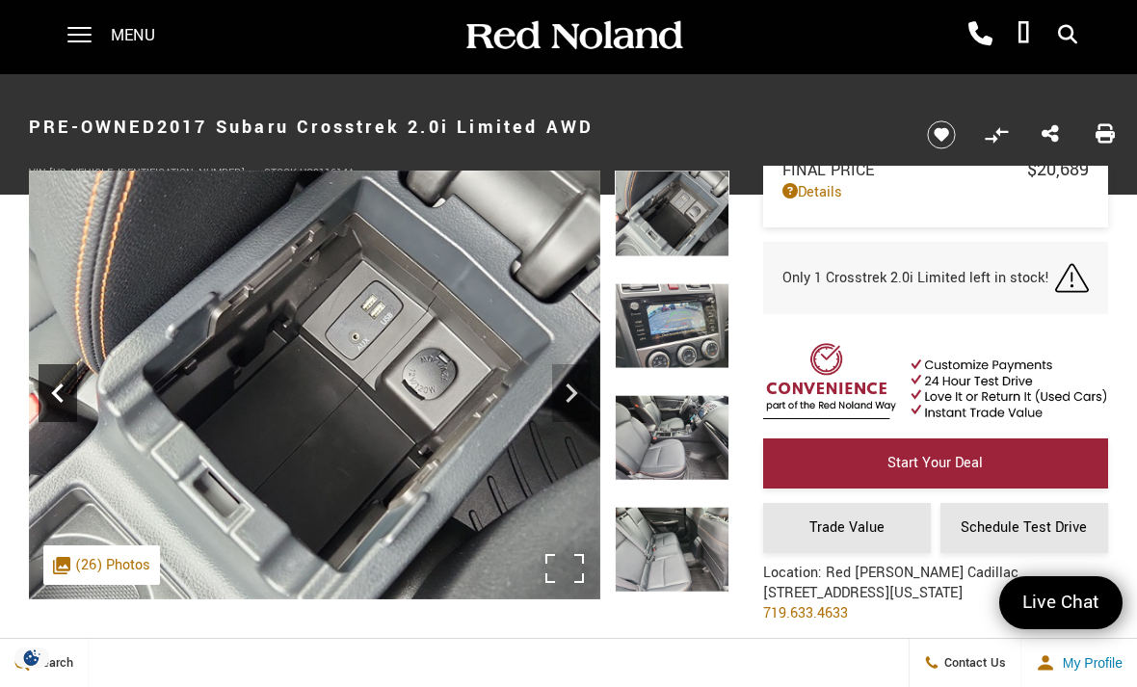
click at [66, 391] on icon "Previous" at bounding box center [58, 393] width 39 height 39
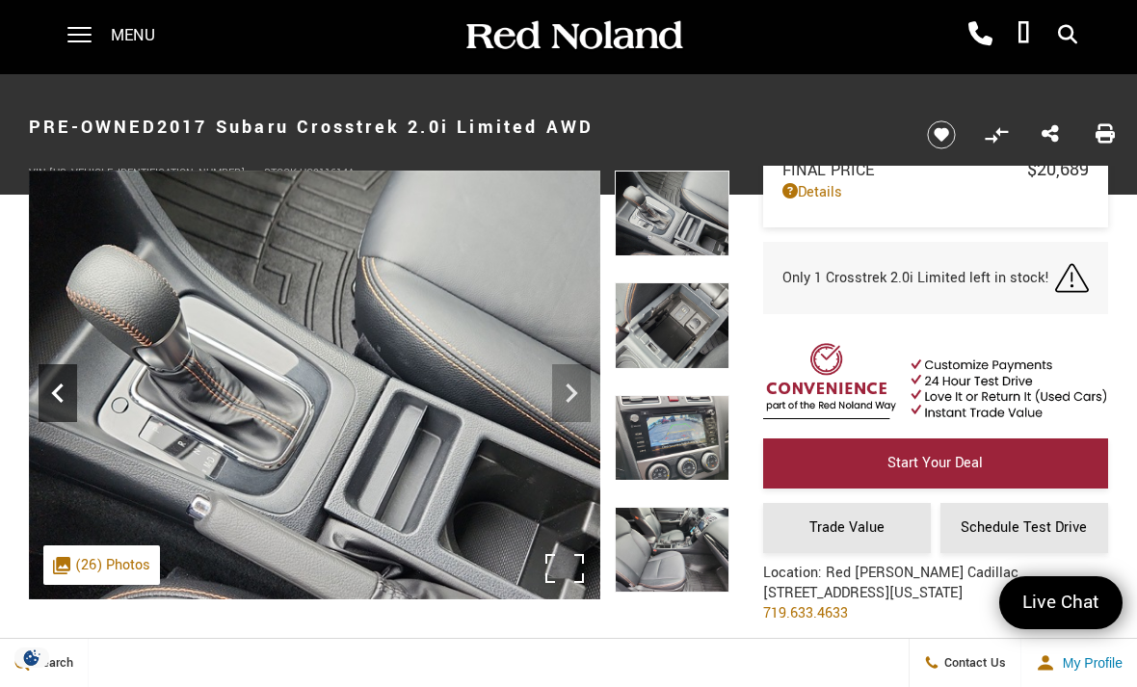
click at [66, 382] on icon "Previous" at bounding box center [58, 393] width 39 height 39
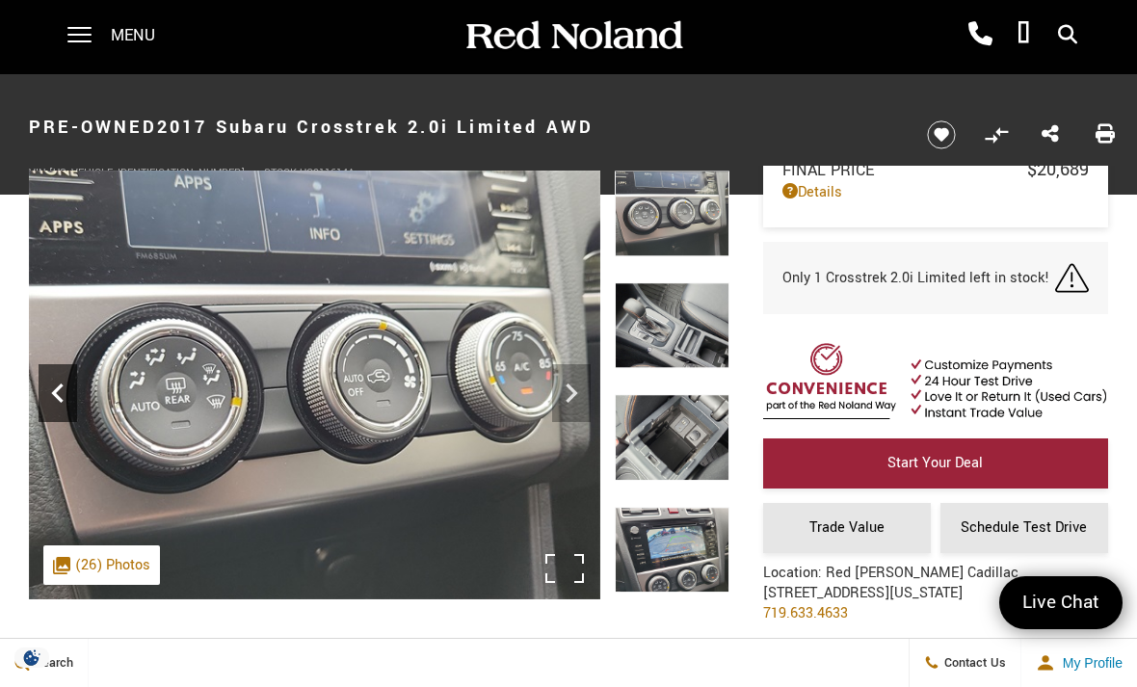
click at [66, 394] on icon "Previous" at bounding box center [58, 393] width 39 height 39
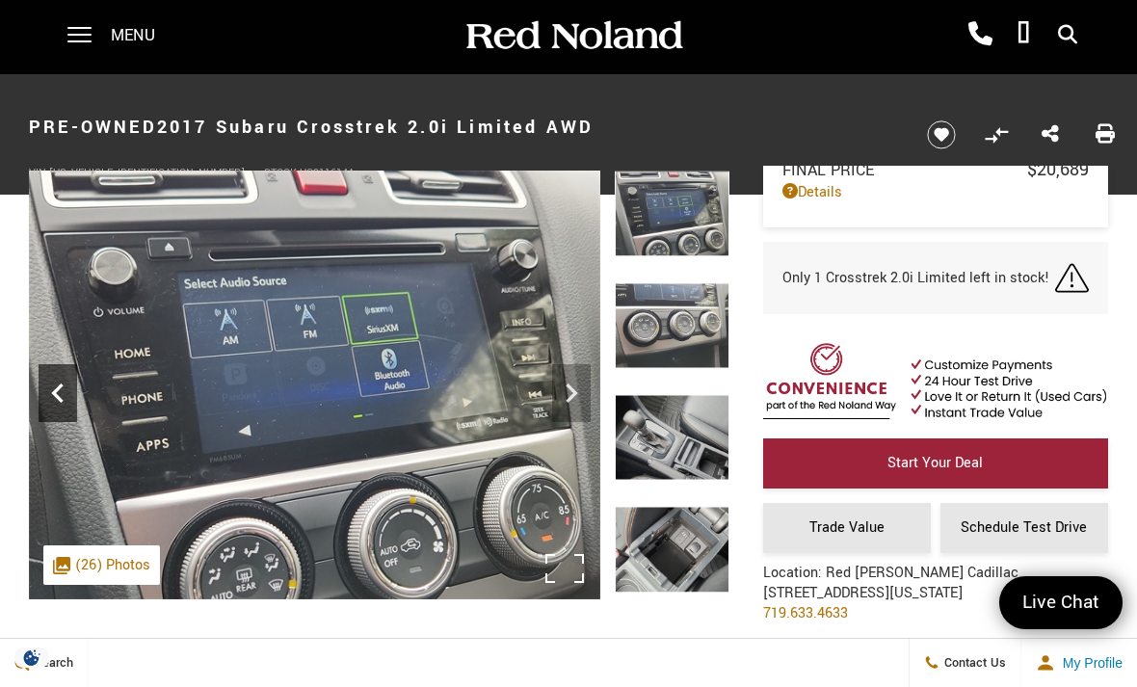
click at [60, 393] on icon "Previous" at bounding box center [58, 393] width 39 height 39
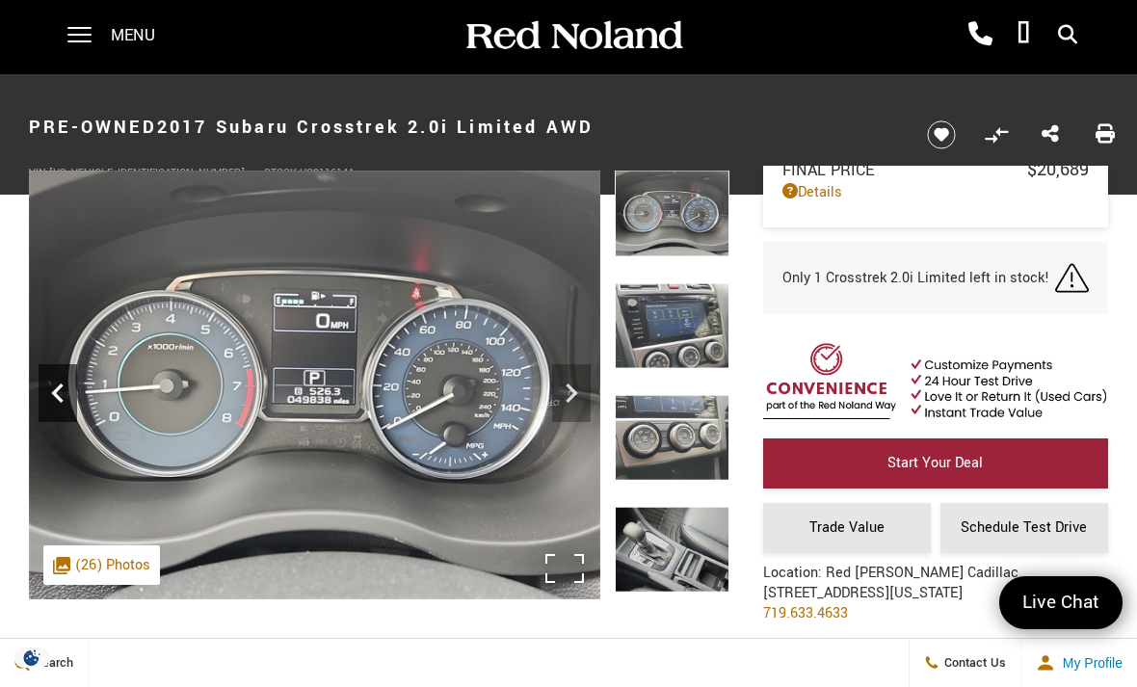
click at [63, 393] on icon "Previous" at bounding box center [58, 393] width 39 height 39
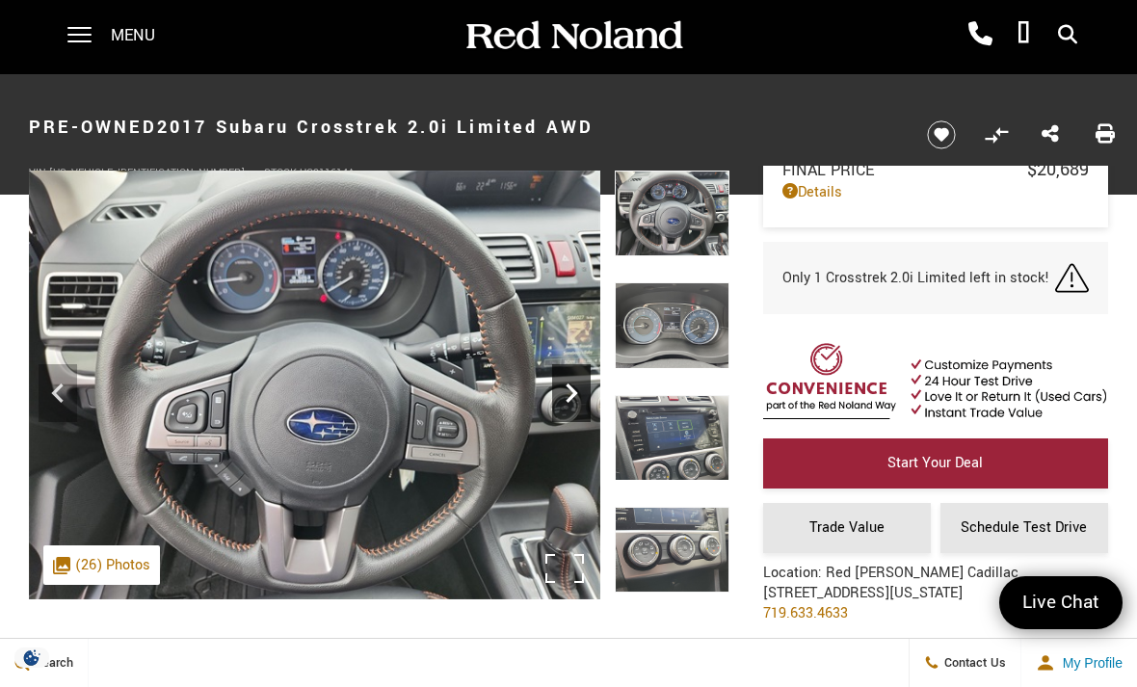
click at [566, 399] on icon "Next" at bounding box center [571, 393] width 39 height 39
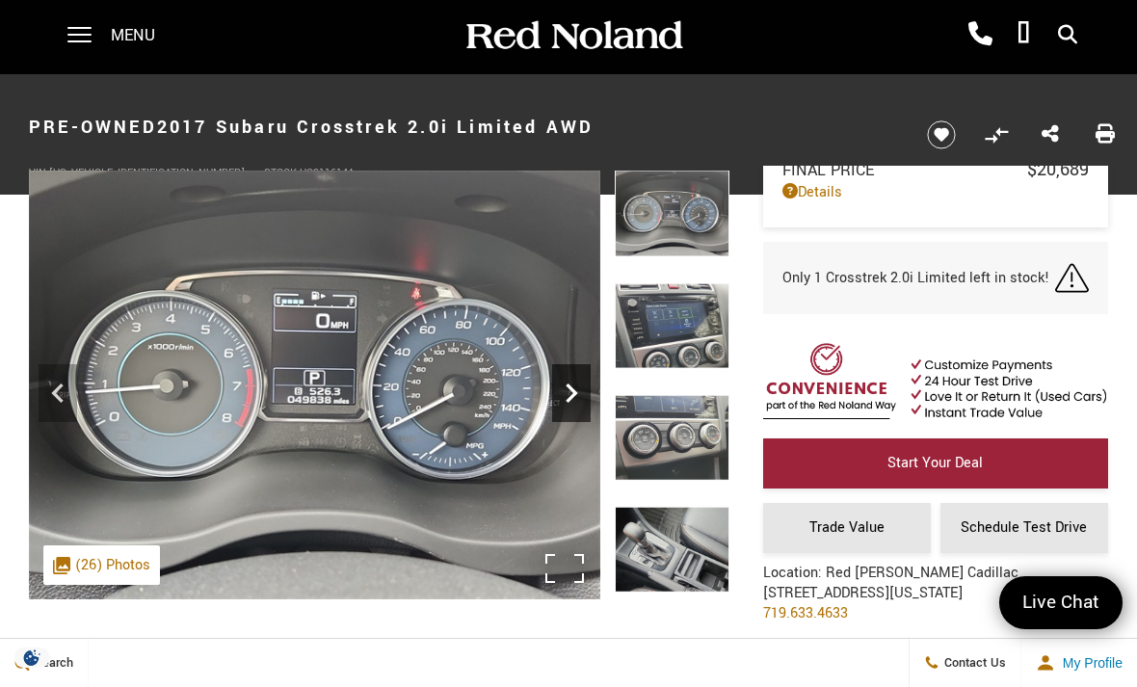
click at [569, 395] on icon "Next" at bounding box center [571, 393] width 39 height 39
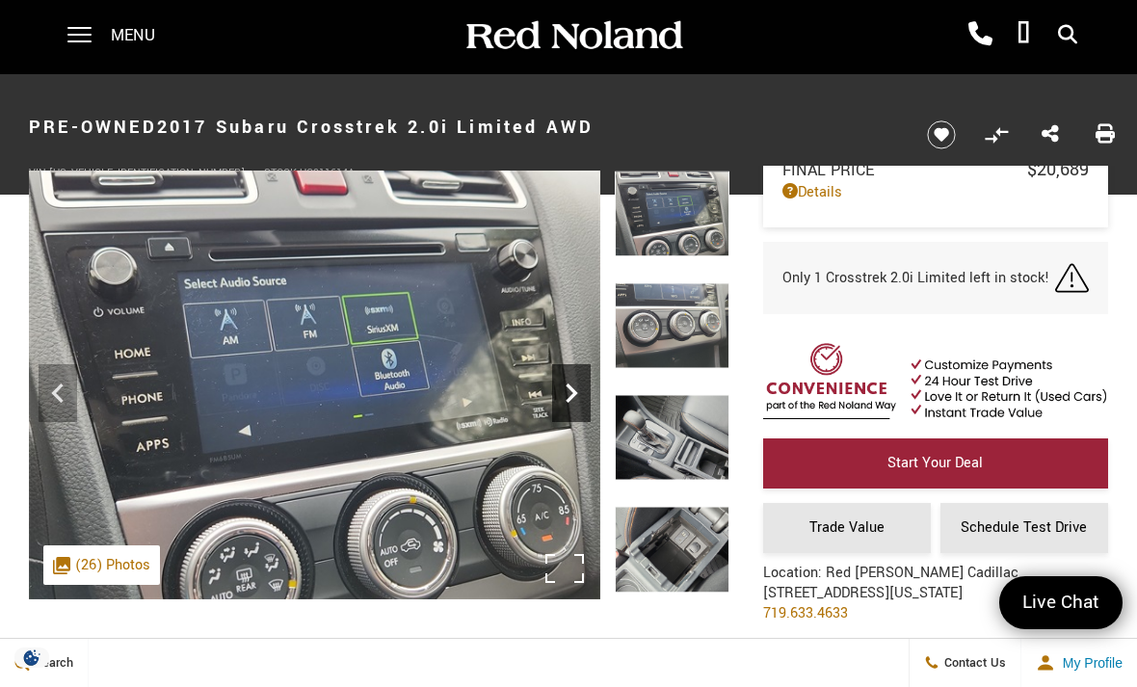
click at [566, 389] on icon "Next" at bounding box center [571, 393] width 39 height 39
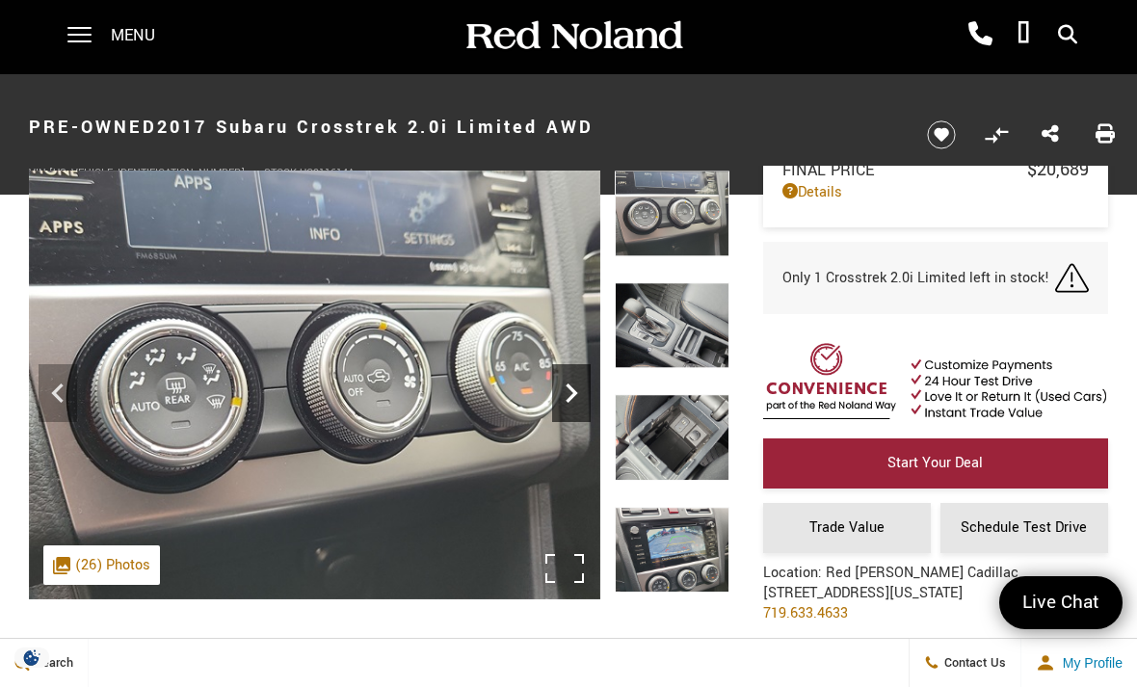
click at [575, 385] on icon "Next" at bounding box center [571, 393] width 39 height 39
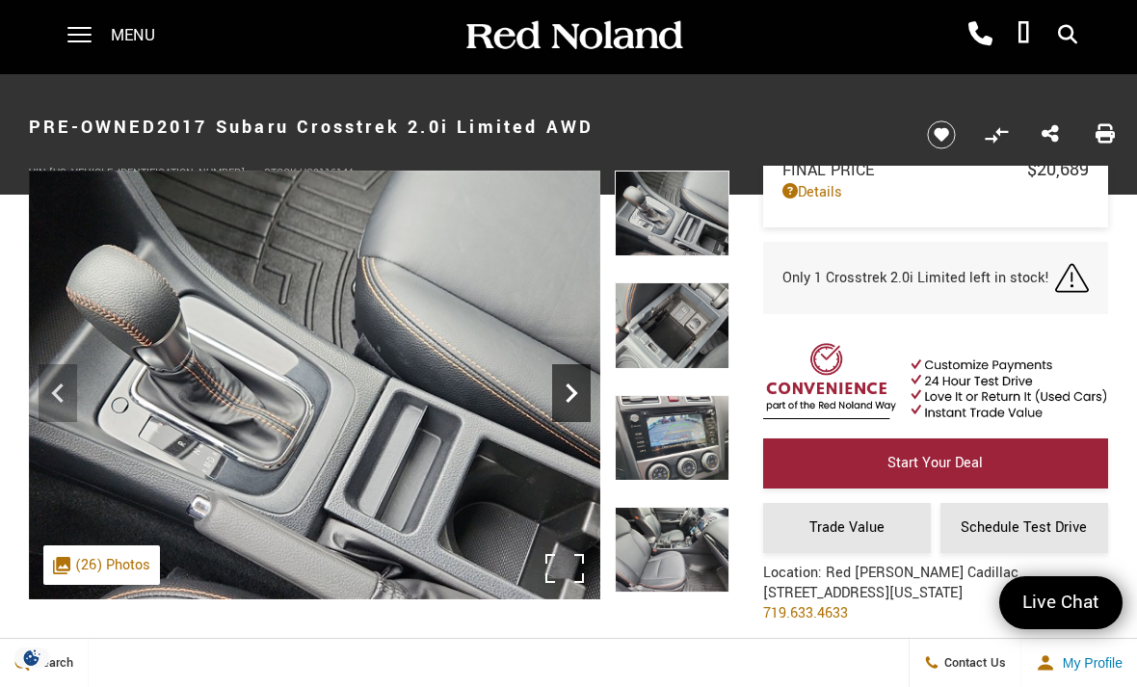
click at [566, 390] on icon "Next" at bounding box center [571, 393] width 39 height 39
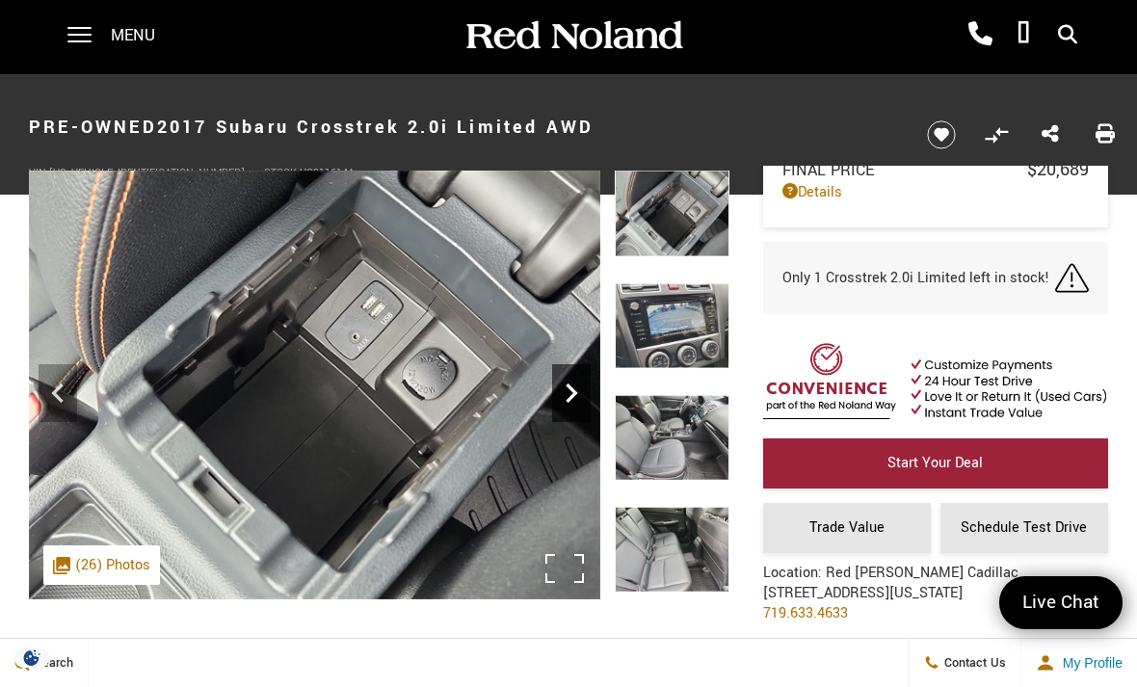
click at [571, 383] on icon "Next" at bounding box center [571, 393] width 39 height 39
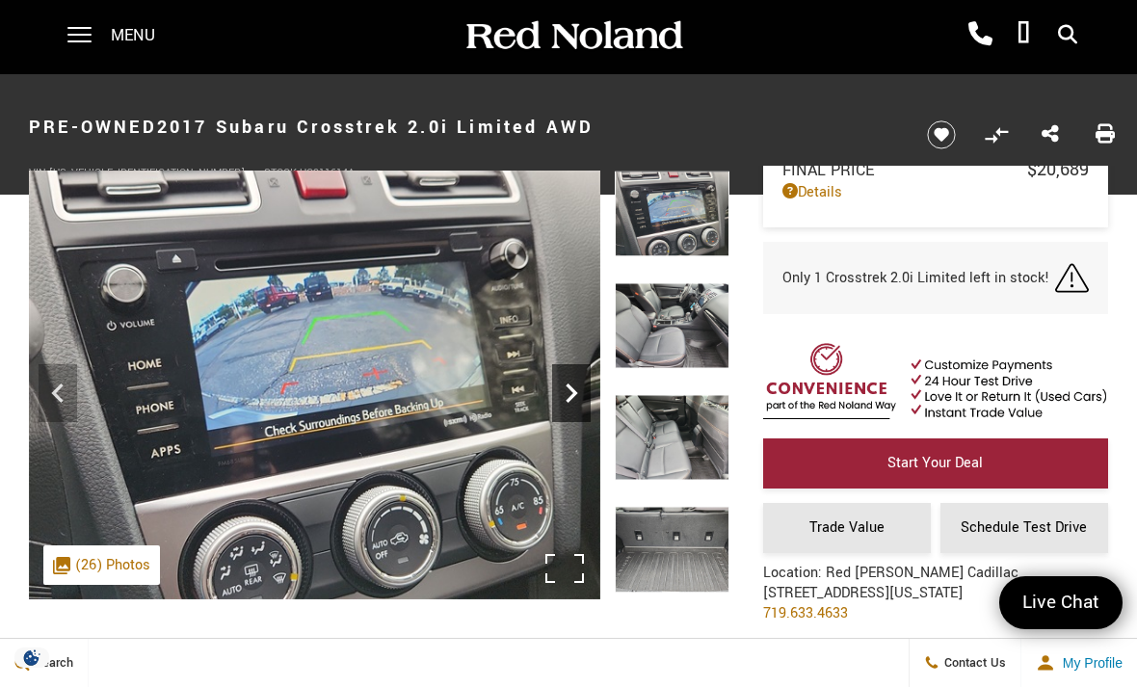
click at [570, 386] on icon "Next" at bounding box center [572, 392] width 12 height 19
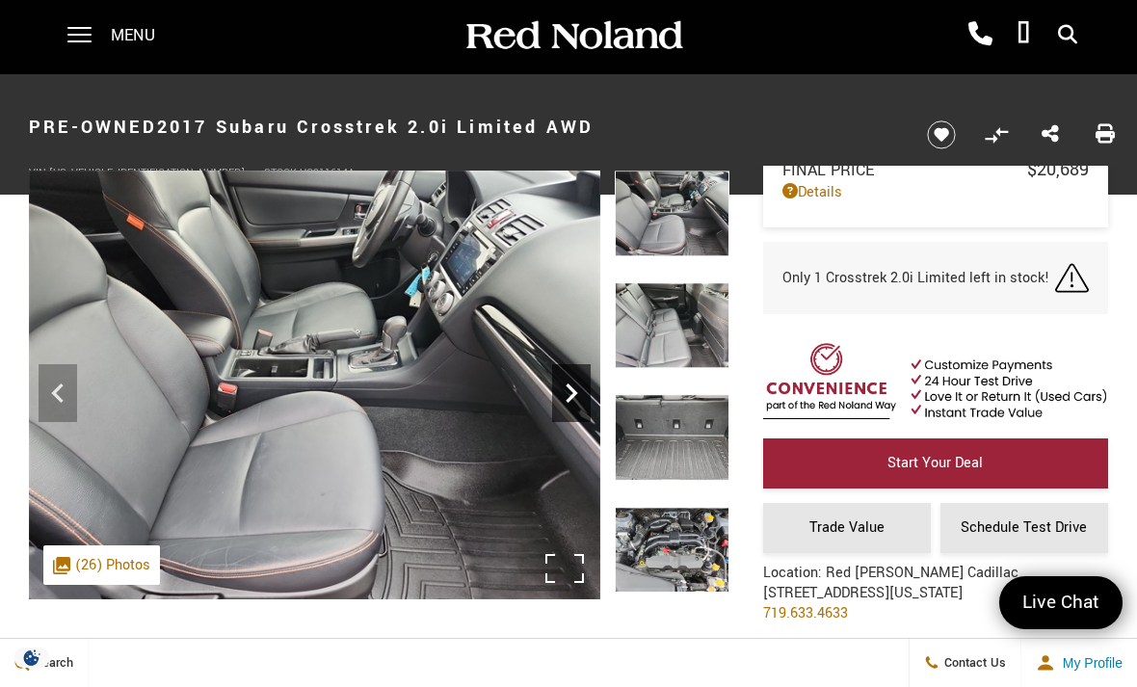
click at [568, 391] on icon "Next" at bounding box center [571, 393] width 39 height 39
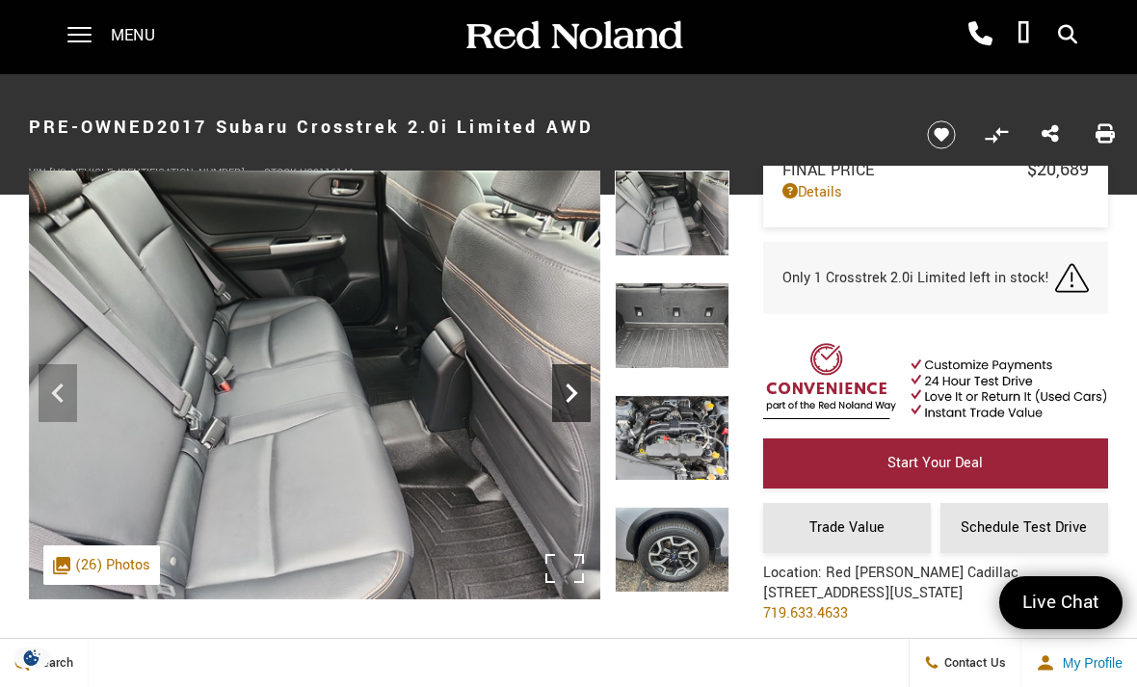
click at [570, 382] on icon "Next" at bounding box center [571, 393] width 39 height 39
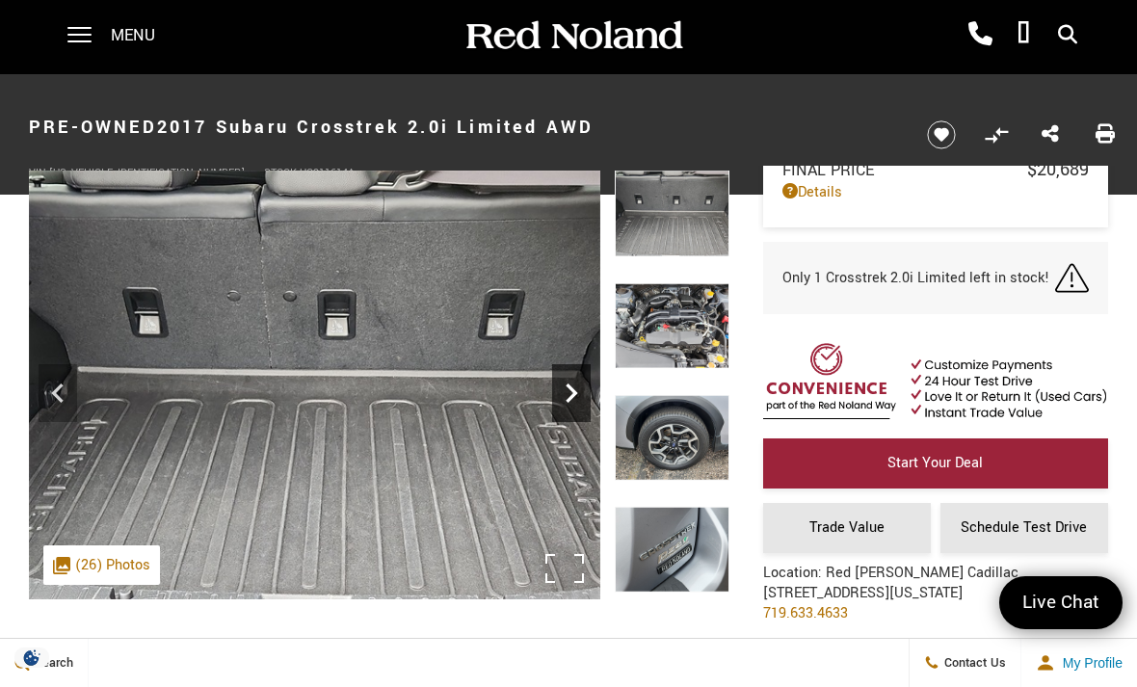
click at [53, 393] on icon "Previous" at bounding box center [57, 392] width 12 height 19
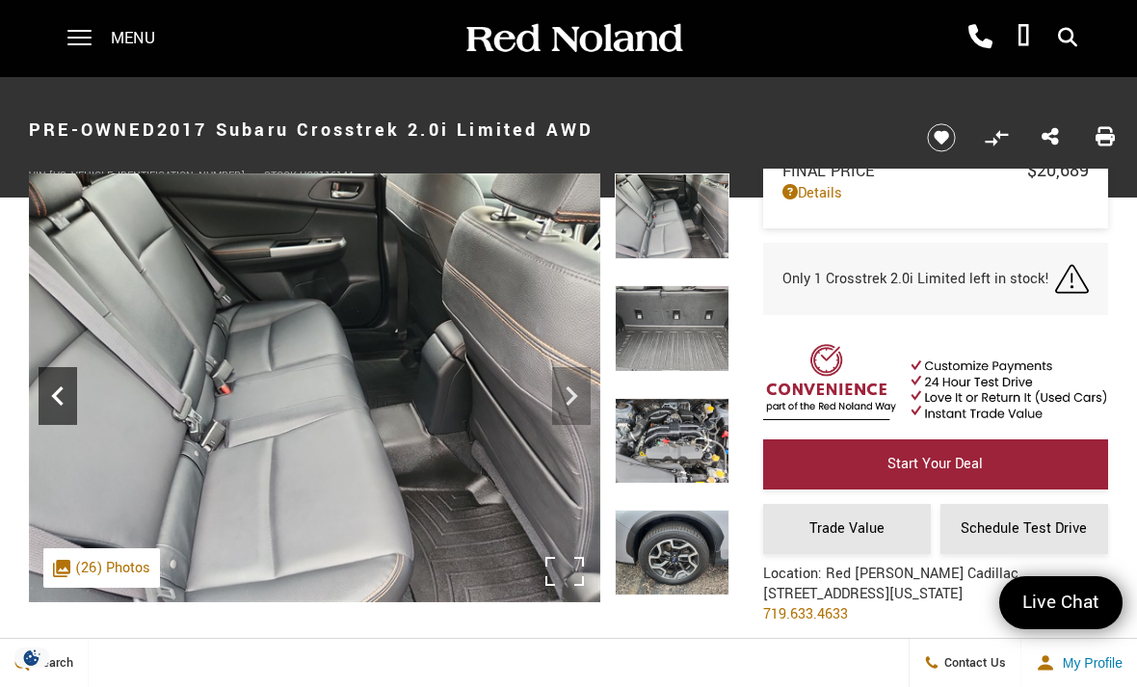
scroll to position [90, 0]
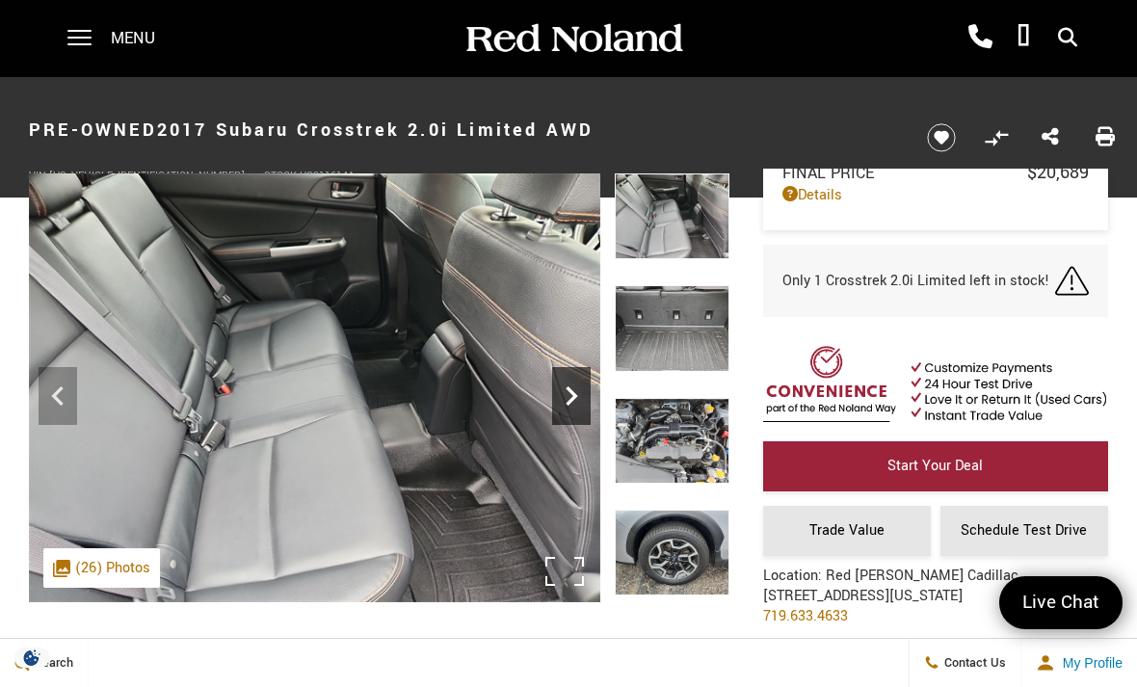
click at [565, 402] on icon "Next" at bounding box center [571, 396] width 39 height 39
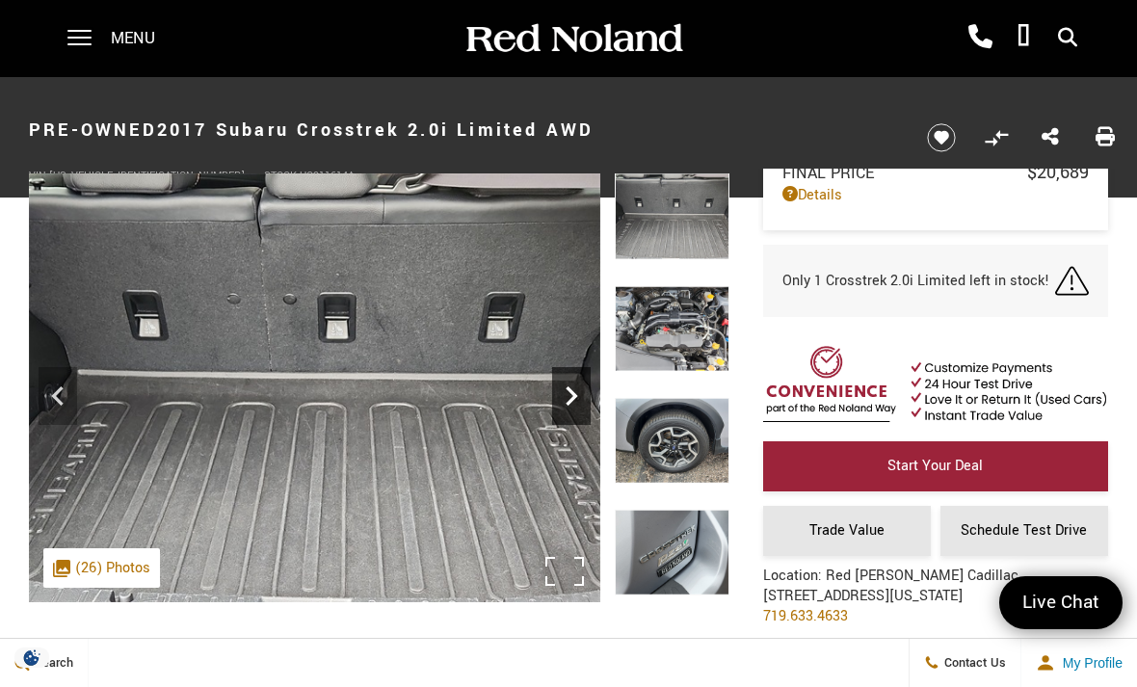
click at [580, 396] on icon "Next" at bounding box center [571, 396] width 39 height 39
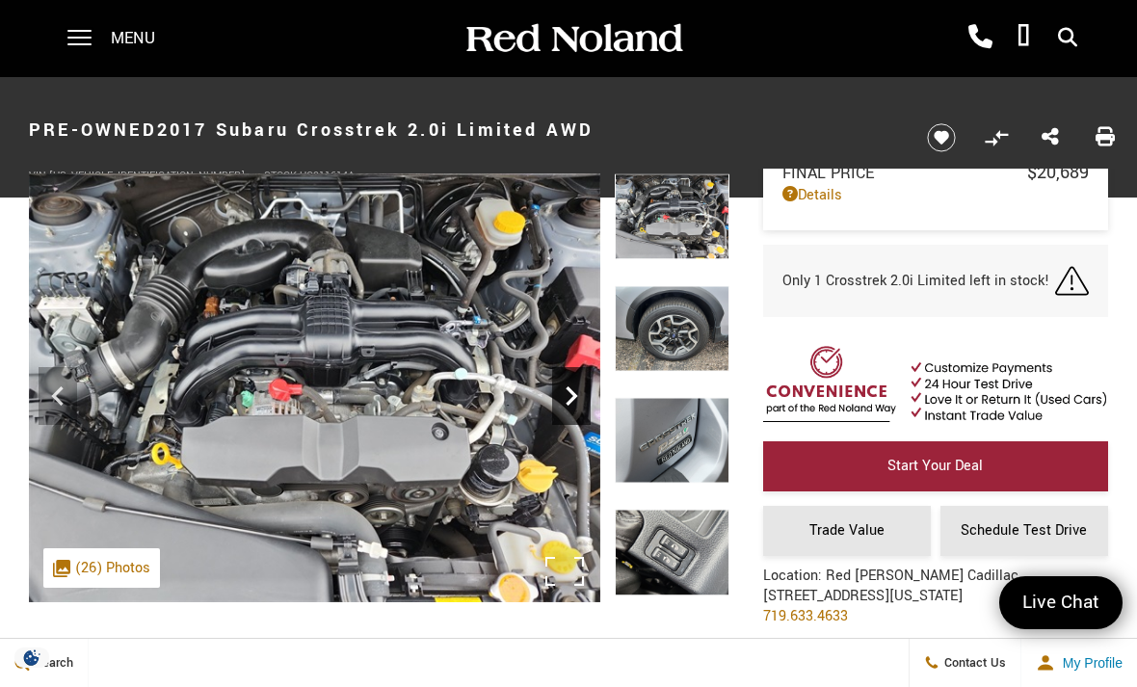
click at [581, 379] on icon "Next" at bounding box center [571, 396] width 39 height 39
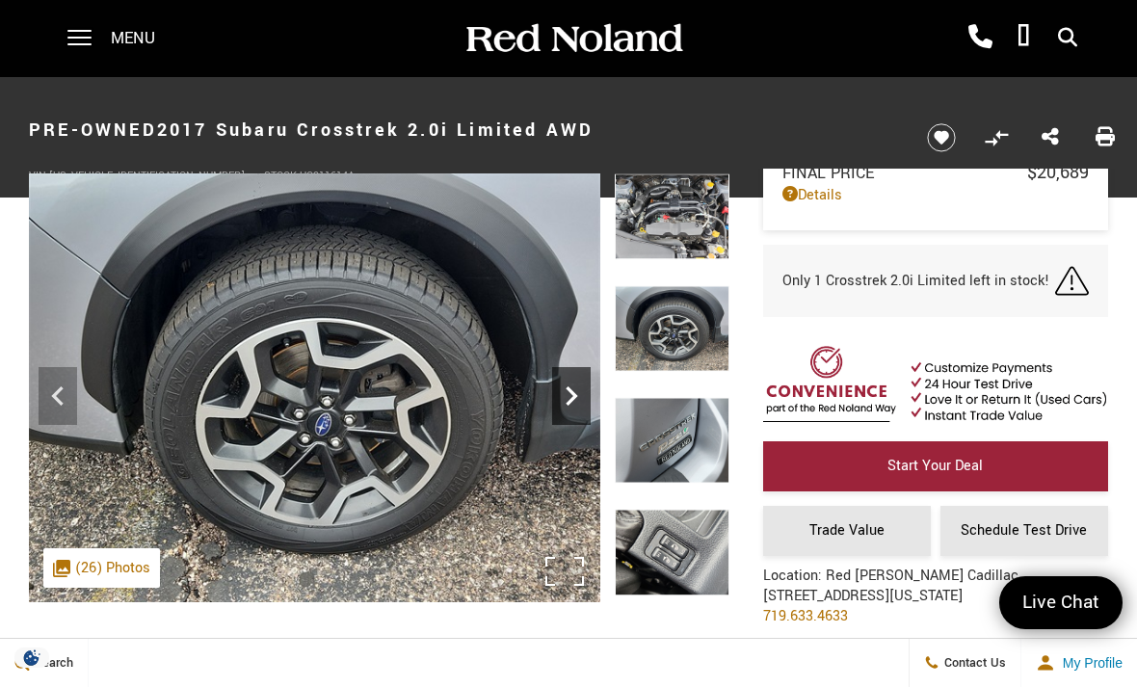
click at [574, 387] on icon "Next" at bounding box center [571, 396] width 39 height 39
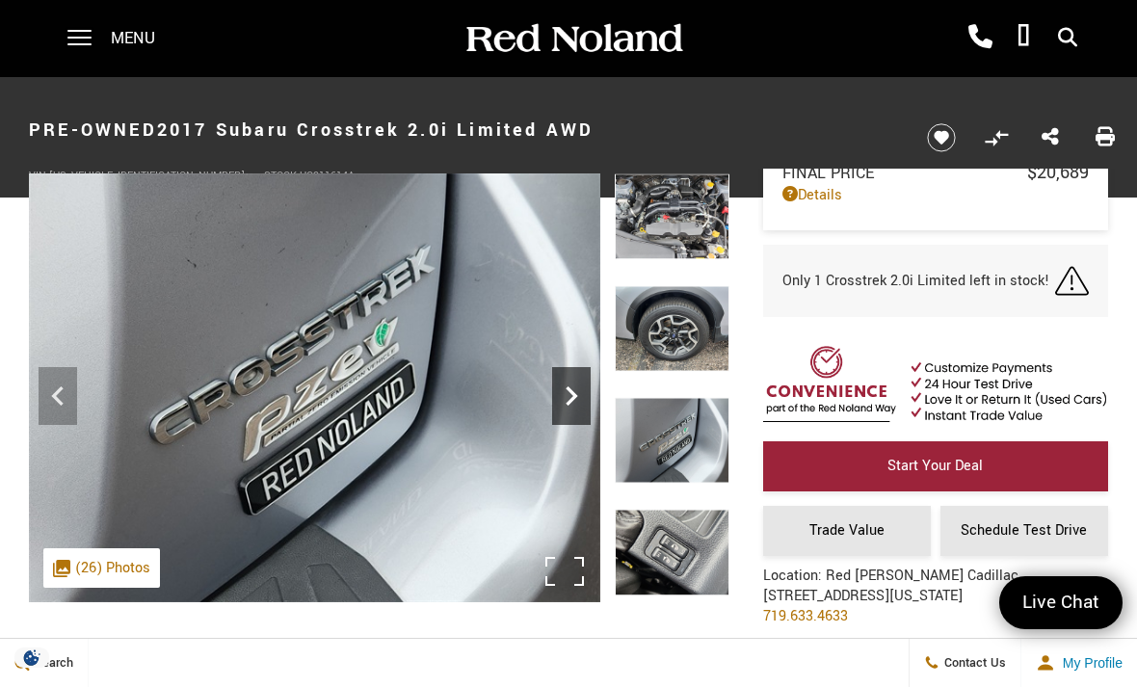
click at [561, 393] on icon "Next" at bounding box center [571, 396] width 39 height 39
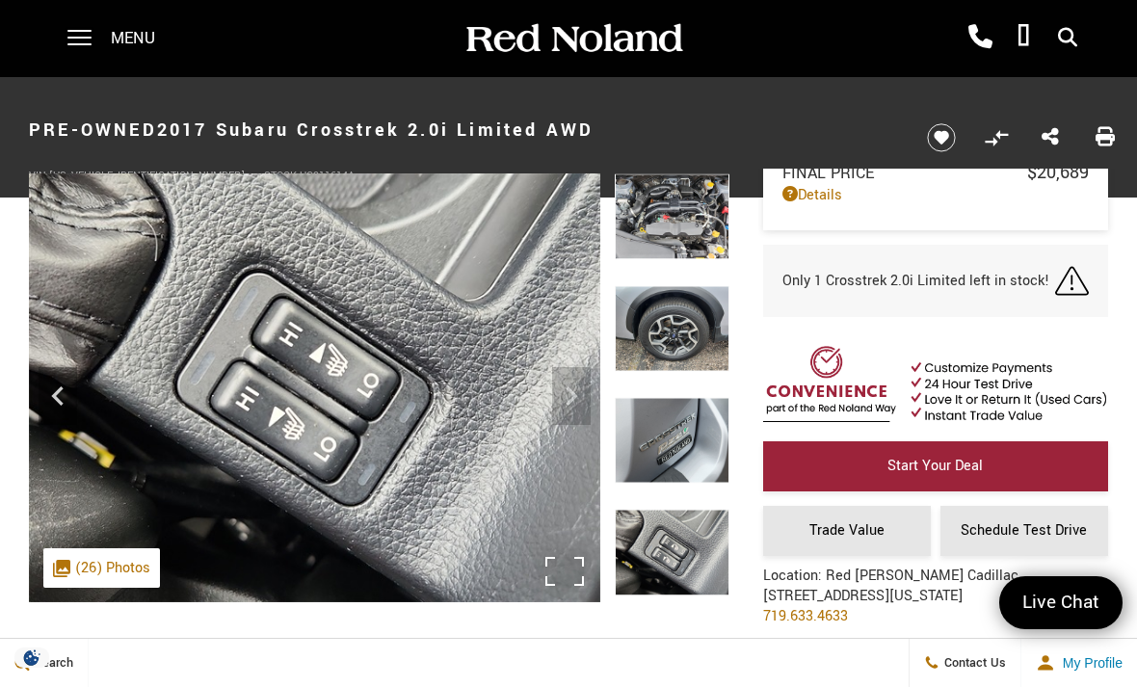
click at [60, 393] on icon "Previous" at bounding box center [58, 396] width 39 height 39
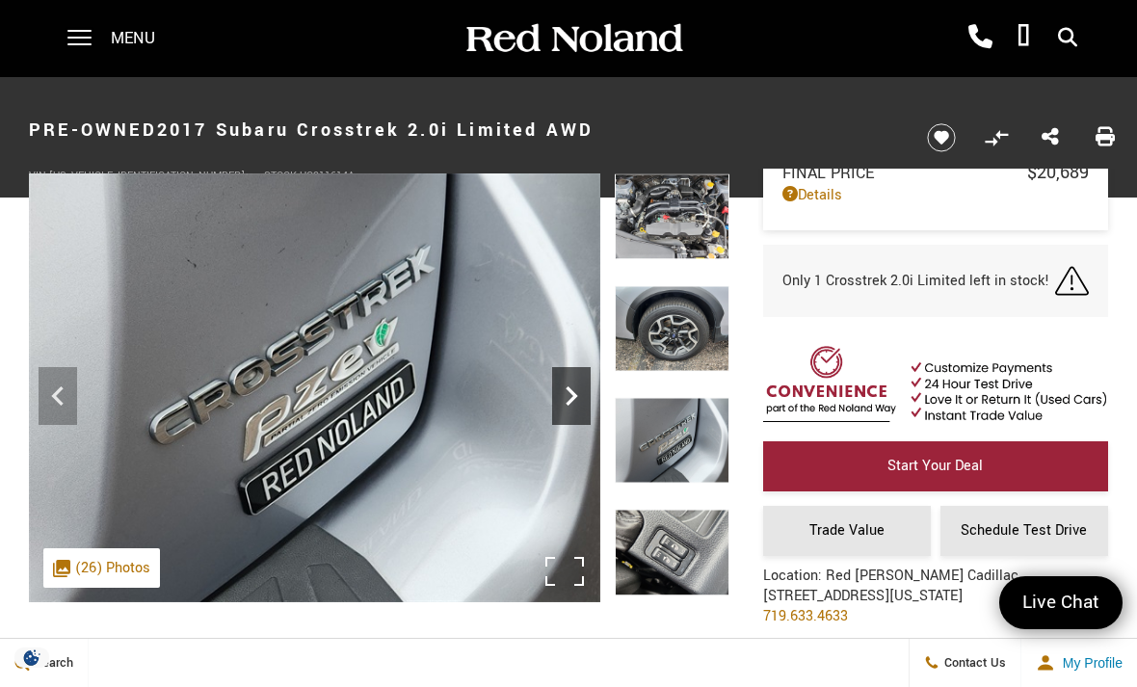
click at [578, 384] on icon "Next" at bounding box center [571, 396] width 39 height 39
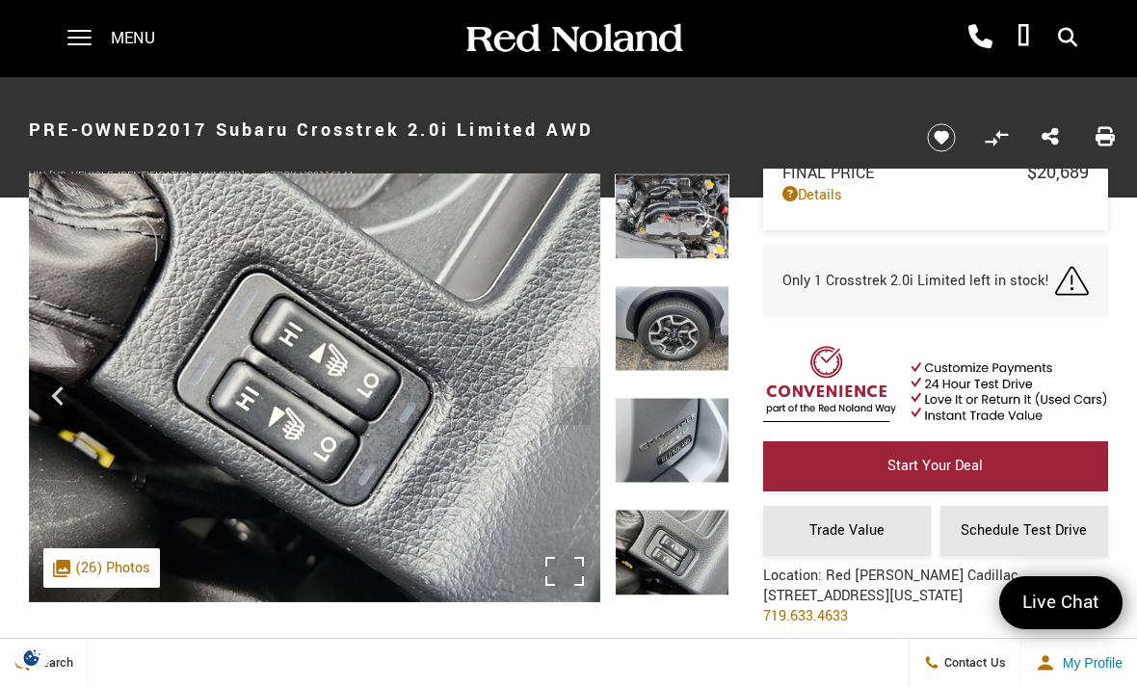
click at [575, 387] on img at bounding box center [314, 387] width 571 height 429
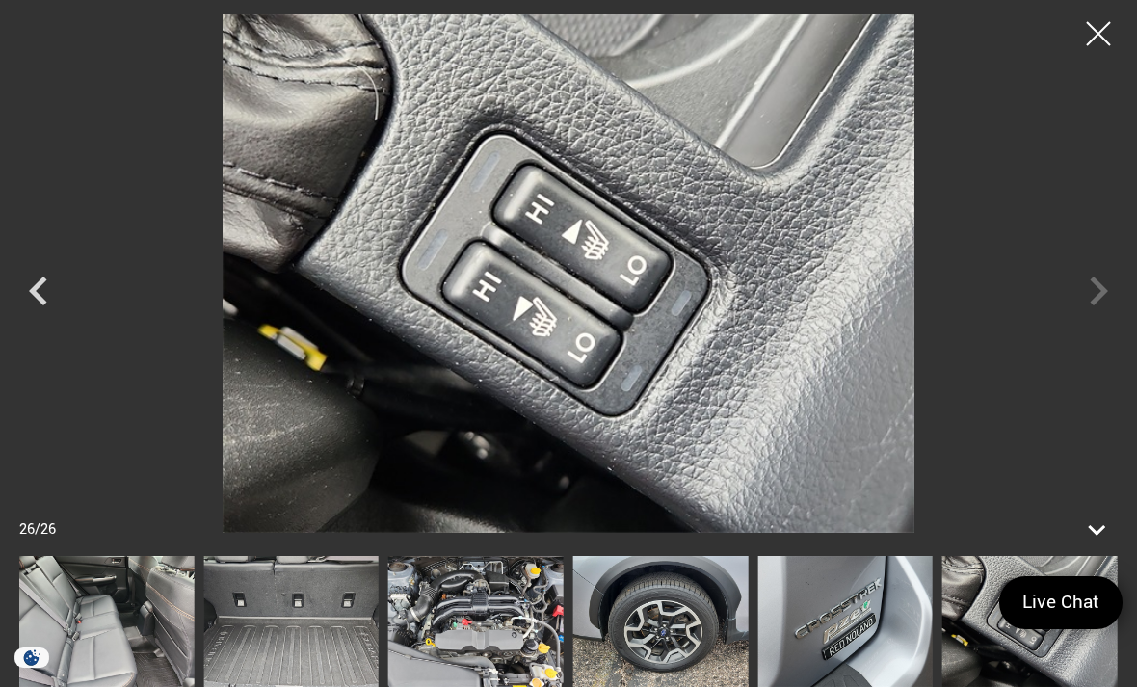
scroll to position [480, 0]
click at [1095, 22] on div at bounding box center [1098, 34] width 51 height 51
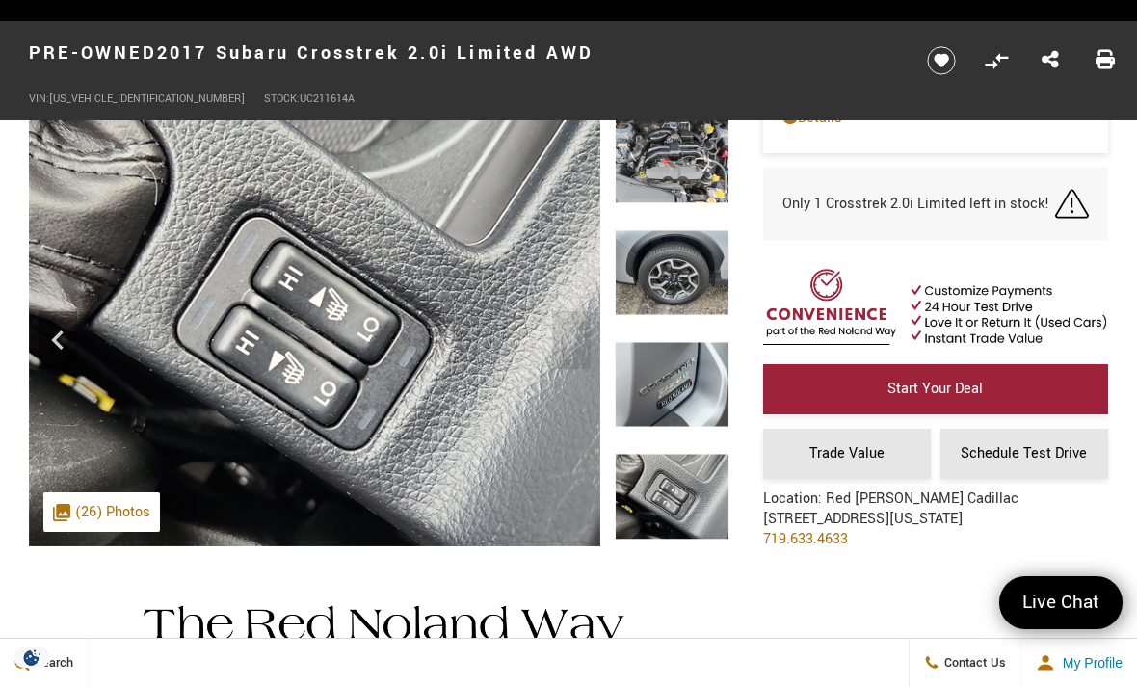
scroll to position [0, 0]
